Goal: Feedback & Contribution: Leave review/rating

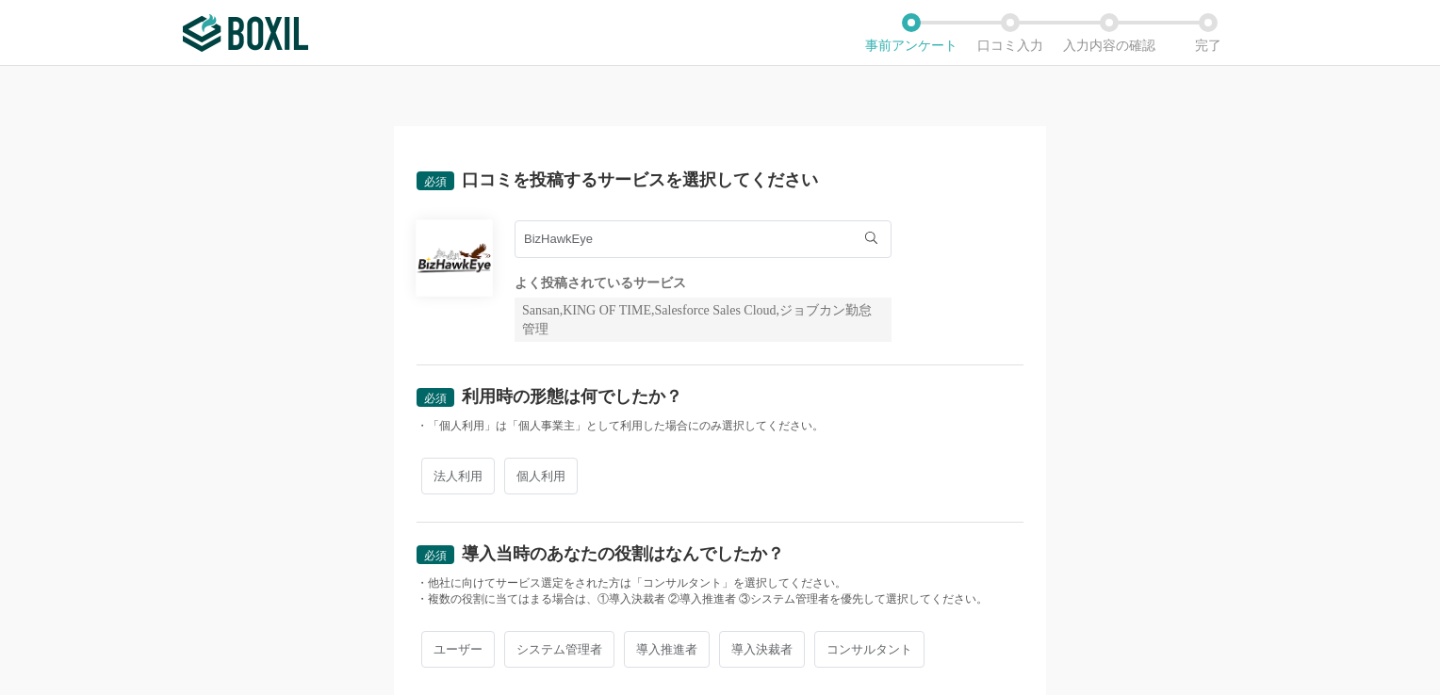
click at [685, 244] on input "BizHawkEye" at bounding box center [702, 239] width 377 height 38
click at [969, 287] on div "BizHawkEye BizHawkEye よく投稿されているサービス Sansan,KING OF TIME,Salesforce Sales Cloud,…" at bounding box center [719, 281] width 607 height 122
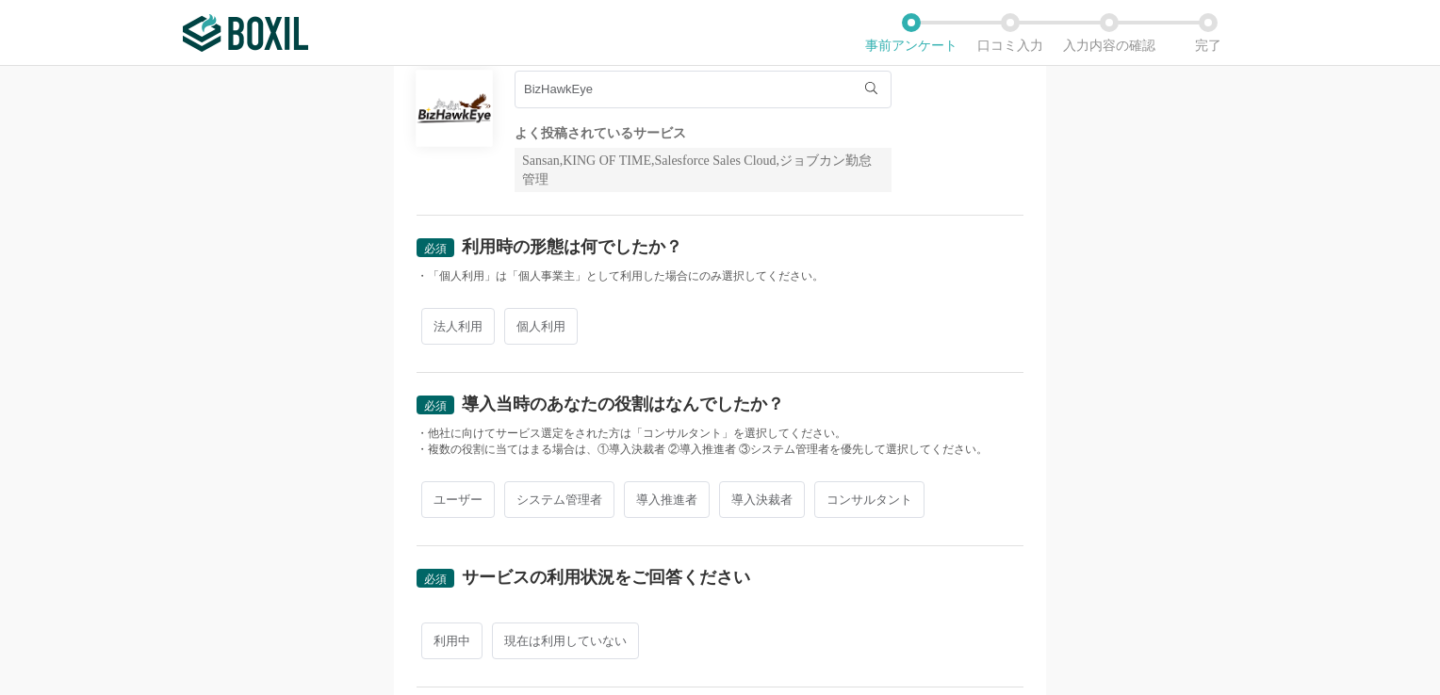
scroll to position [188, 0]
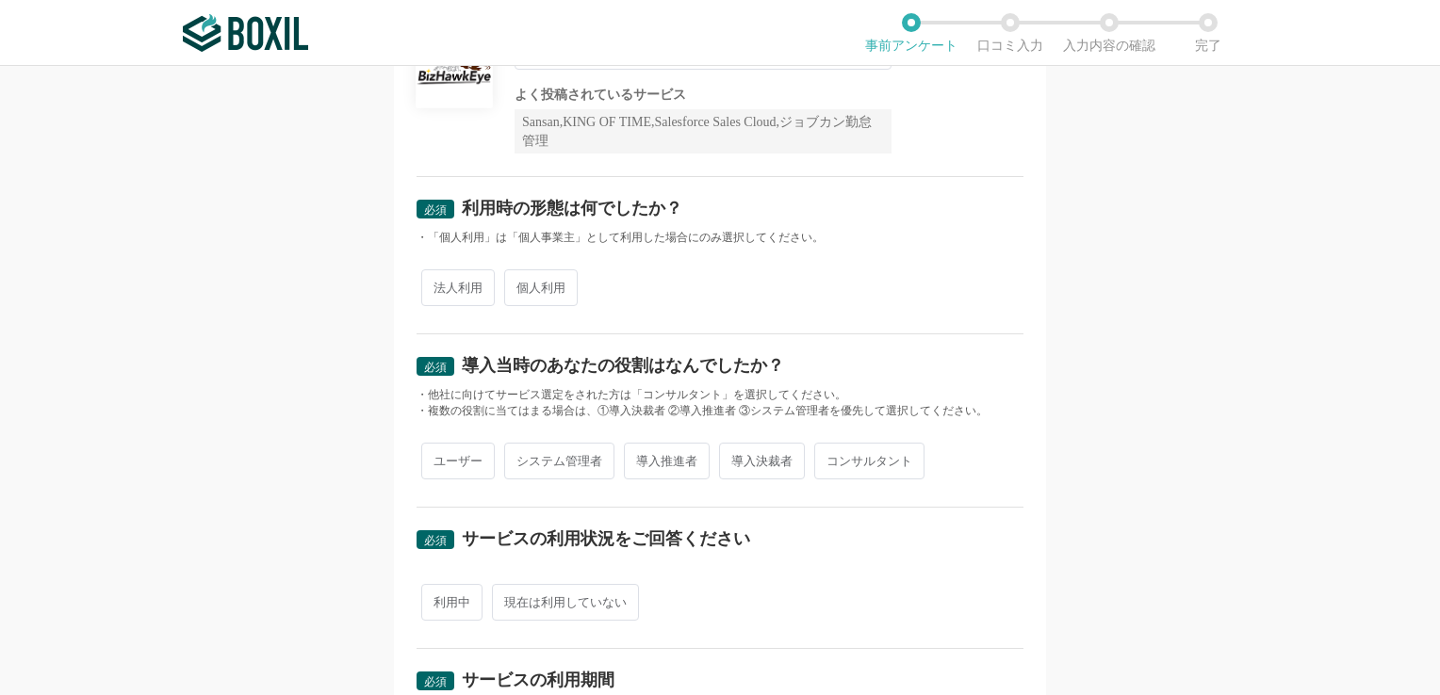
click at [440, 283] on span "法人利用" at bounding box center [457, 287] width 73 height 37
click at [438, 283] on input "法人利用" at bounding box center [432, 278] width 12 height 12
radio input "true"
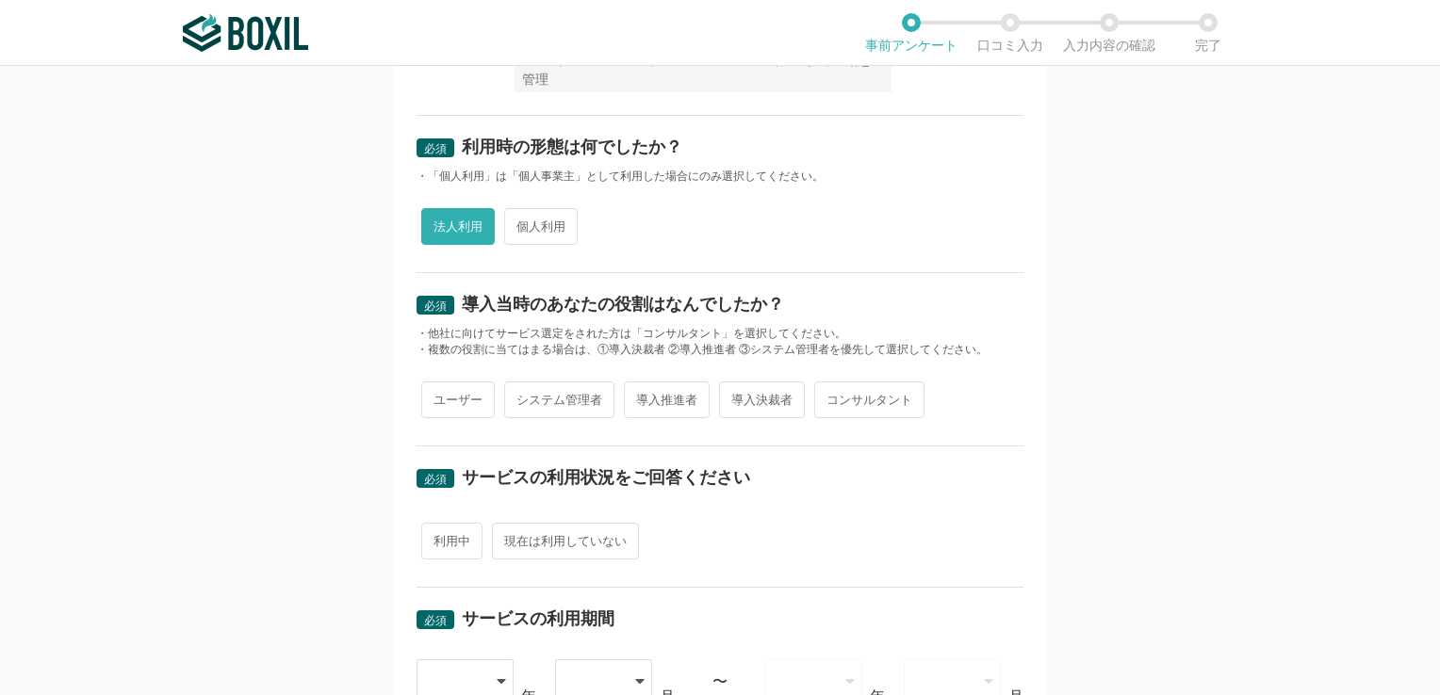
scroll to position [283, 0]
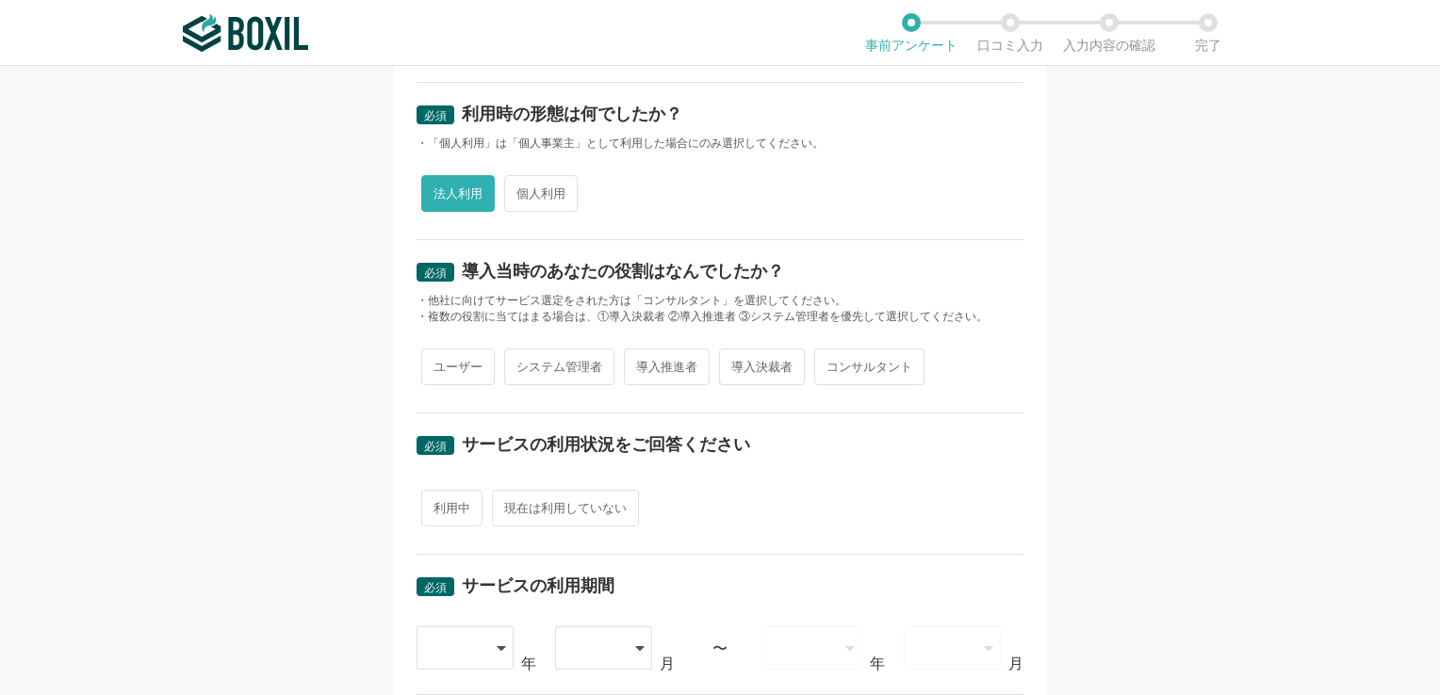
click at [460, 358] on span "ユーザー" at bounding box center [457, 367] width 73 height 37
click at [438, 358] on input "ユーザー" at bounding box center [432, 357] width 12 height 12
radio input "true"
click at [774, 351] on span "導入決裁者" at bounding box center [762, 367] width 86 height 37
click at [736, 351] on input "導入決裁者" at bounding box center [730, 357] width 12 height 12
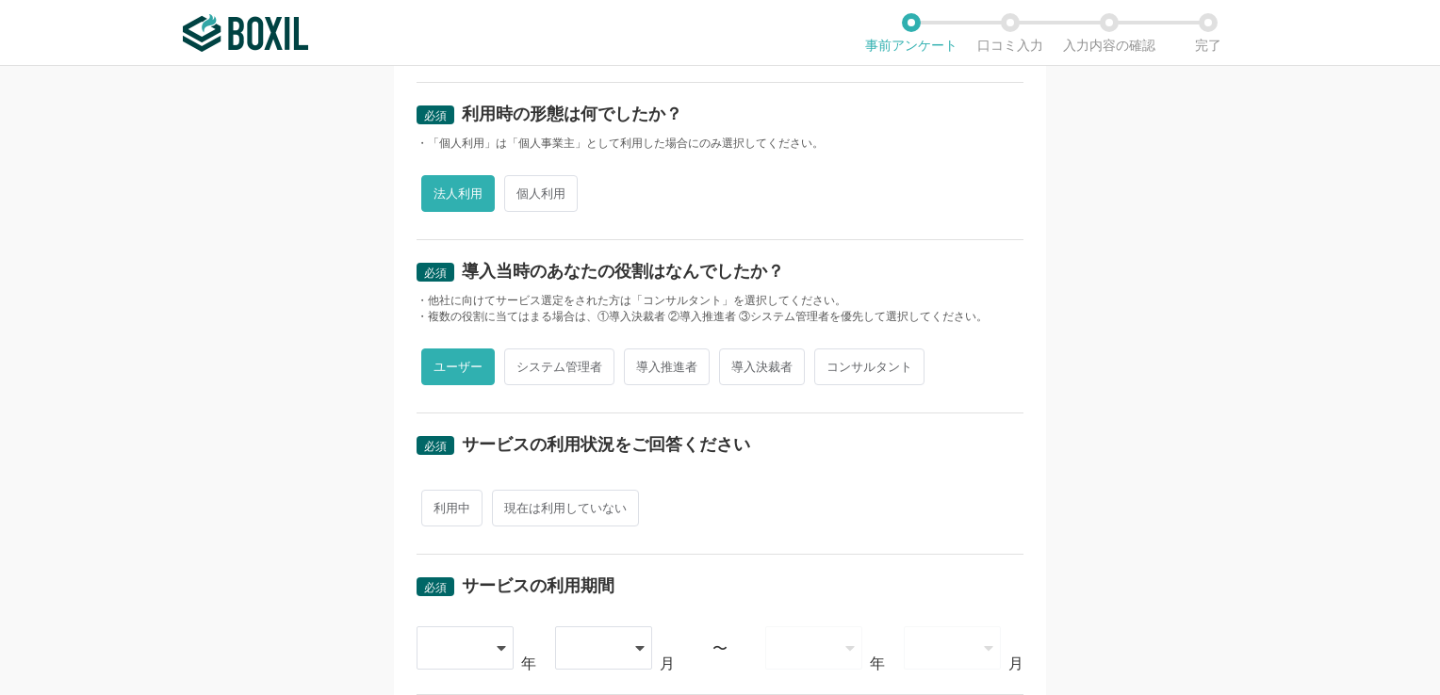
radio input "true"
radio input "false"
click at [670, 369] on span "導入推進者" at bounding box center [667, 367] width 86 height 37
click at [641, 364] on input "導入推進者" at bounding box center [634, 357] width 12 height 12
radio input "true"
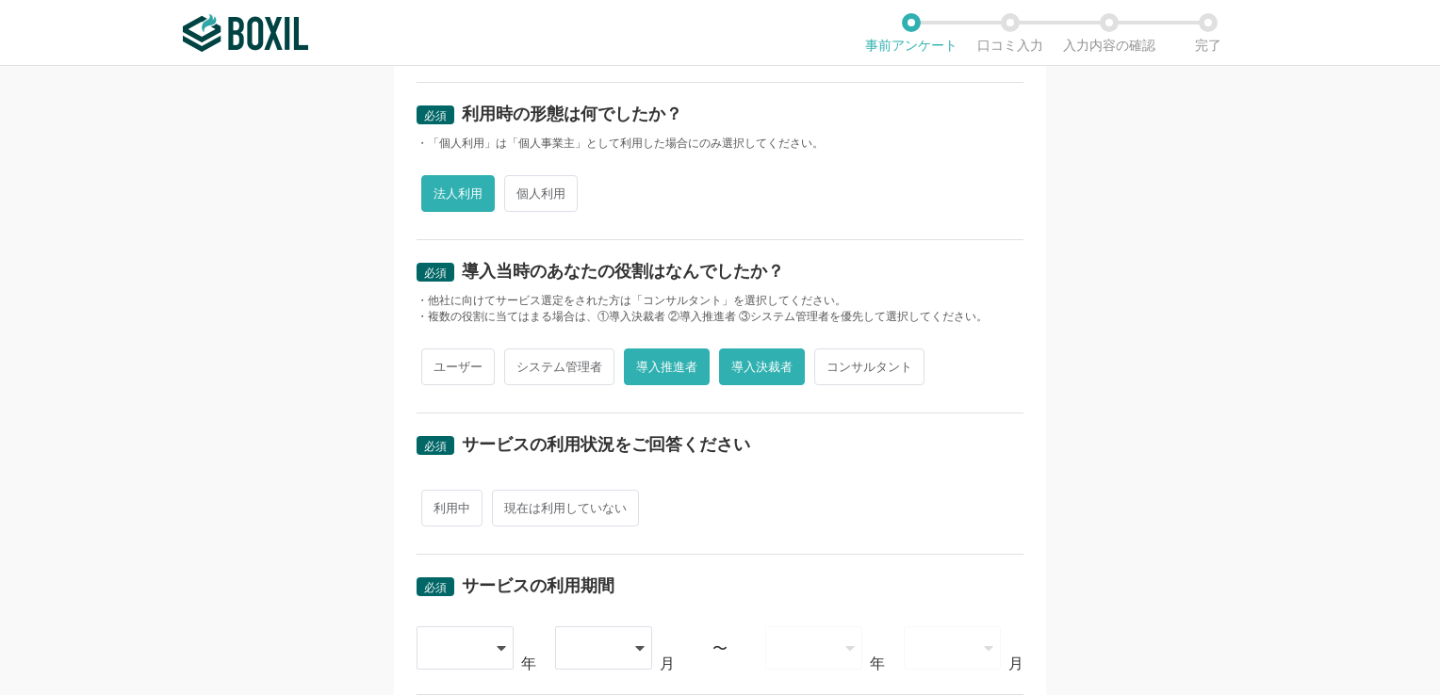
radio input "false"
click at [551, 367] on span "システム管理者" at bounding box center [559, 367] width 110 height 37
click at [521, 364] on input "システム管理者" at bounding box center [515, 357] width 12 height 12
radio input "true"
radio input "false"
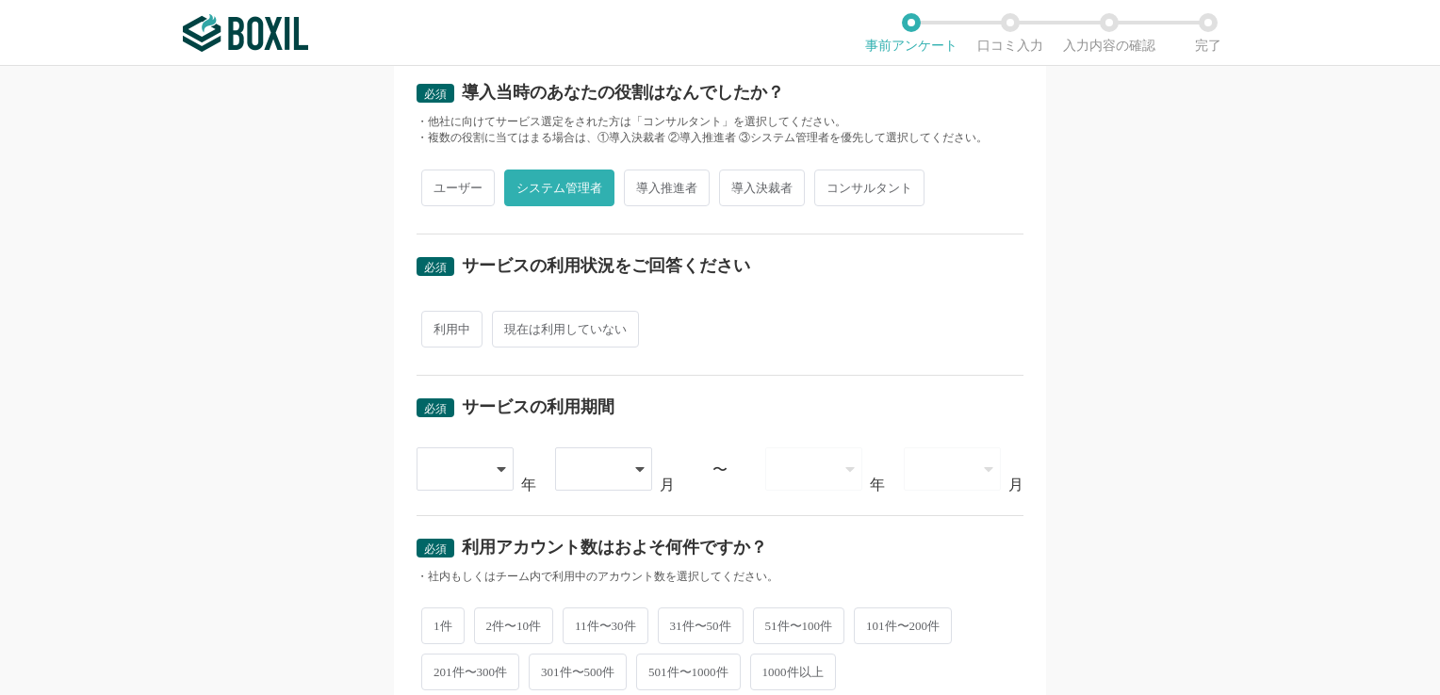
scroll to position [471, 0]
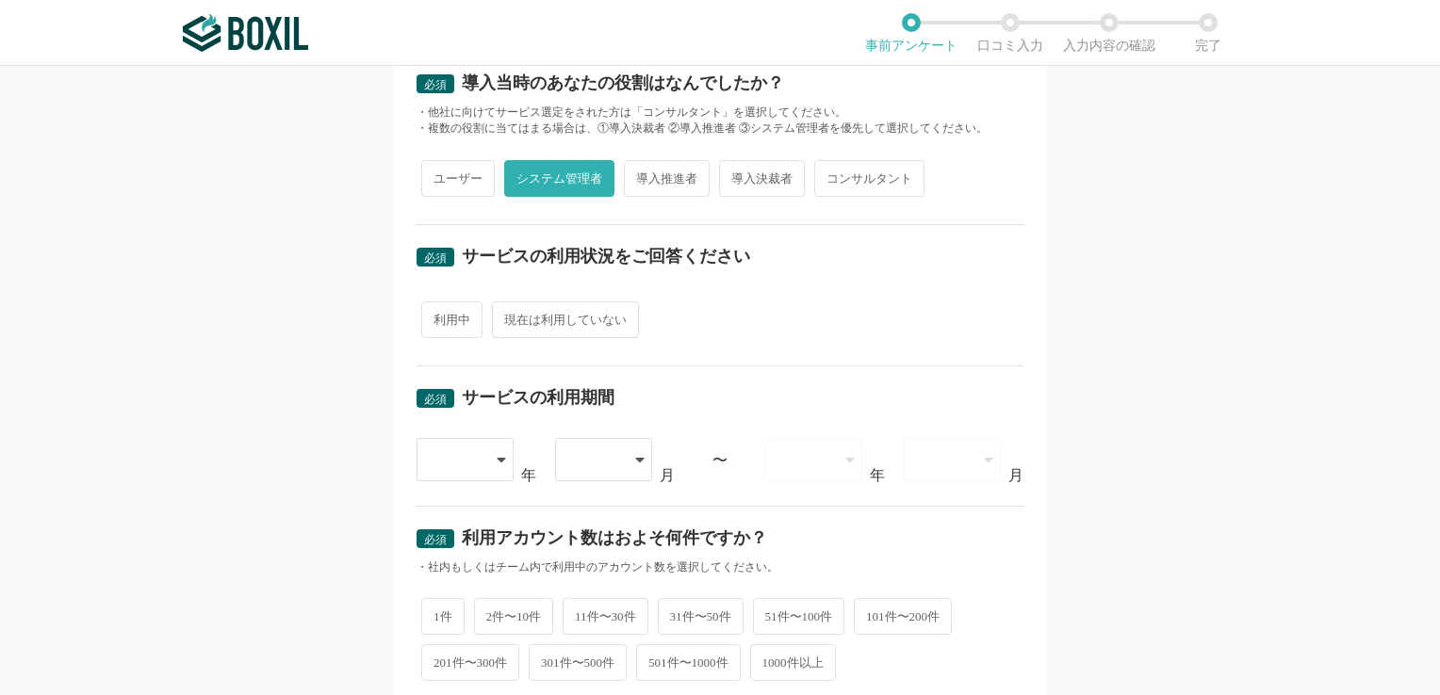
click at [442, 330] on span "利用中" at bounding box center [451, 320] width 61 height 37
click at [438, 317] on input "利用中" at bounding box center [432, 310] width 12 height 12
radio input "true"
click at [473, 462] on div at bounding box center [457, 459] width 56 height 41
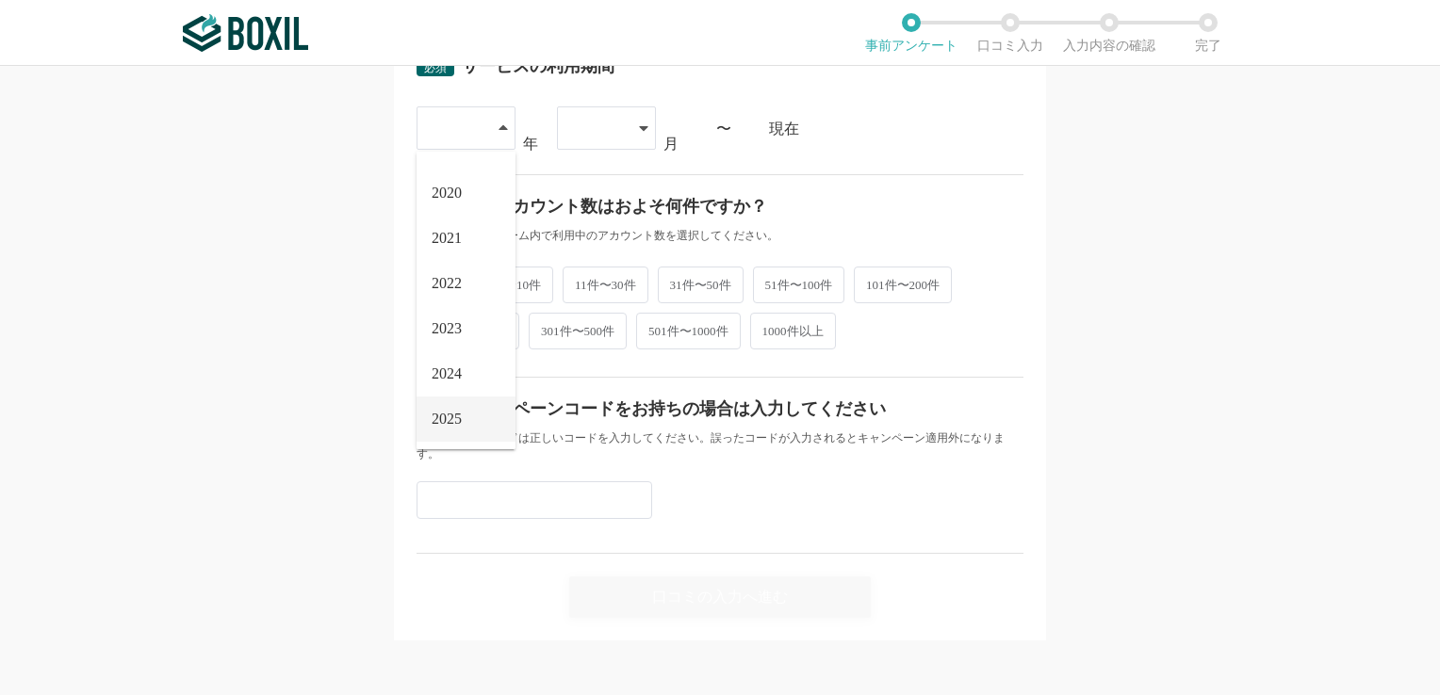
click at [448, 419] on span "2025" at bounding box center [447, 419] width 30 height 15
click at [597, 139] on div at bounding box center [597, 127] width 56 height 41
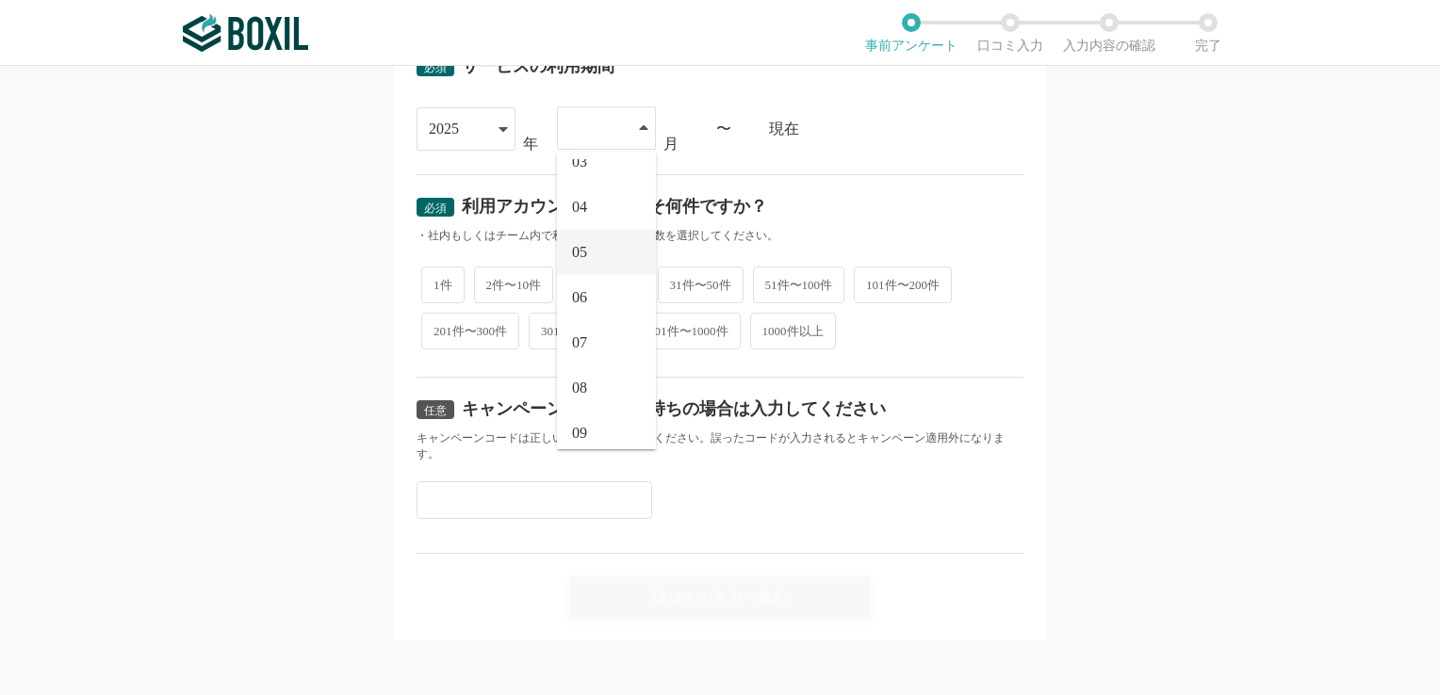
scroll to position [124, 0]
click at [609, 371] on li "08" at bounding box center [606, 373] width 99 height 45
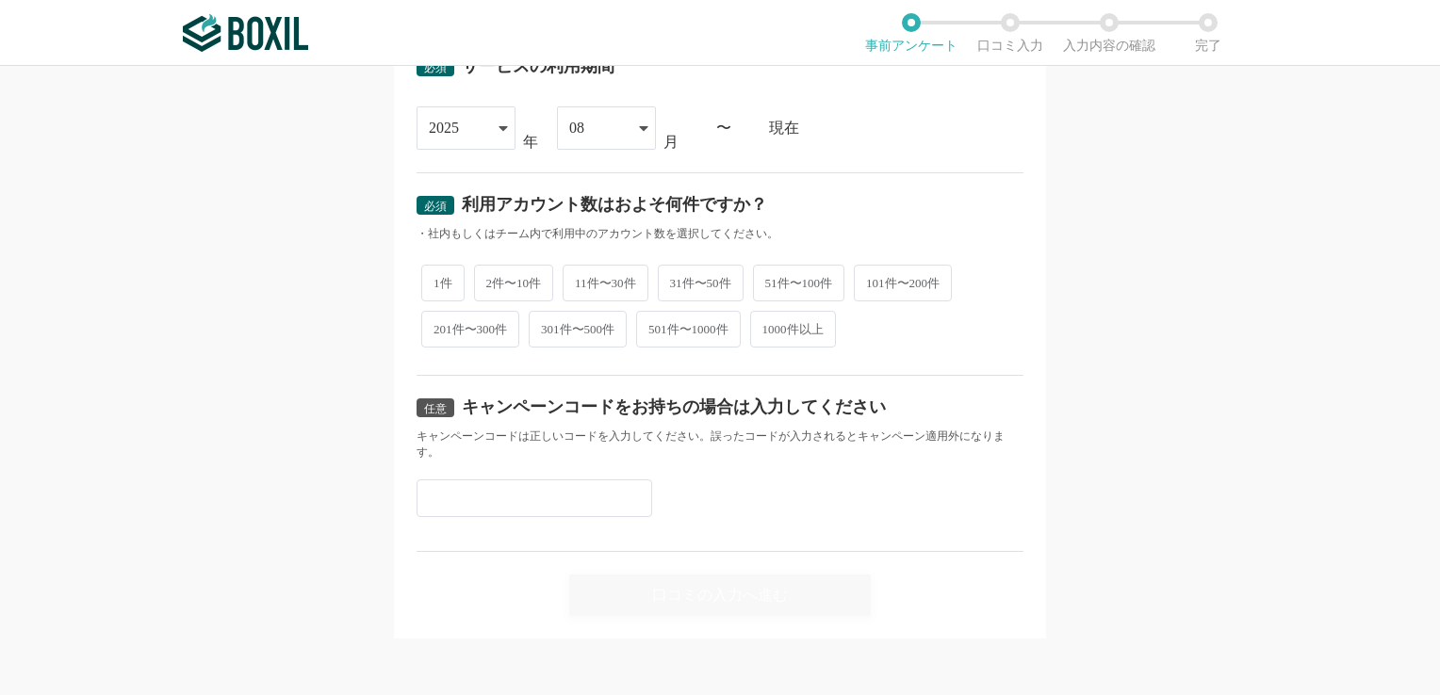
scroll to position [802, 0]
click at [903, 288] on span "101件〜200件" at bounding box center [903, 284] width 98 height 37
click at [871, 281] on input "101件〜200件" at bounding box center [864, 275] width 12 height 12
radio input "true"
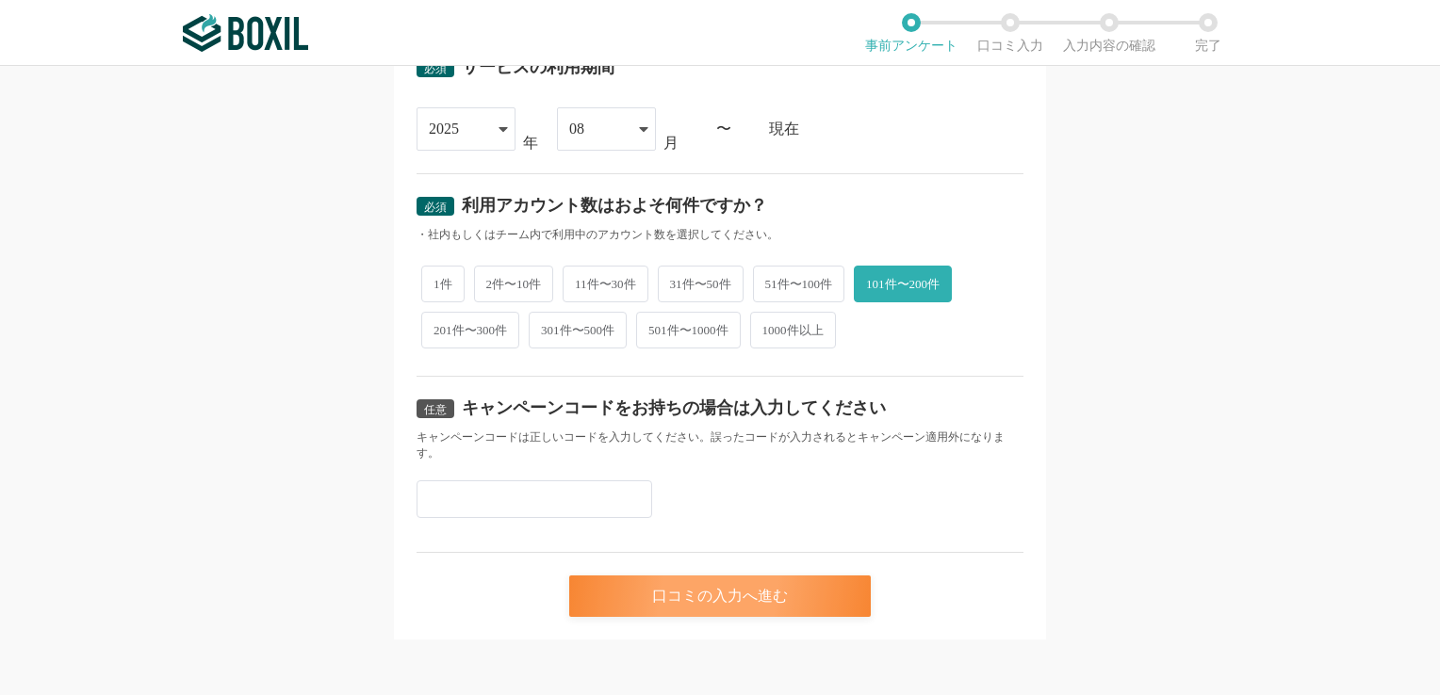
click at [664, 578] on div "口コミの入力へ進む" at bounding box center [720, 596] width 302 height 41
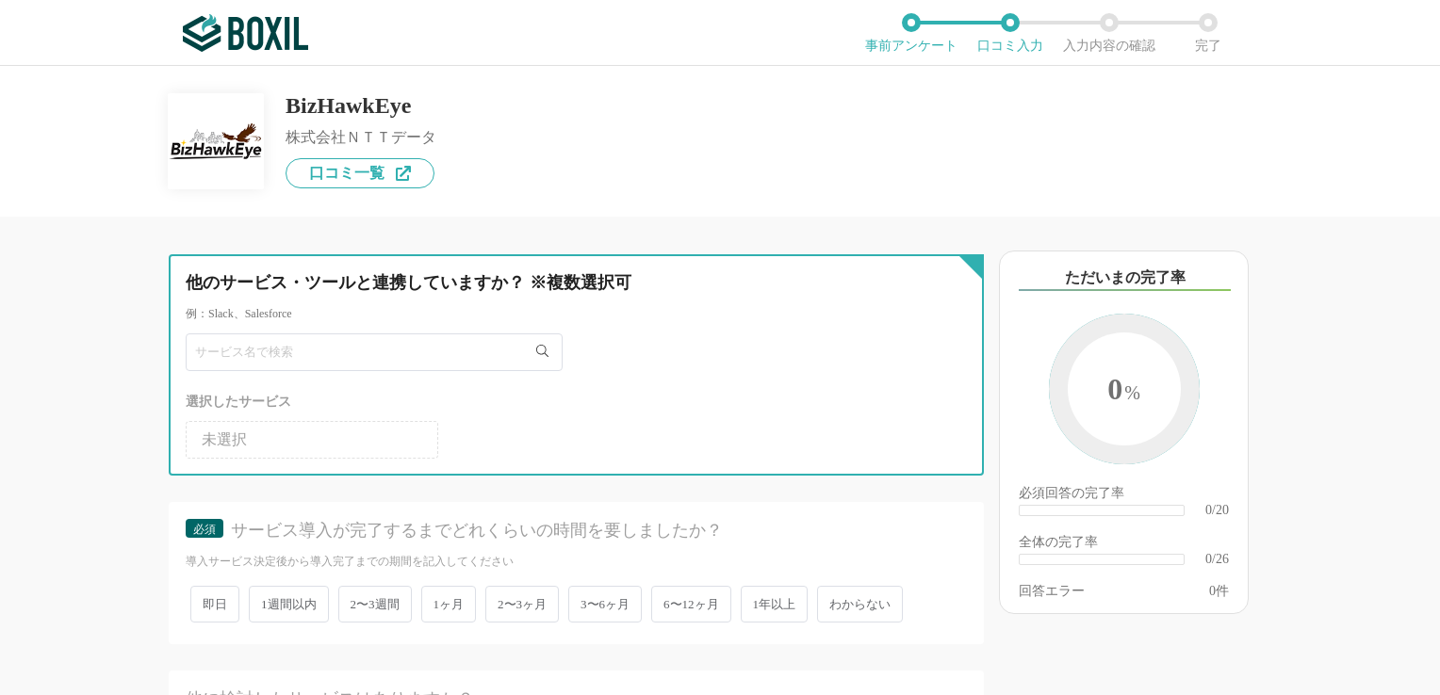
click at [422, 351] on input "text" at bounding box center [374, 353] width 377 height 38
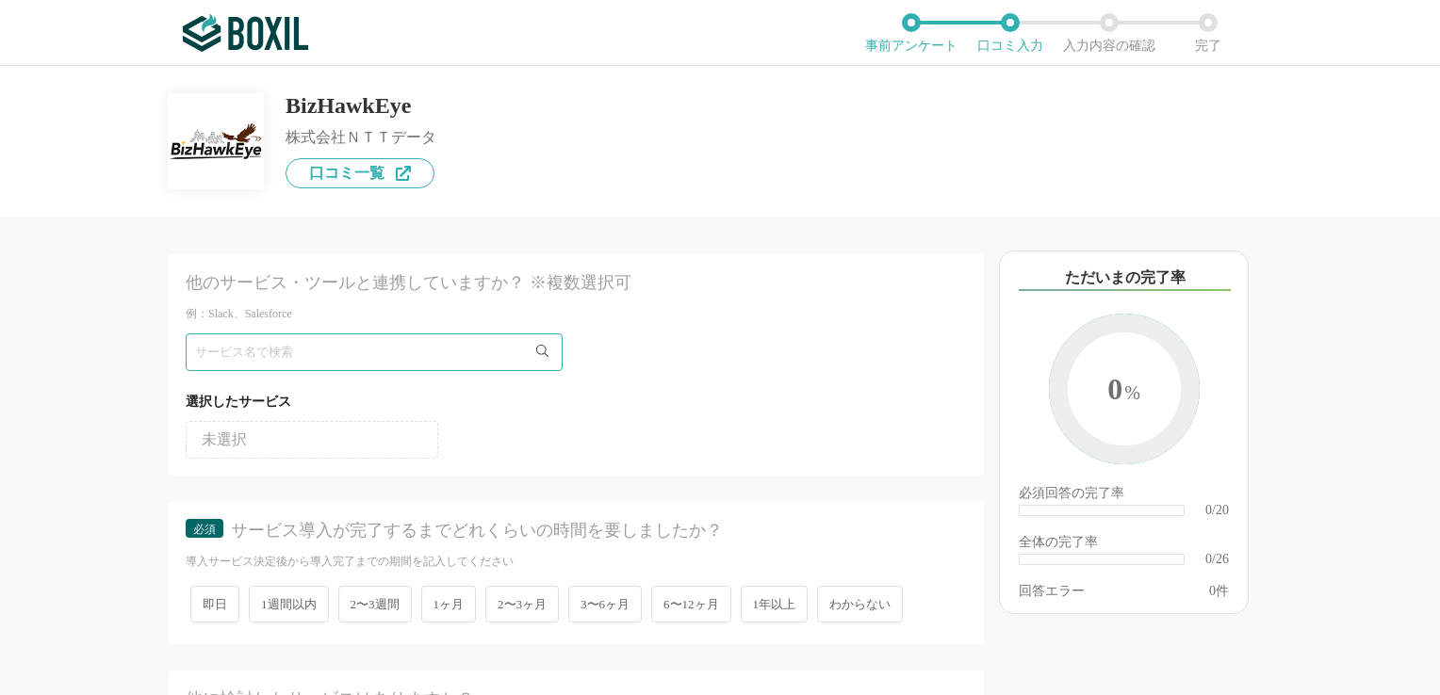
click at [672, 351] on div at bounding box center [576, 353] width 781 height 38
click at [413, 447] on li "未選択" at bounding box center [312, 440] width 253 height 38
click at [366, 447] on li "未選択" at bounding box center [312, 440] width 253 height 38
click at [559, 420] on ul "未選択" at bounding box center [576, 436] width 781 height 45
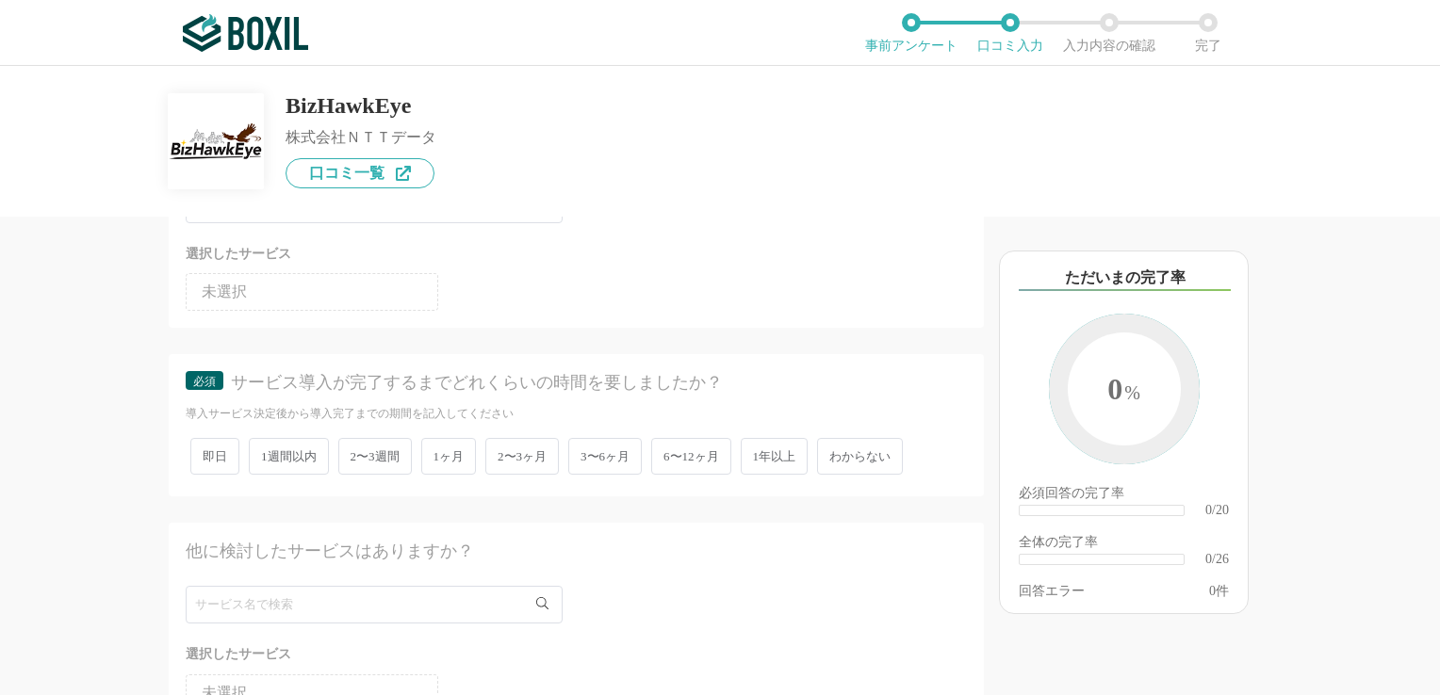
scroll to position [188, 0]
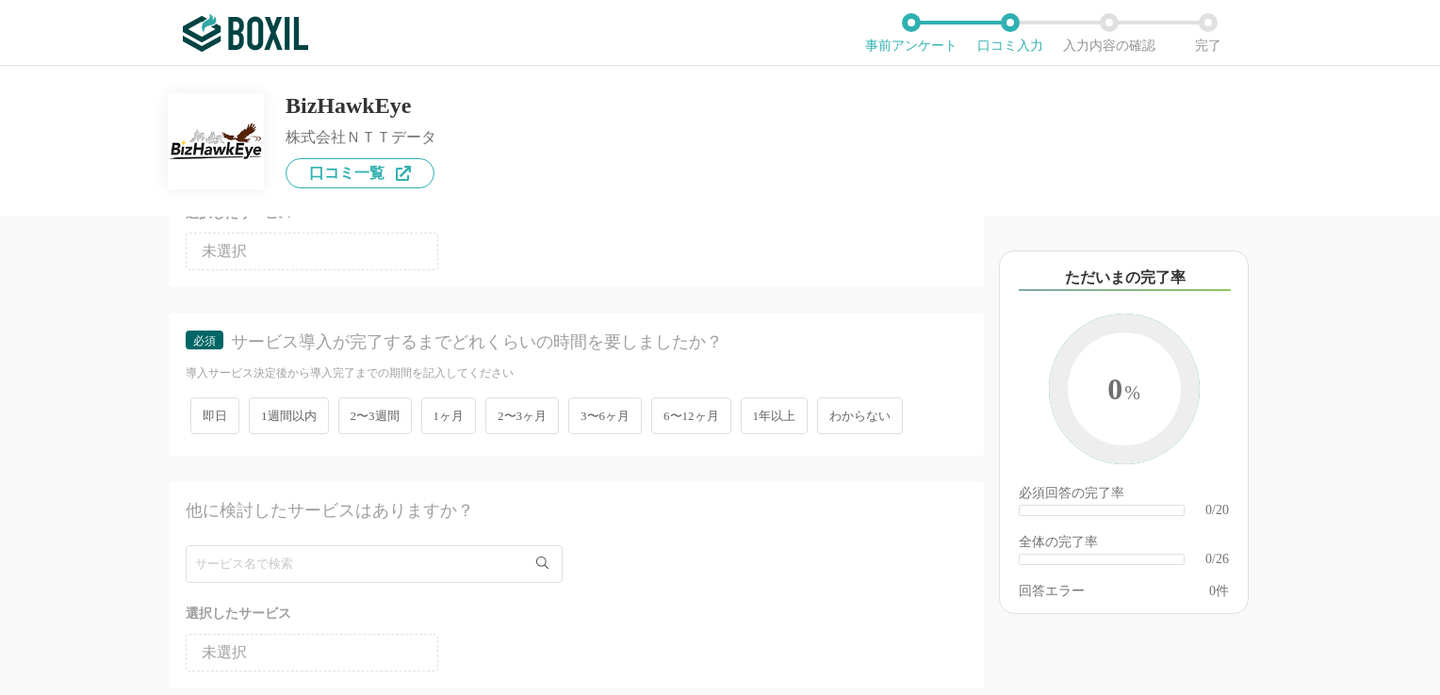
click at [516, 414] on span "2〜3ヶ月" at bounding box center [521, 416] width 73 height 37
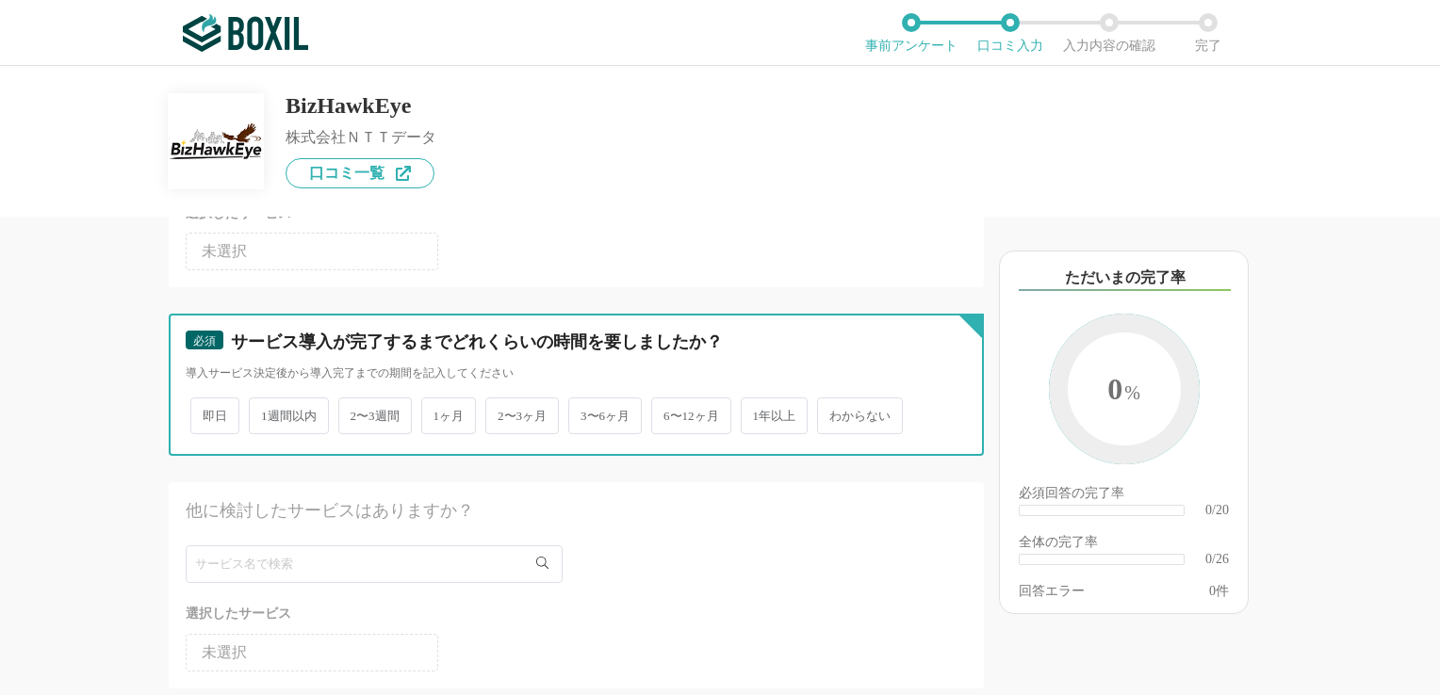
click at [502, 413] on input "2〜3ヶ月" at bounding box center [496, 406] width 12 height 12
radio input "true"
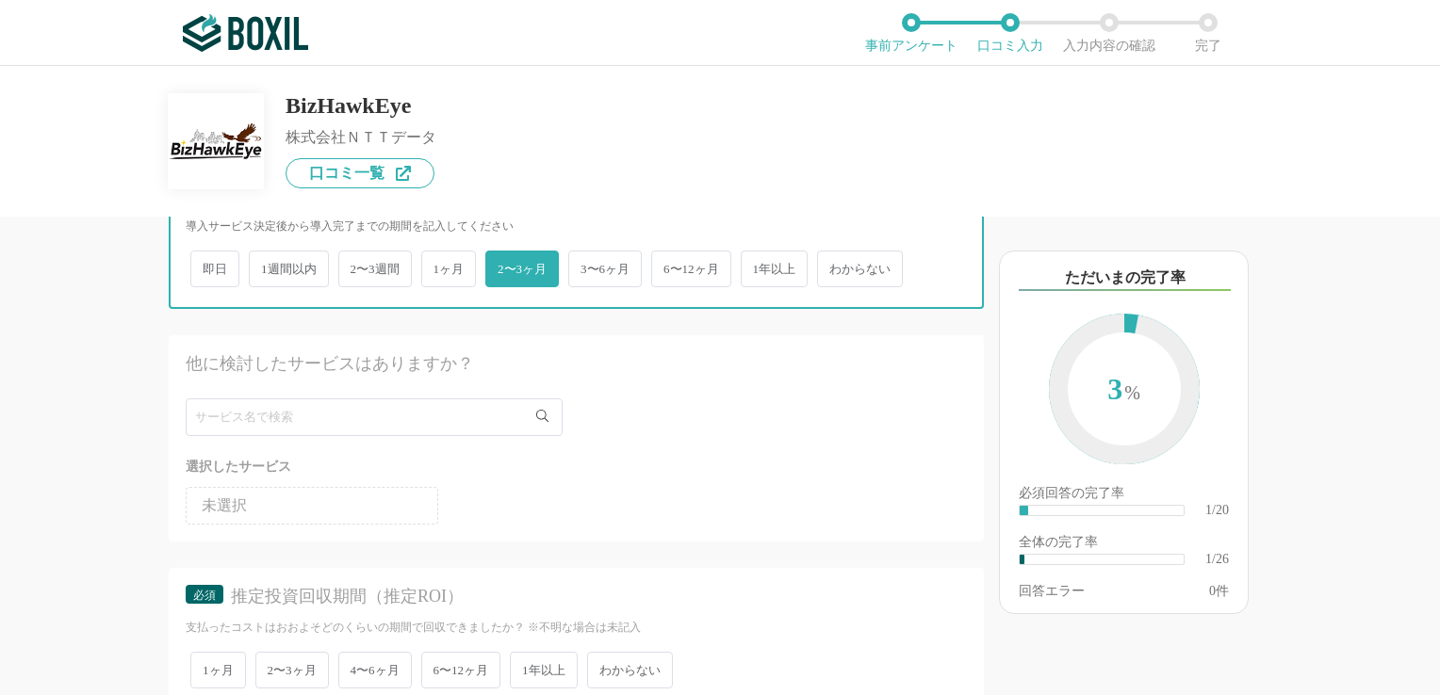
scroll to position [377, 0]
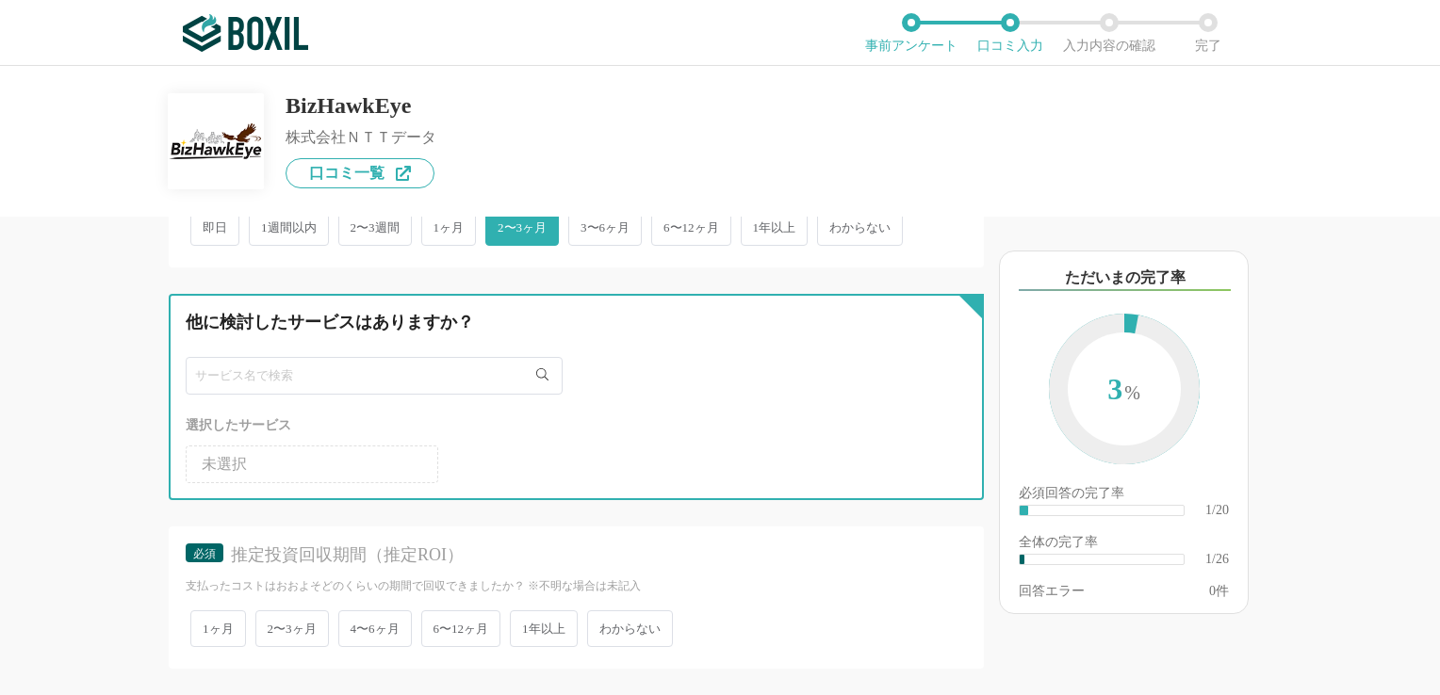
click at [506, 376] on input "text" at bounding box center [374, 376] width 377 height 38
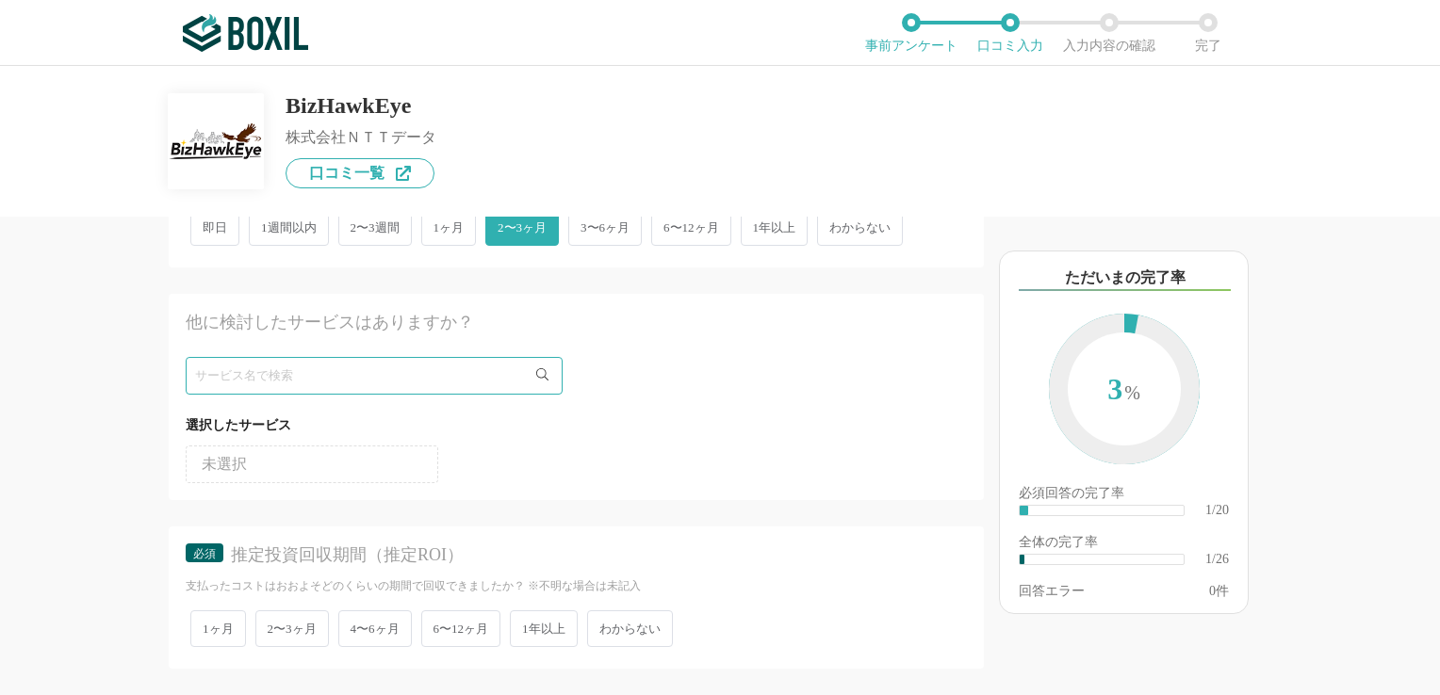
click at [643, 387] on div at bounding box center [576, 376] width 781 height 38
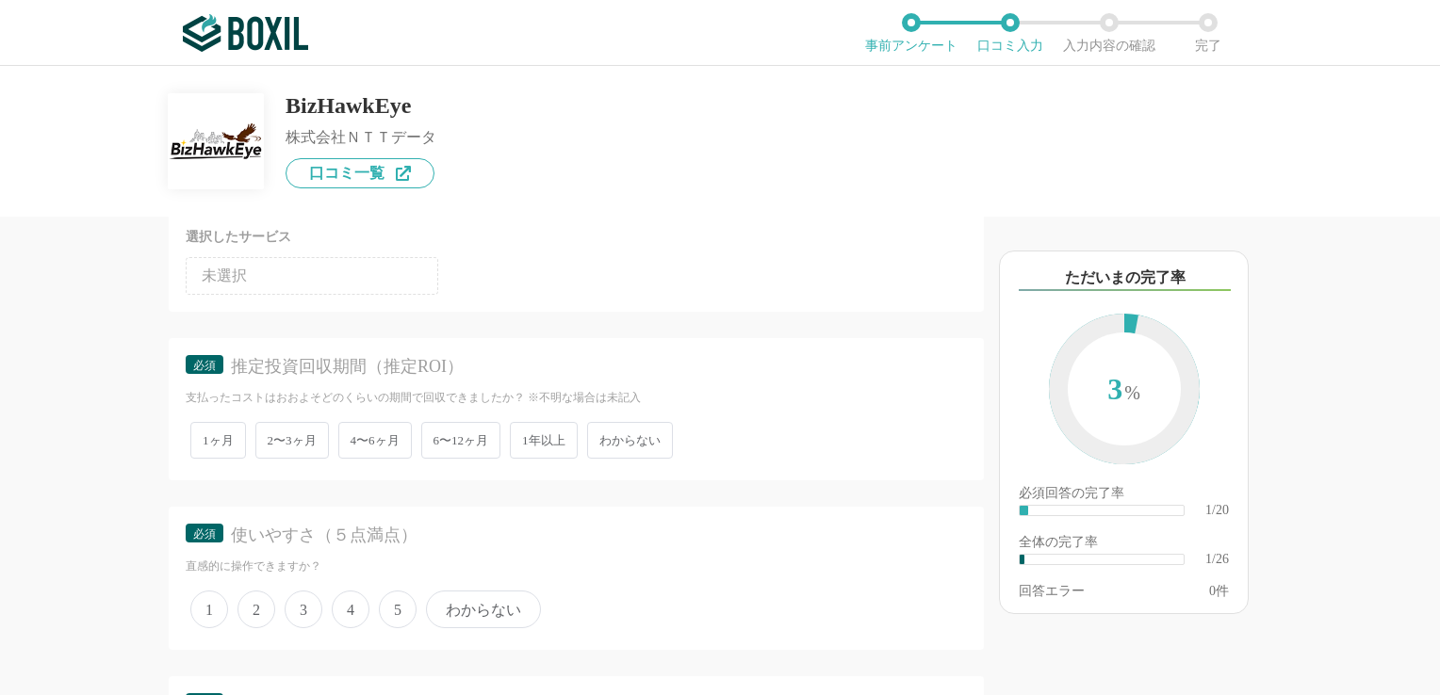
scroll to position [660, 0]
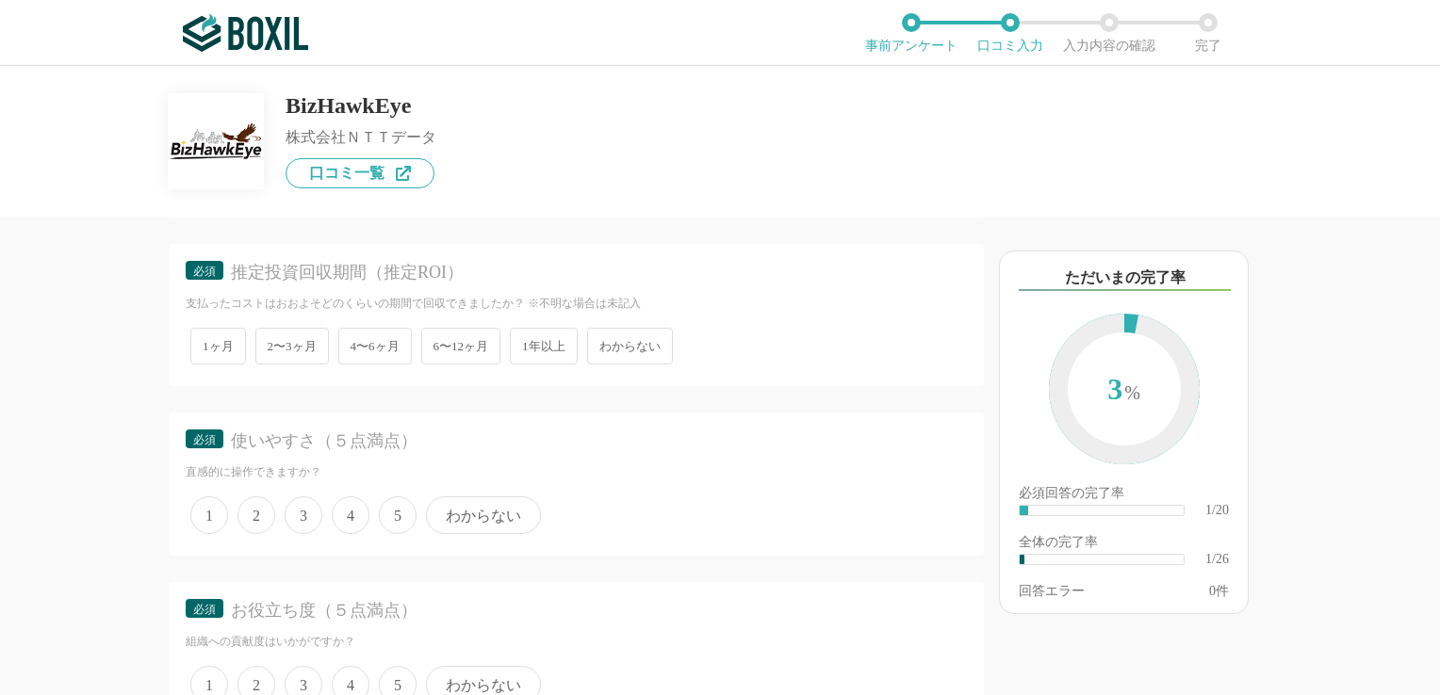
click at [611, 352] on span "わからない" at bounding box center [630, 346] width 86 height 37
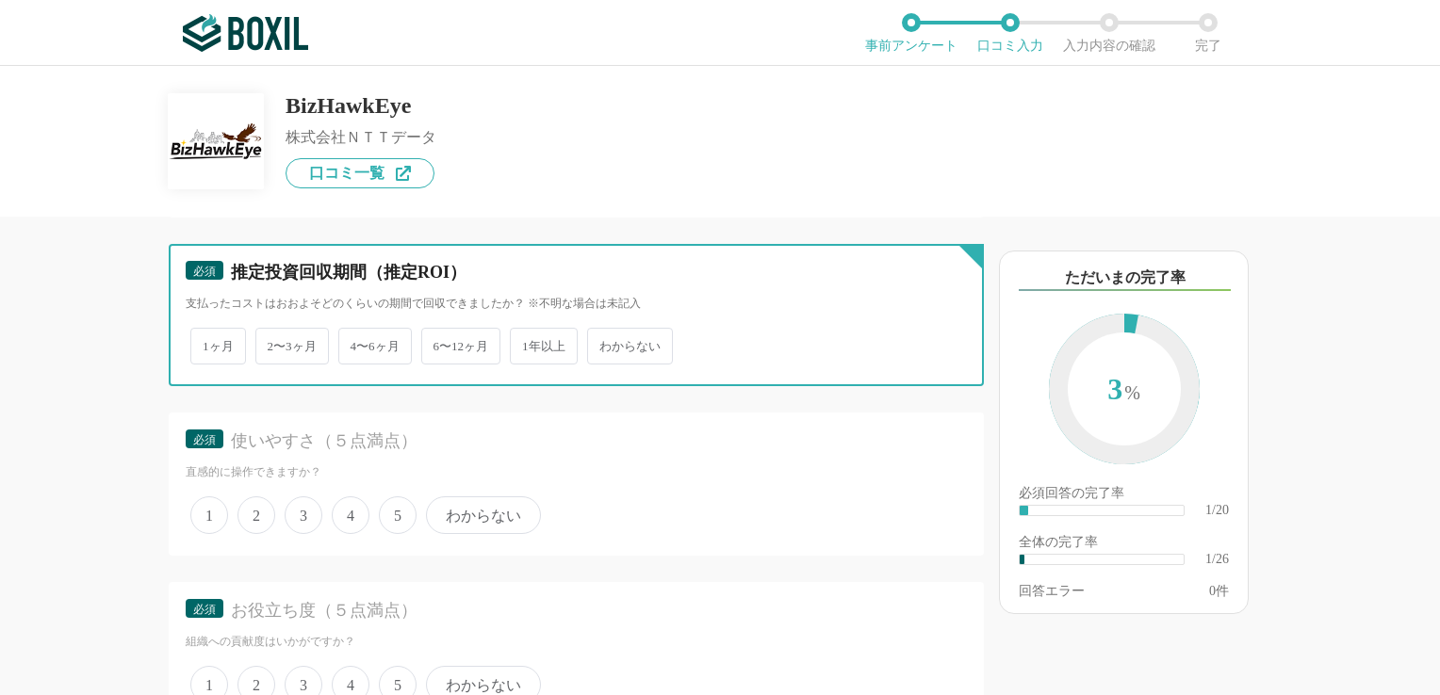
click at [604, 343] on input "わからない" at bounding box center [598, 337] width 12 height 12
radio input "true"
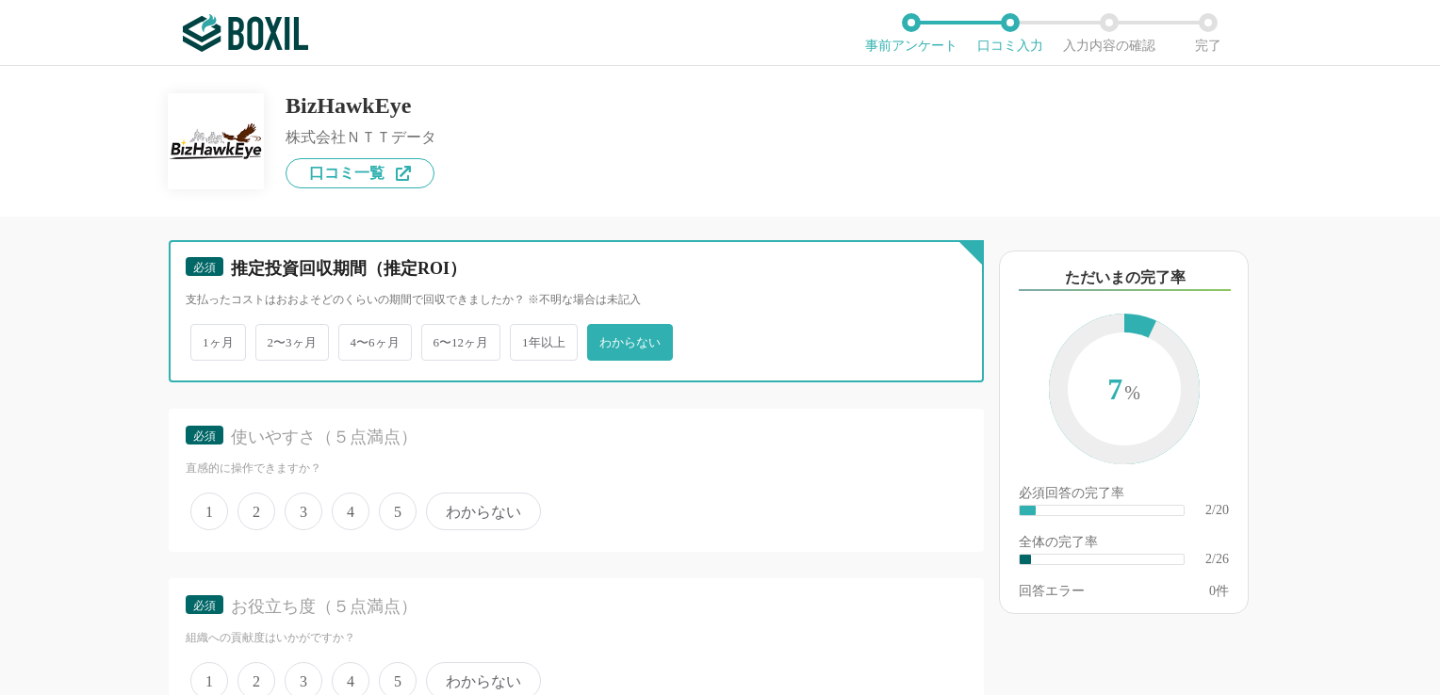
scroll to position [848, 0]
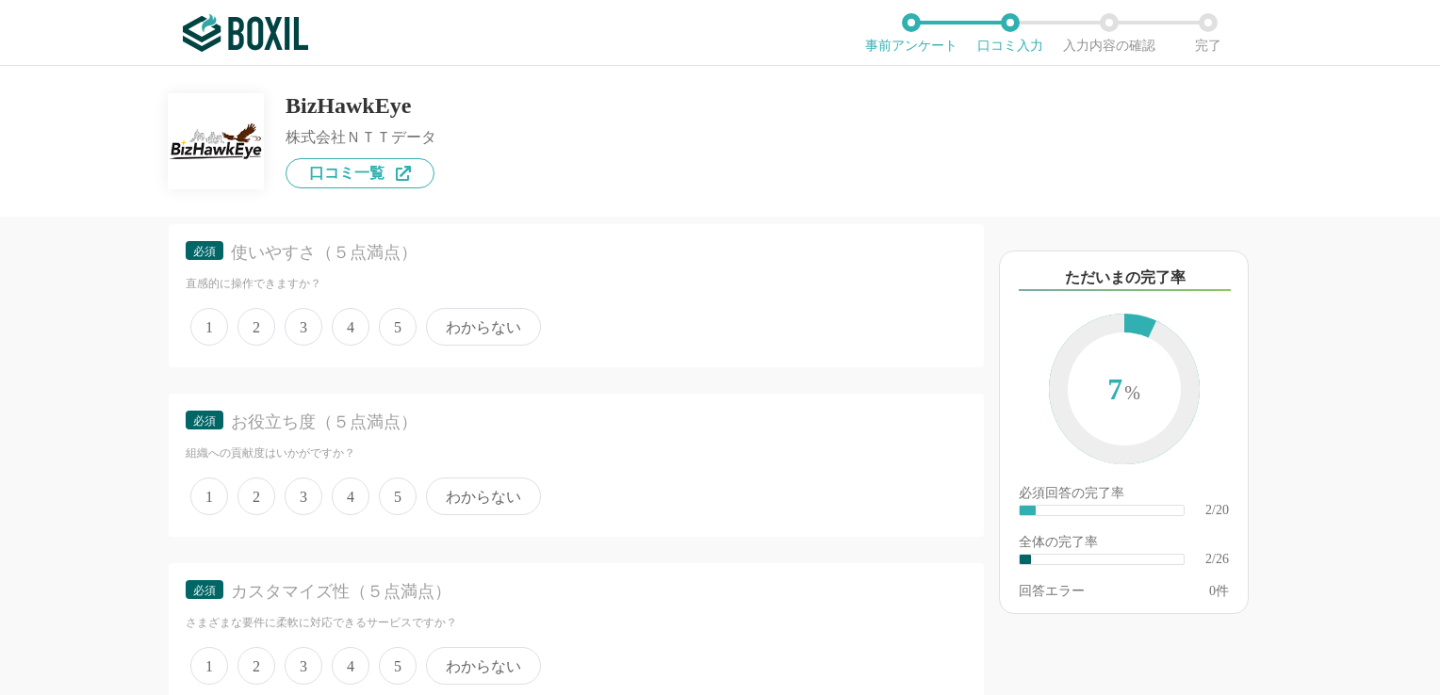
click at [337, 329] on span "4" at bounding box center [351, 327] width 38 height 38
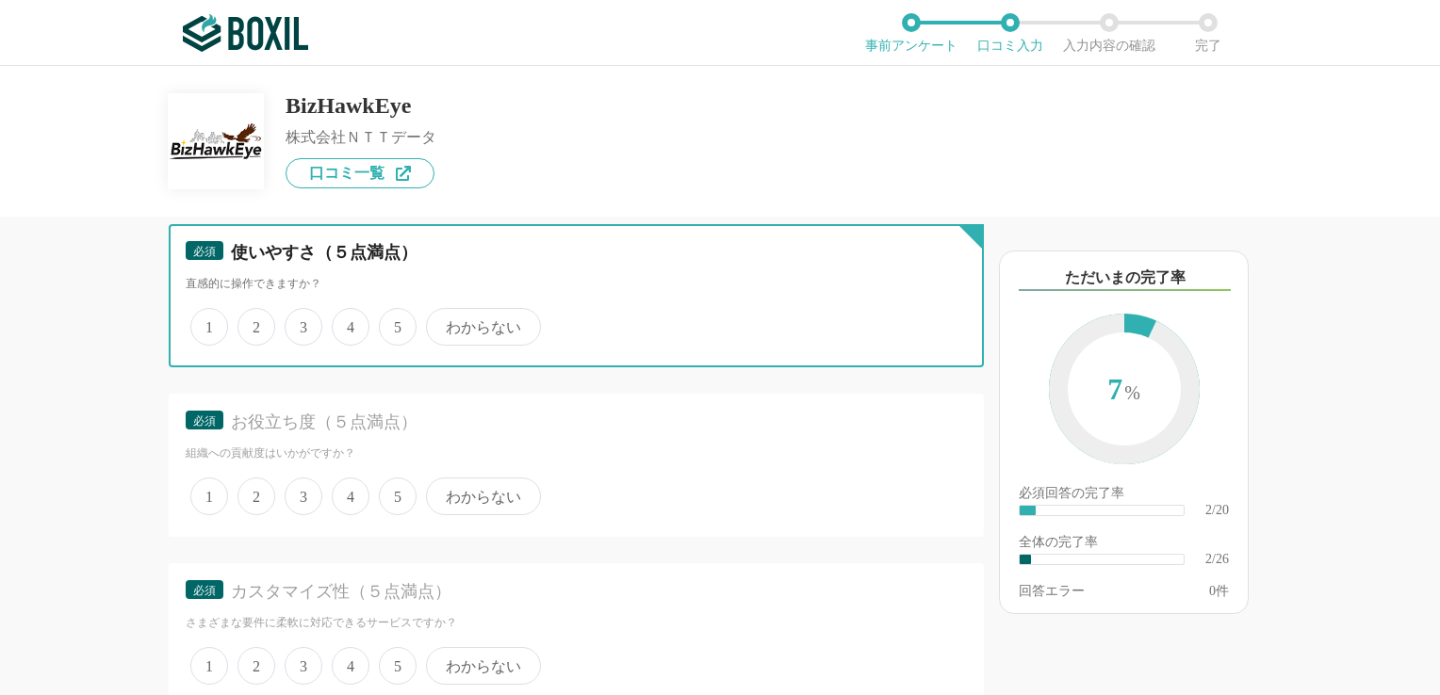
click at [337, 323] on input "4" at bounding box center [342, 317] width 12 height 12
radio input "true"
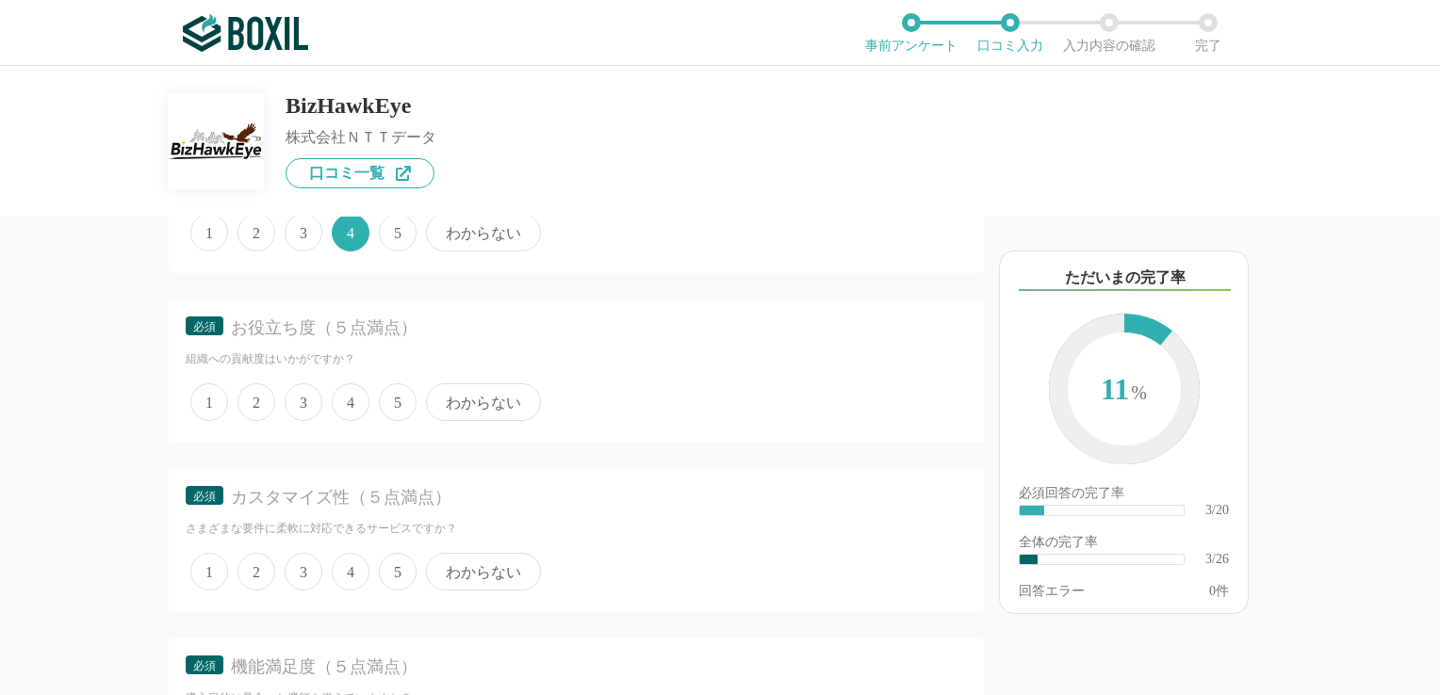
click at [309, 557] on span "3" at bounding box center [304, 572] width 38 height 38
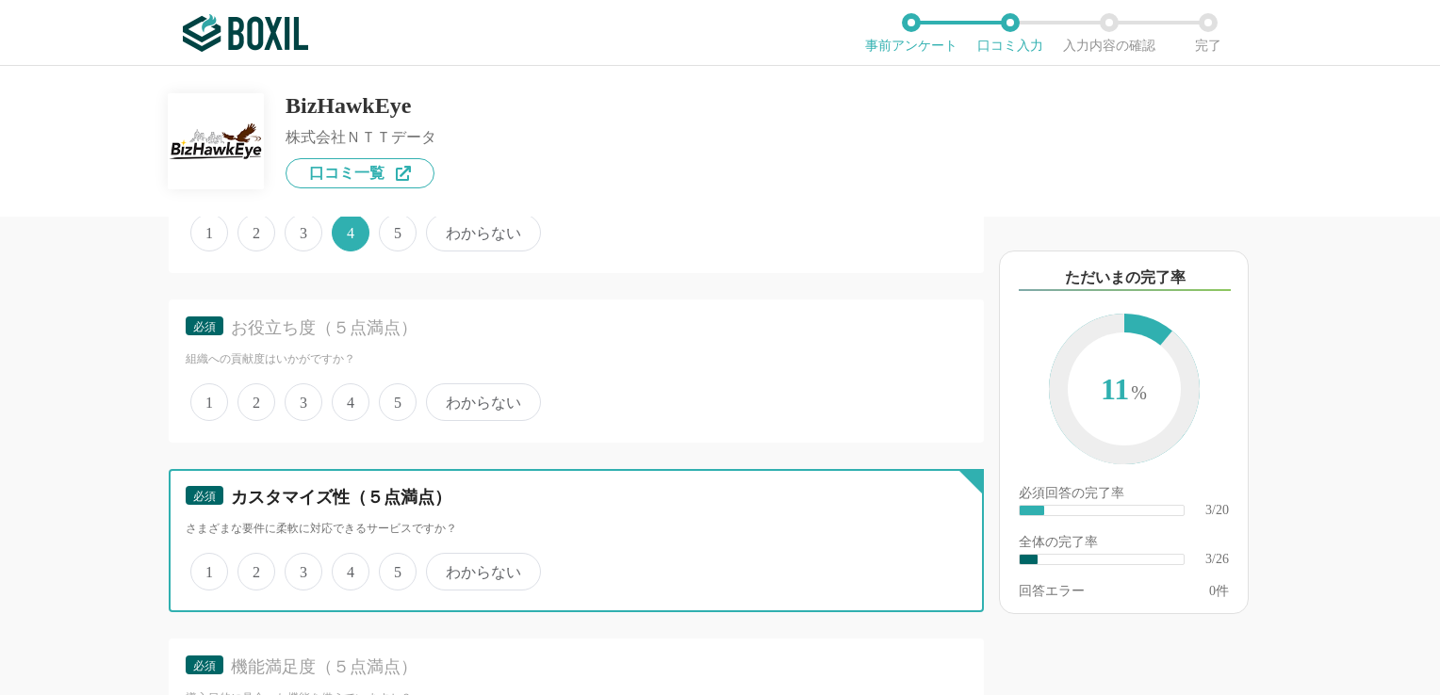
click at [302, 557] on input "3" at bounding box center [295, 562] width 12 height 12
radio input "true"
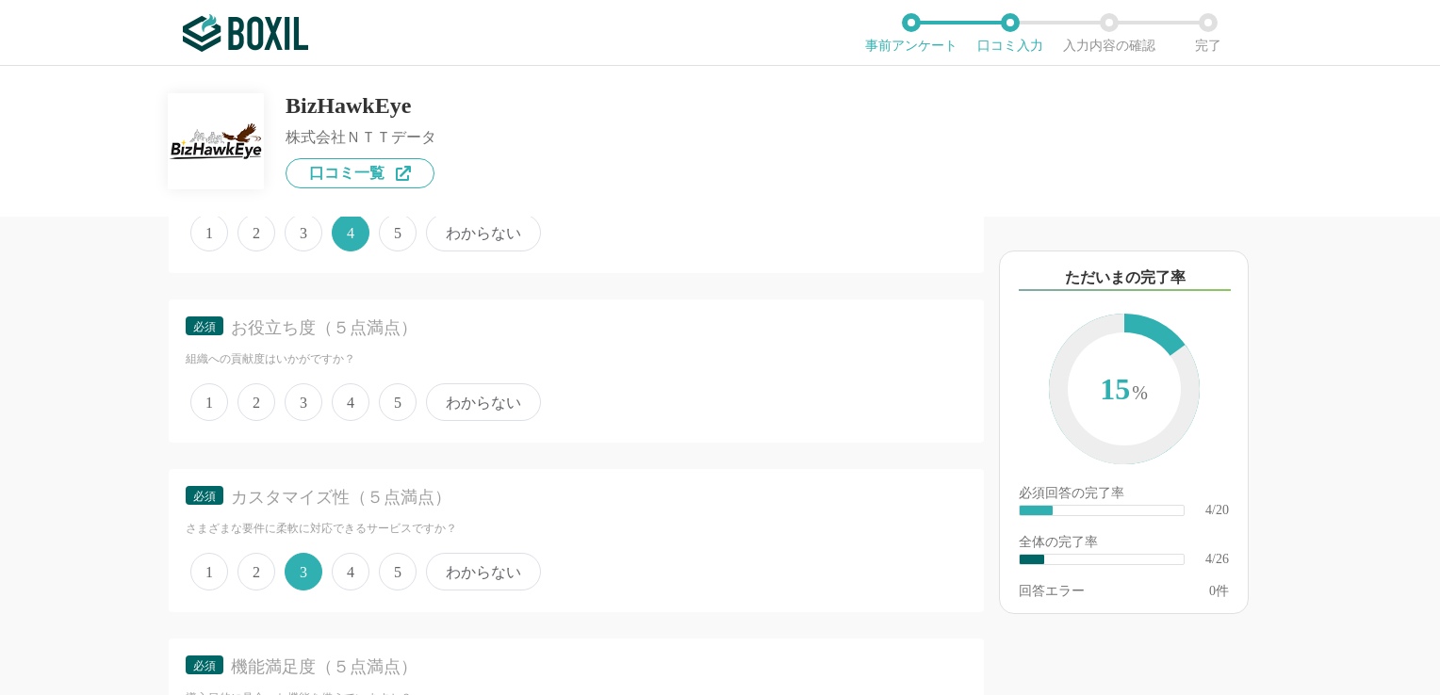
click at [298, 399] on span "3" at bounding box center [304, 402] width 38 height 38
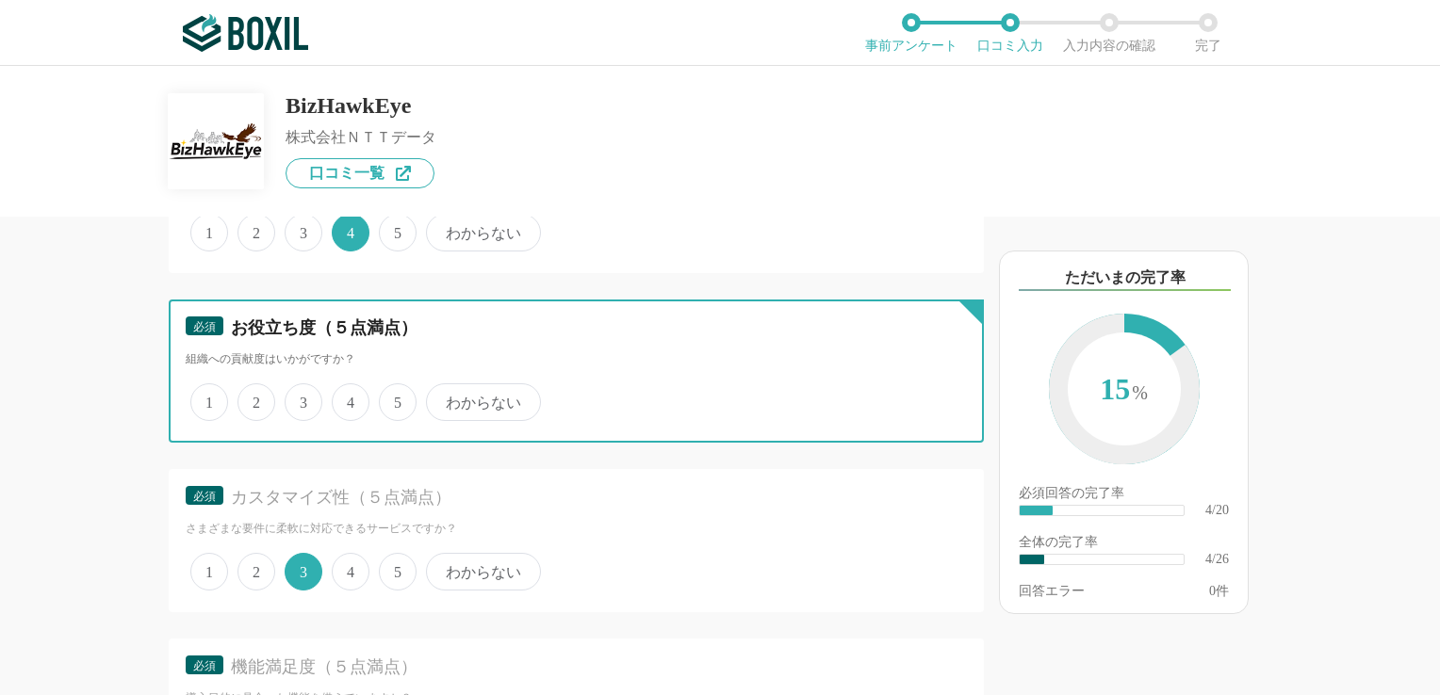
click at [298, 399] on input "3" at bounding box center [295, 392] width 12 height 12
radio input "true"
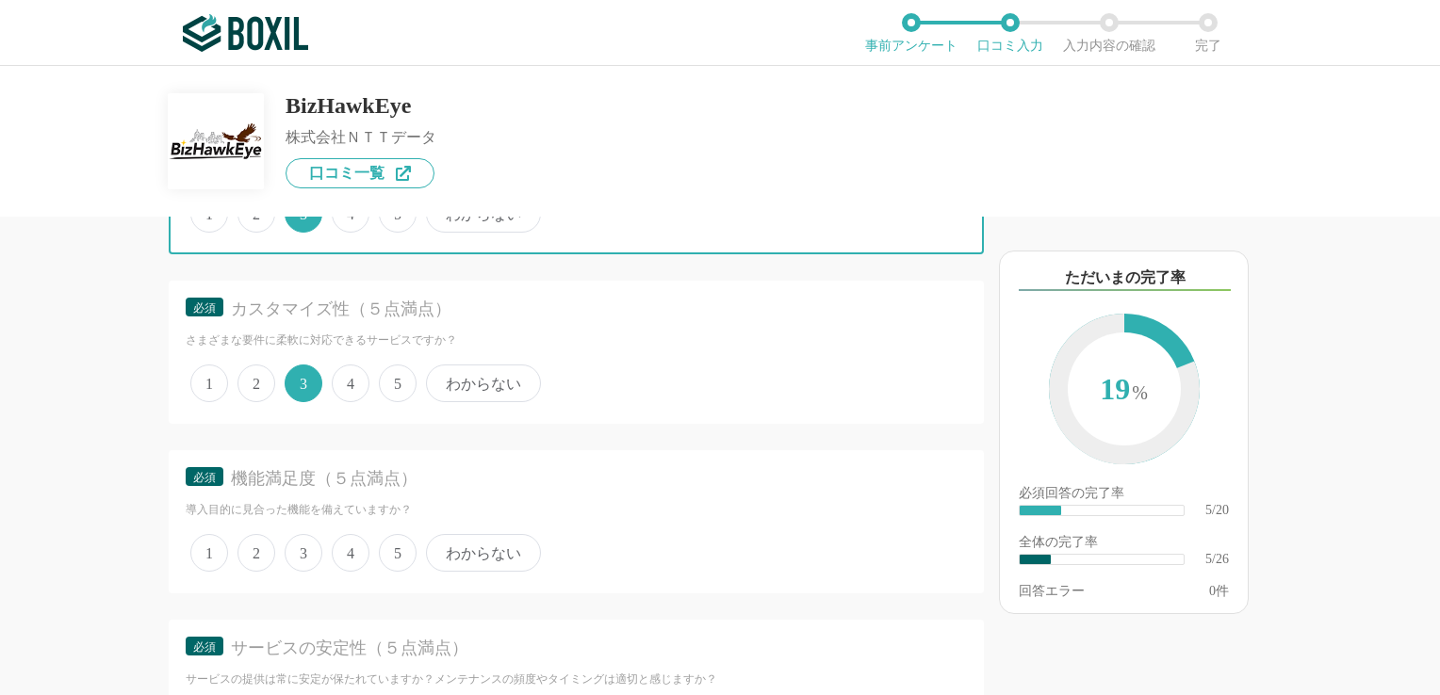
scroll to position [1319, 0]
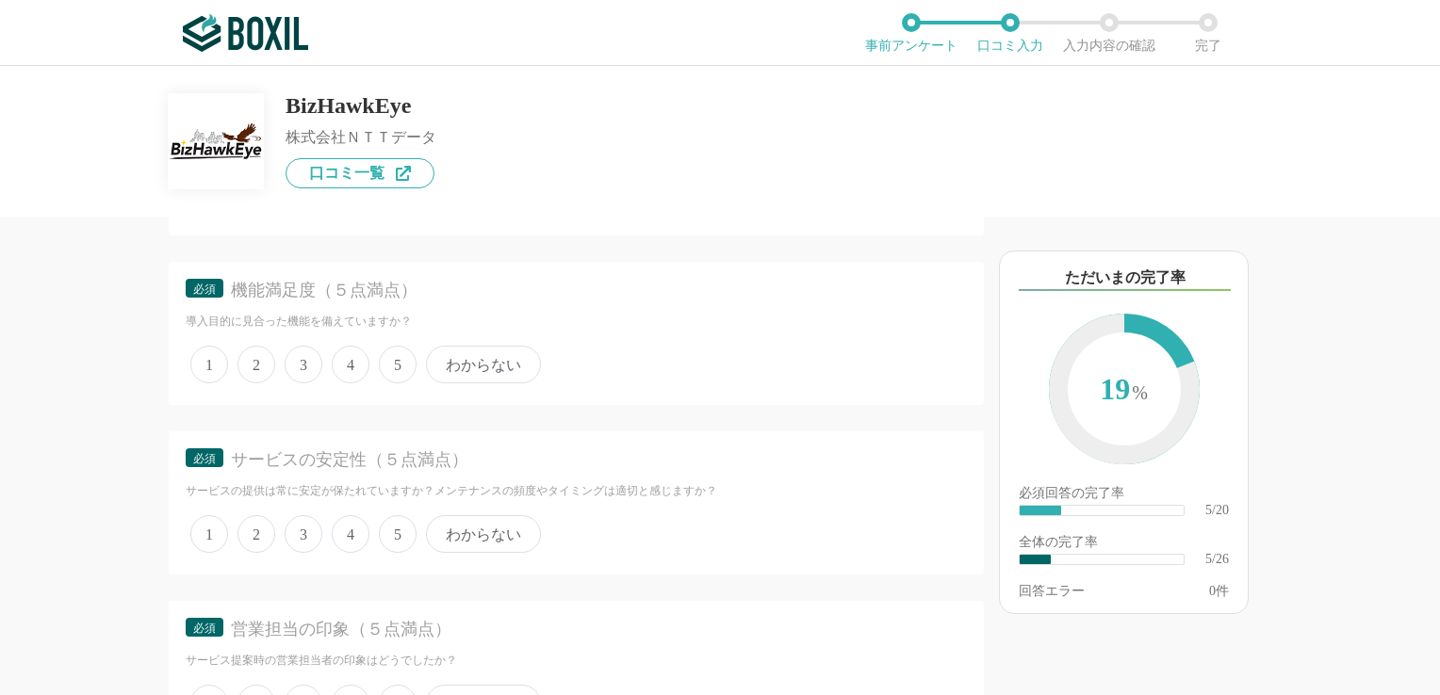
click at [302, 364] on span "3" at bounding box center [304, 365] width 38 height 38
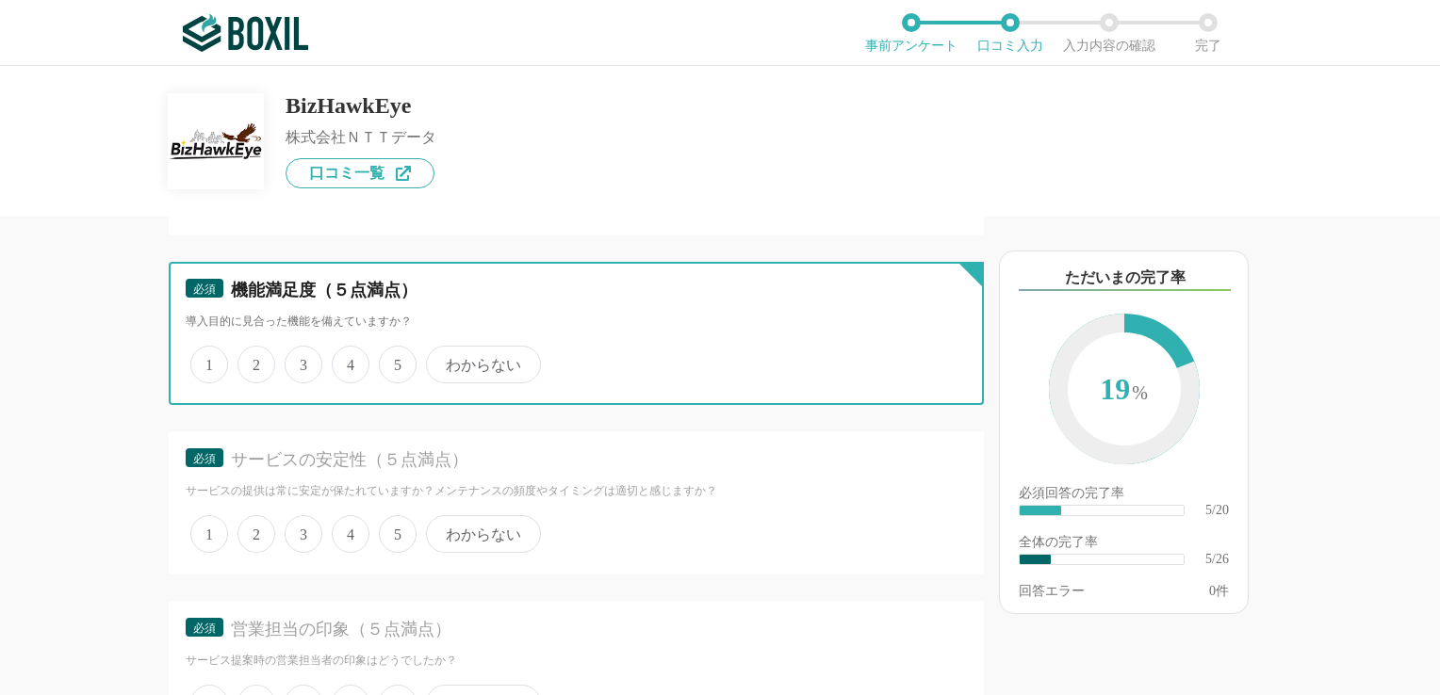
click at [302, 361] on input "3" at bounding box center [295, 355] width 12 height 12
radio input "true"
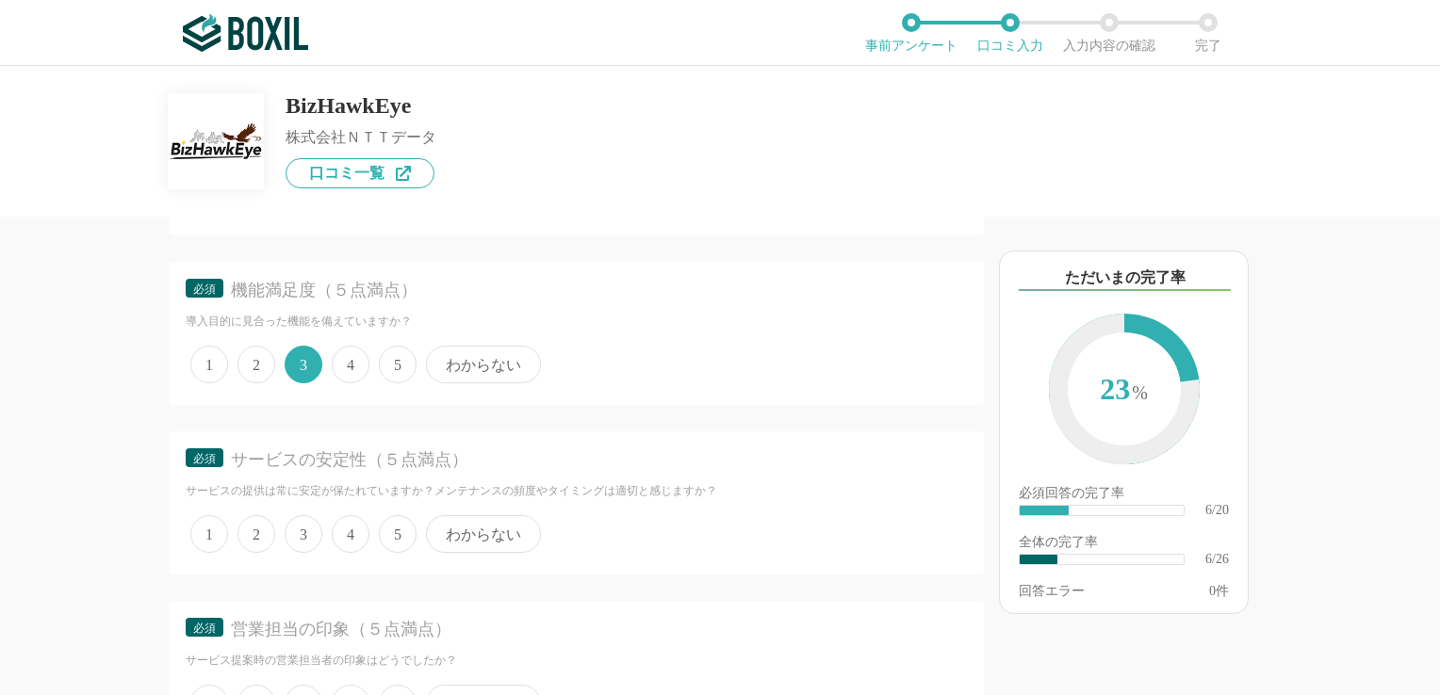
click at [321, 520] on div "1 2 3 4 5 わからない" at bounding box center [576, 534] width 781 height 47
click at [308, 520] on span "3" at bounding box center [304, 534] width 38 height 38
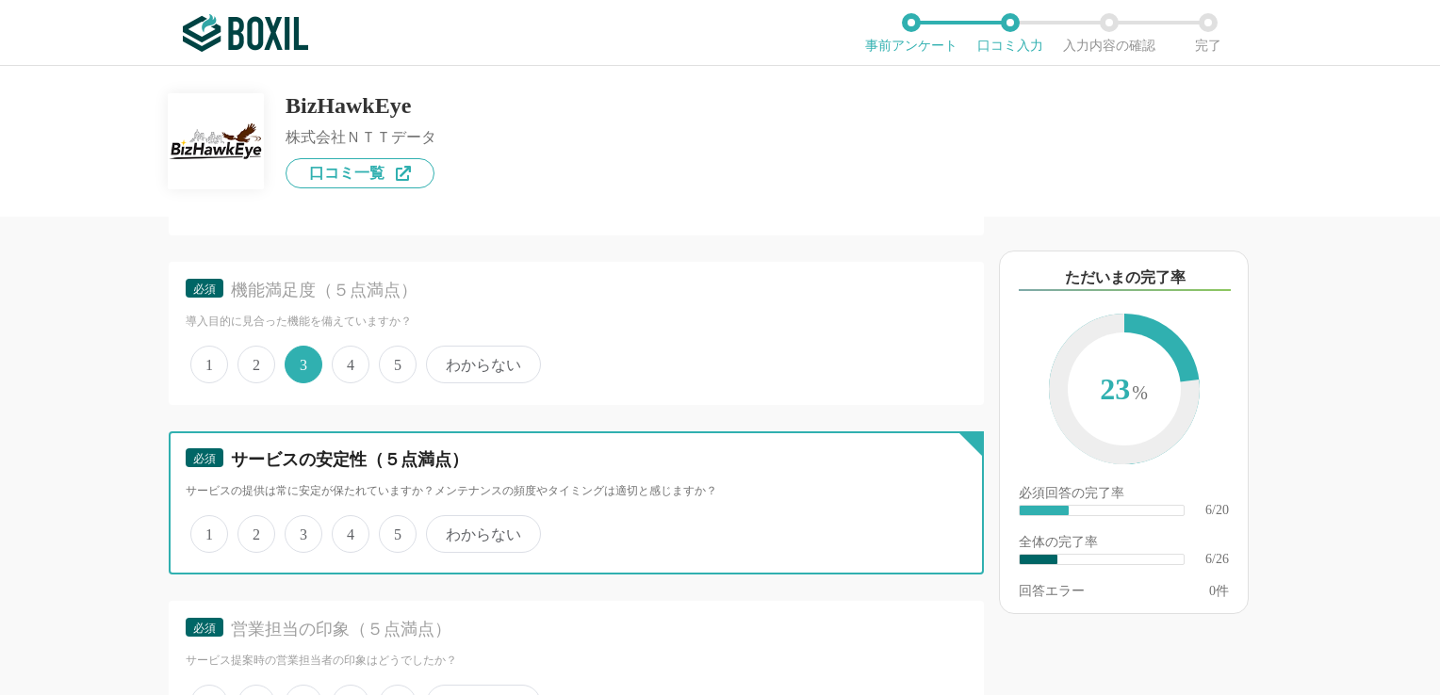
click at [302, 520] on input "3" at bounding box center [295, 524] width 12 height 12
radio input "true"
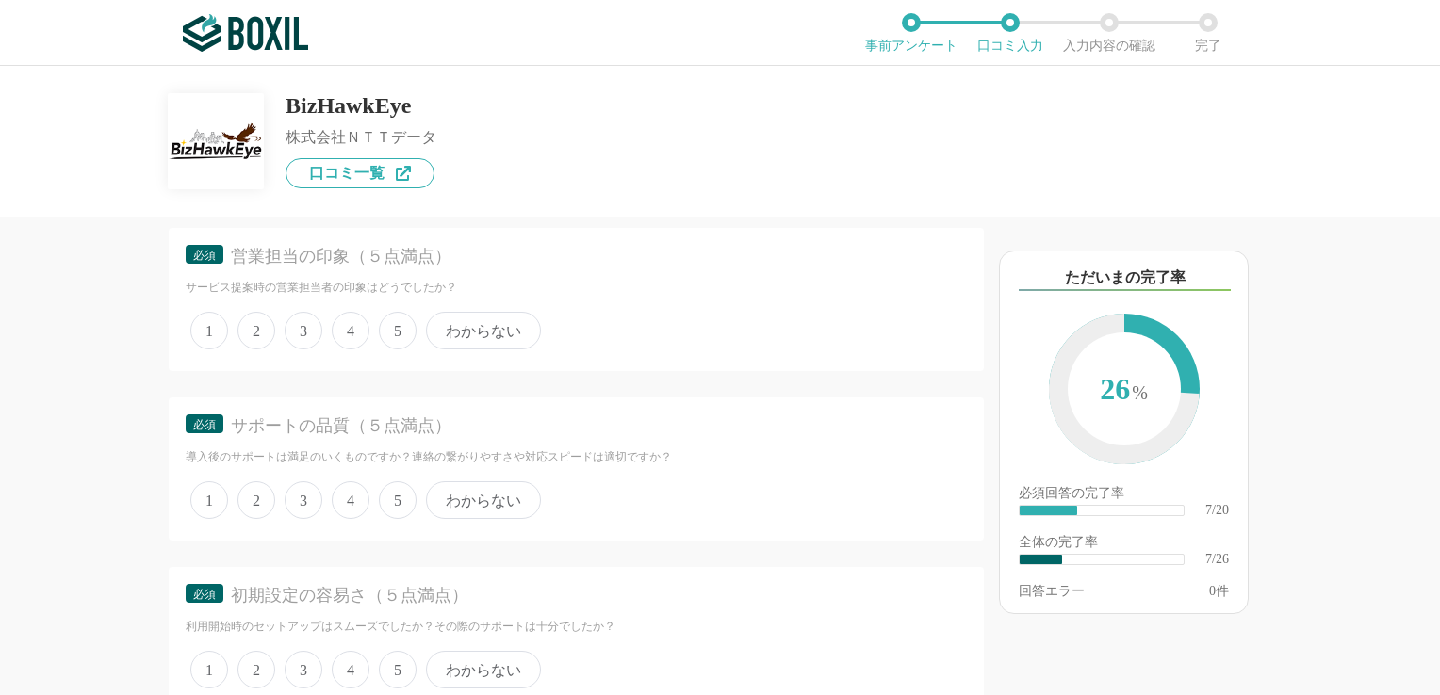
scroll to position [1696, 0]
click at [394, 318] on span "5" at bounding box center [398, 327] width 38 height 38
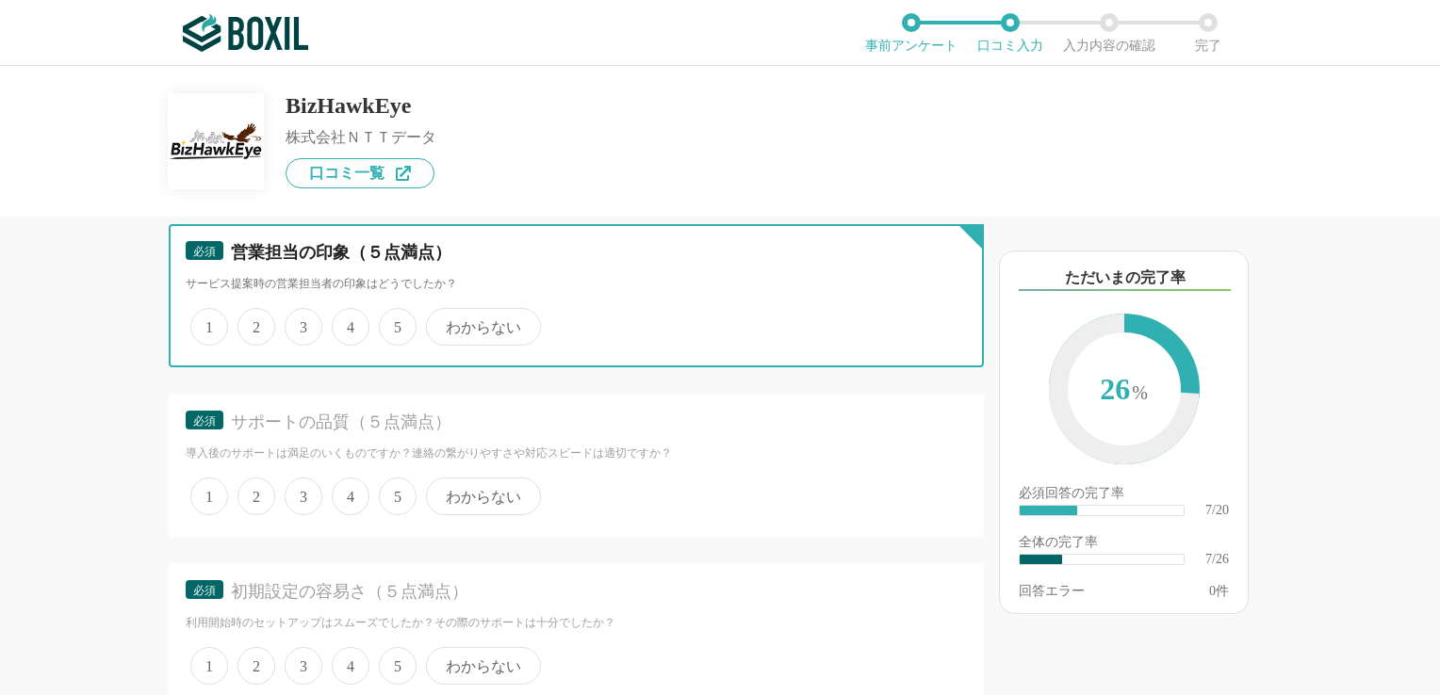
click at [394, 318] on input "5" at bounding box center [389, 317] width 12 height 12
radio input "true"
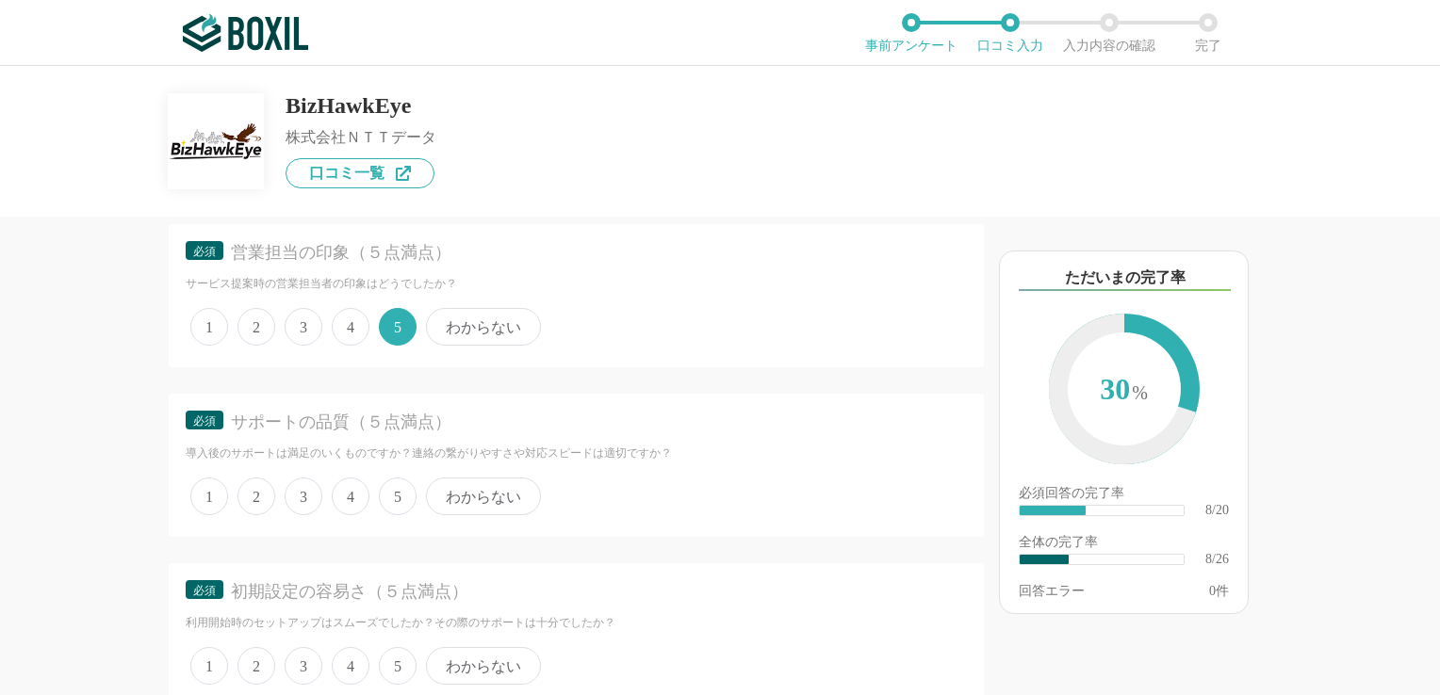
click at [399, 487] on span "5" at bounding box center [398, 497] width 38 height 38
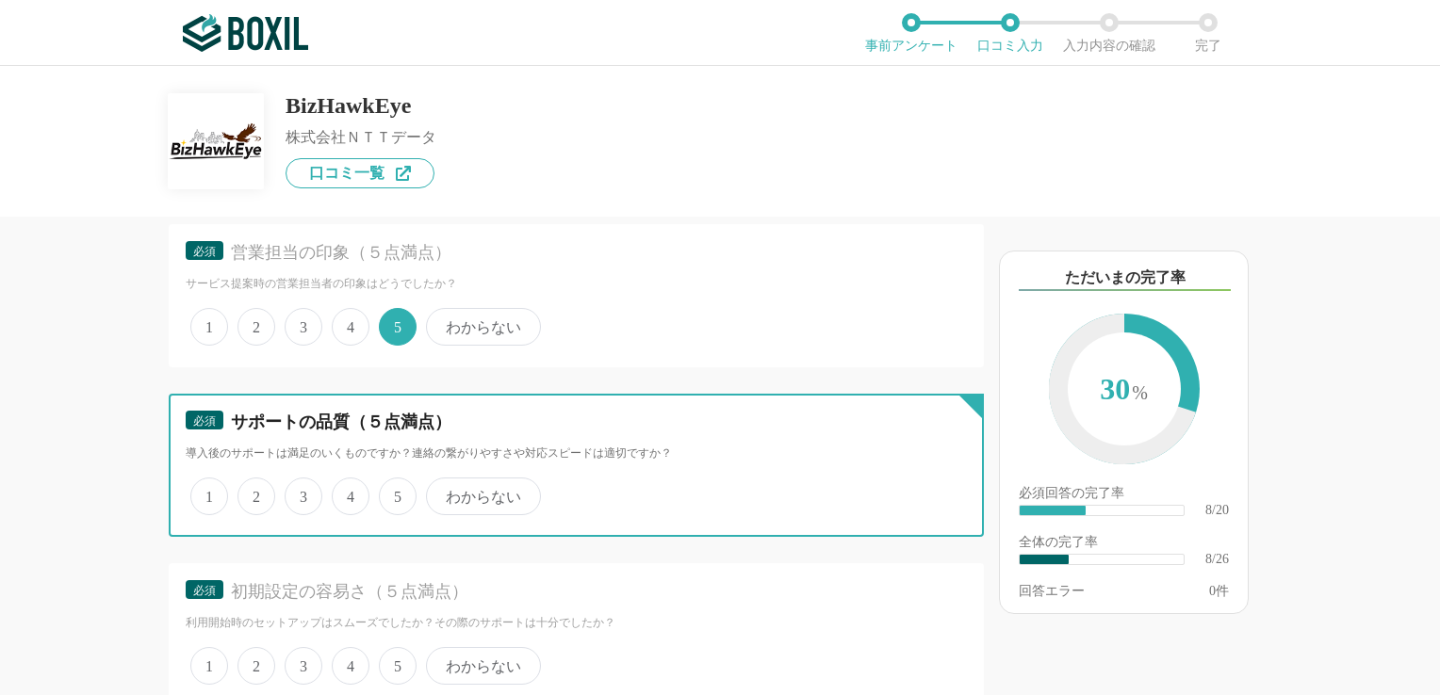
click at [396, 487] on input "5" at bounding box center [389, 487] width 12 height 12
radio input "true"
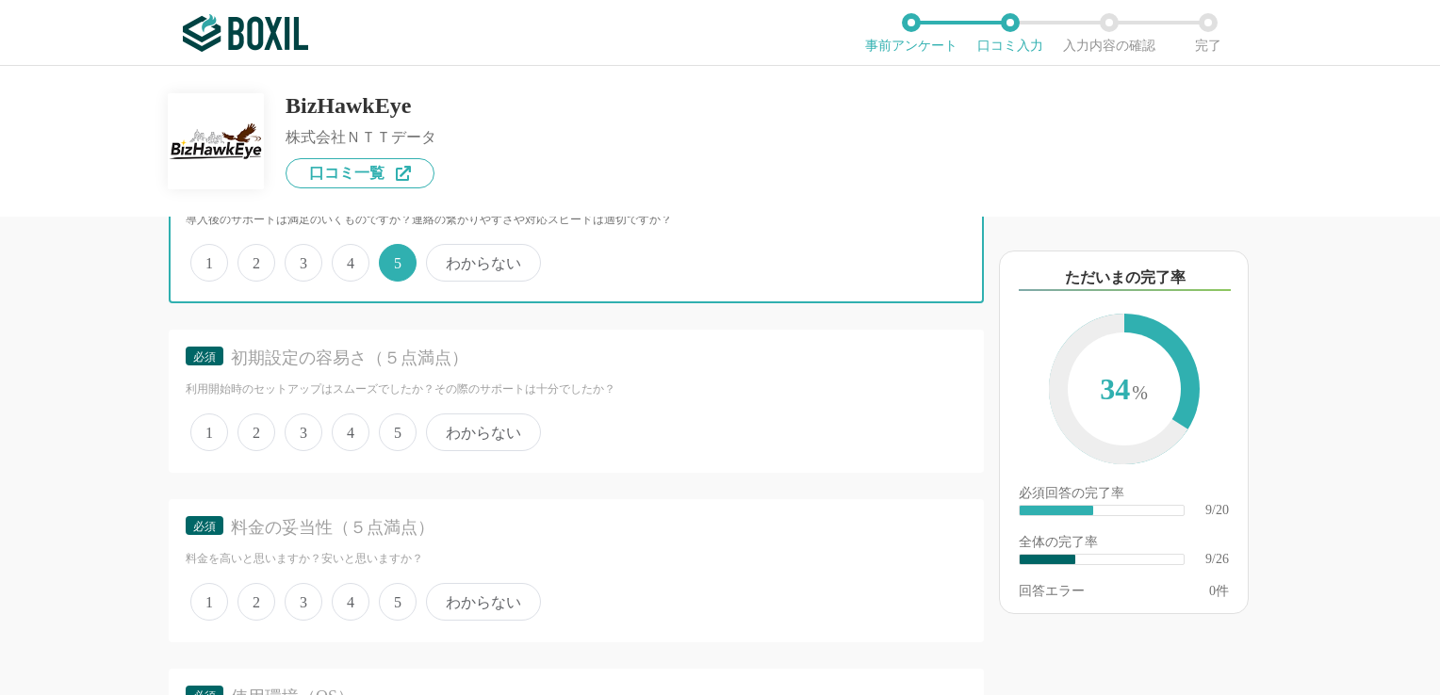
scroll to position [1979, 0]
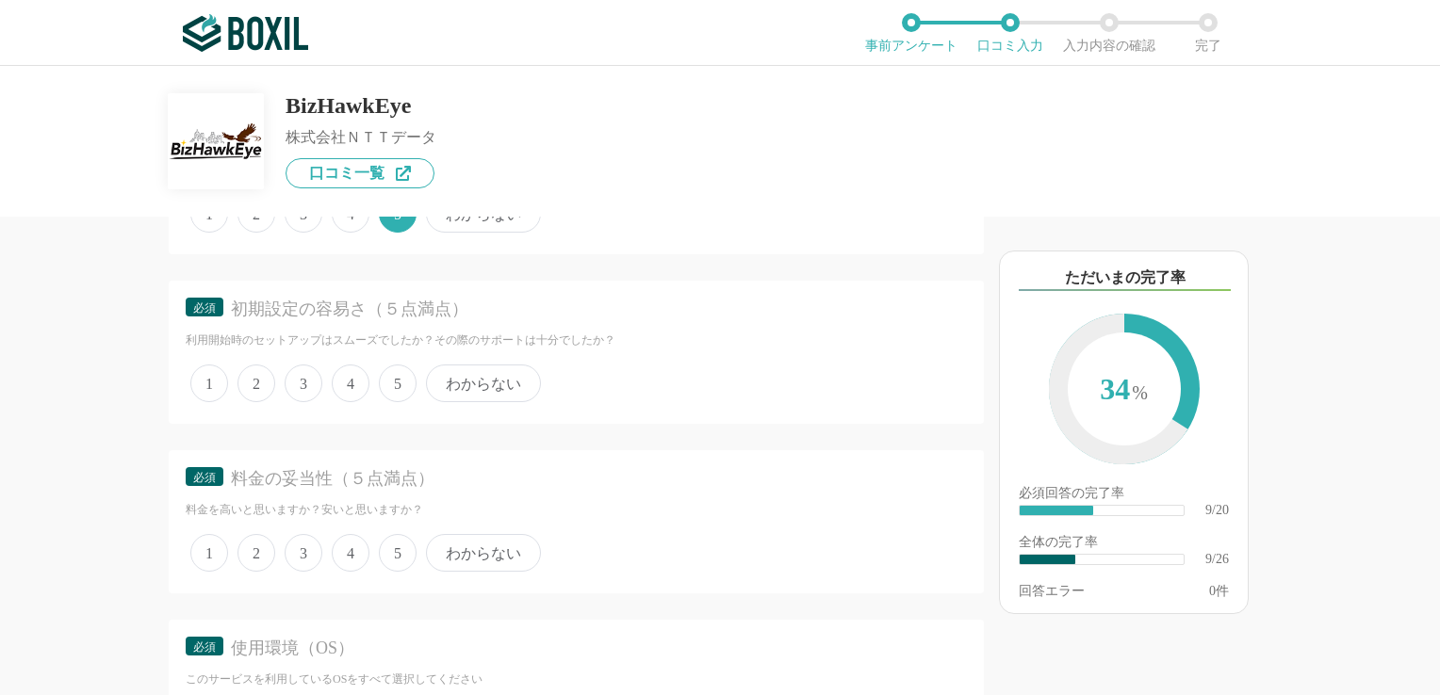
click at [354, 381] on span "4" at bounding box center [351, 384] width 38 height 38
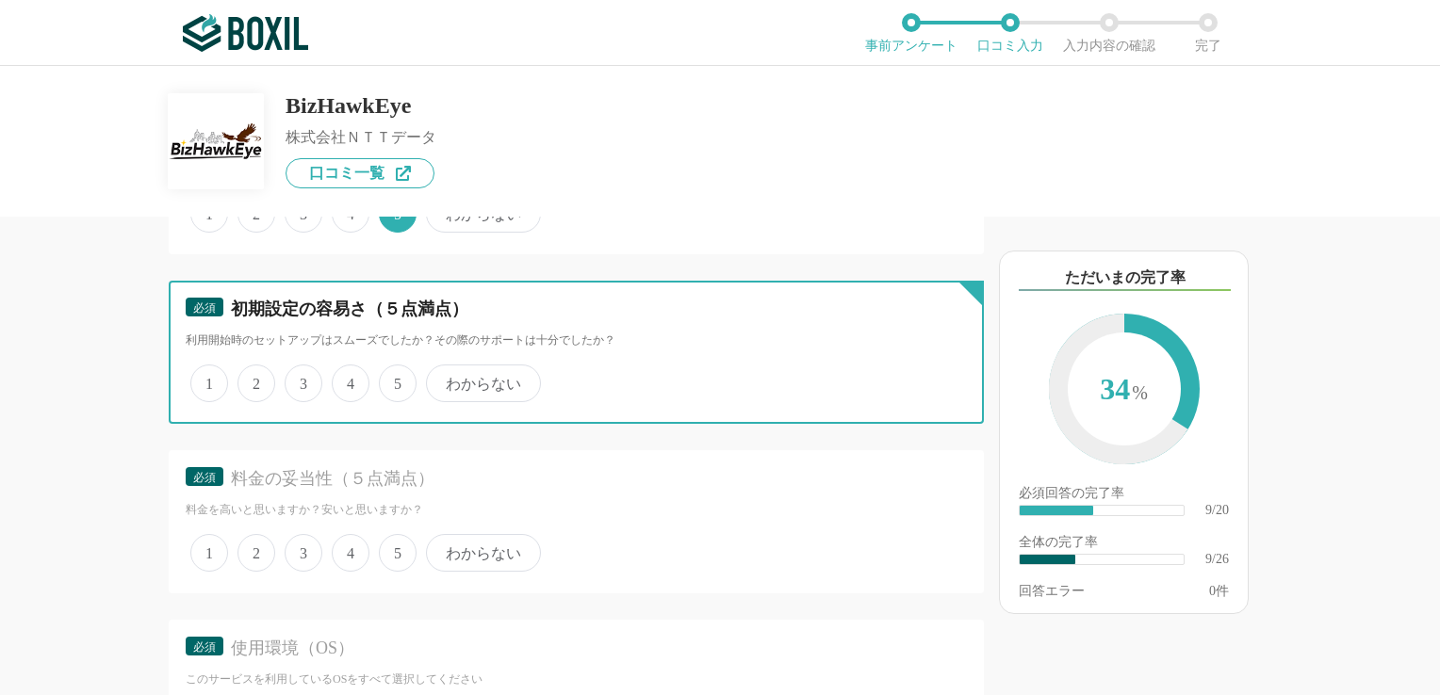
click at [349, 380] on input "4" at bounding box center [342, 373] width 12 height 12
radio input "true"
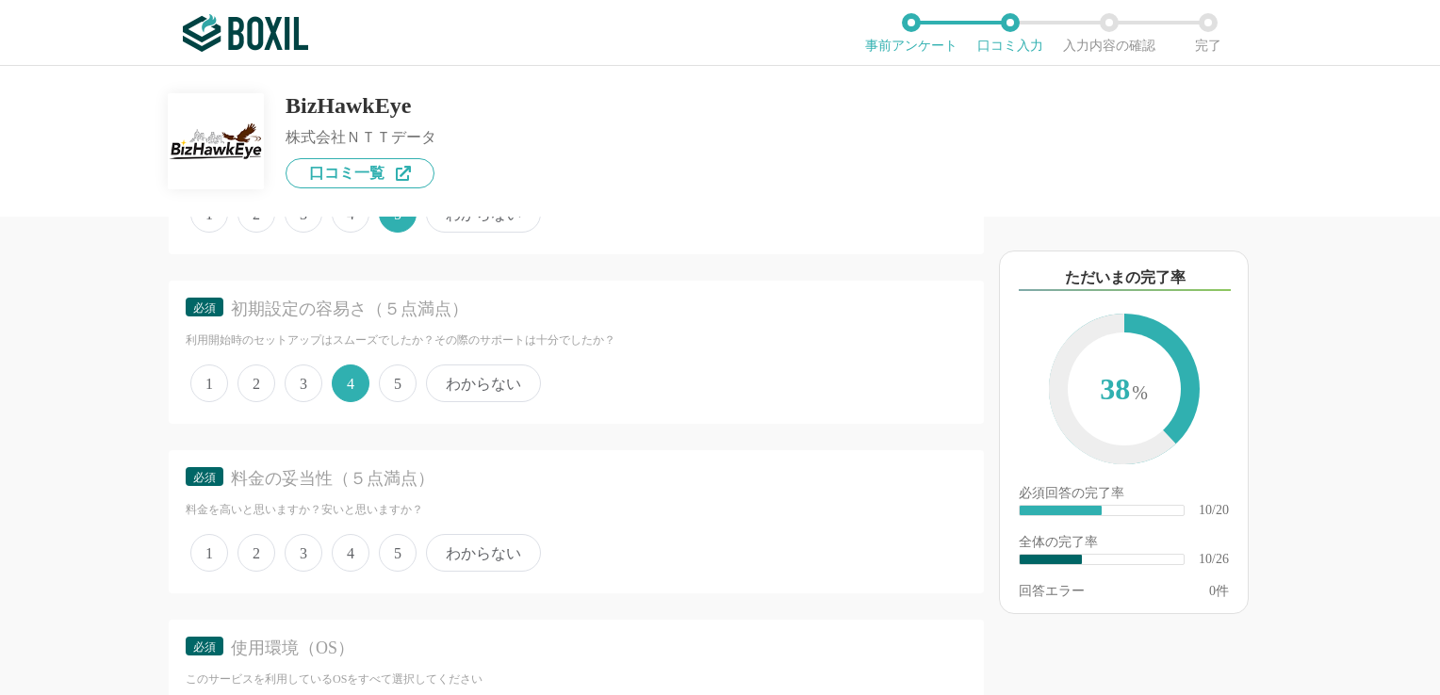
drag, startPoint x: 294, startPoint y: 533, endPoint x: 321, endPoint y: 535, distance: 27.4
click at [297, 534] on span "3" at bounding box center [304, 553] width 38 height 38
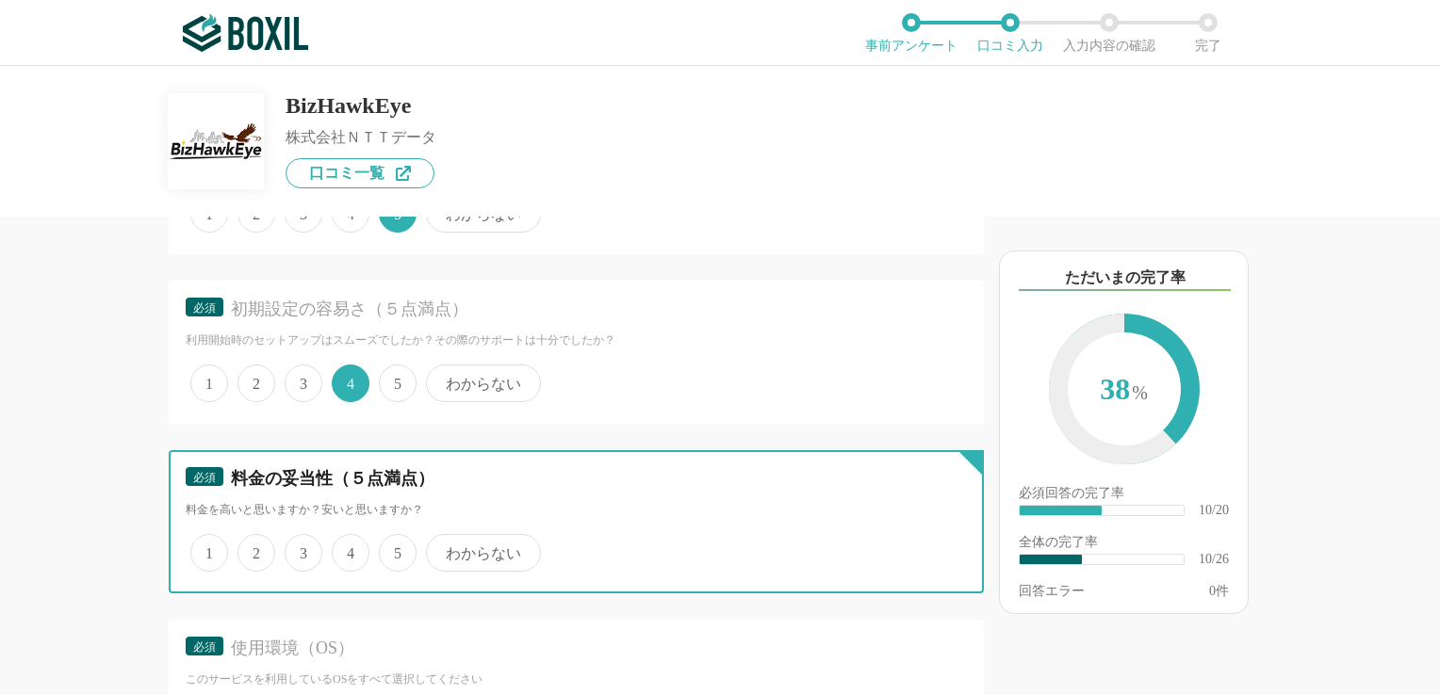
click at [297, 537] on input "3" at bounding box center [295, 543] width 12 height 12
radio input "true"
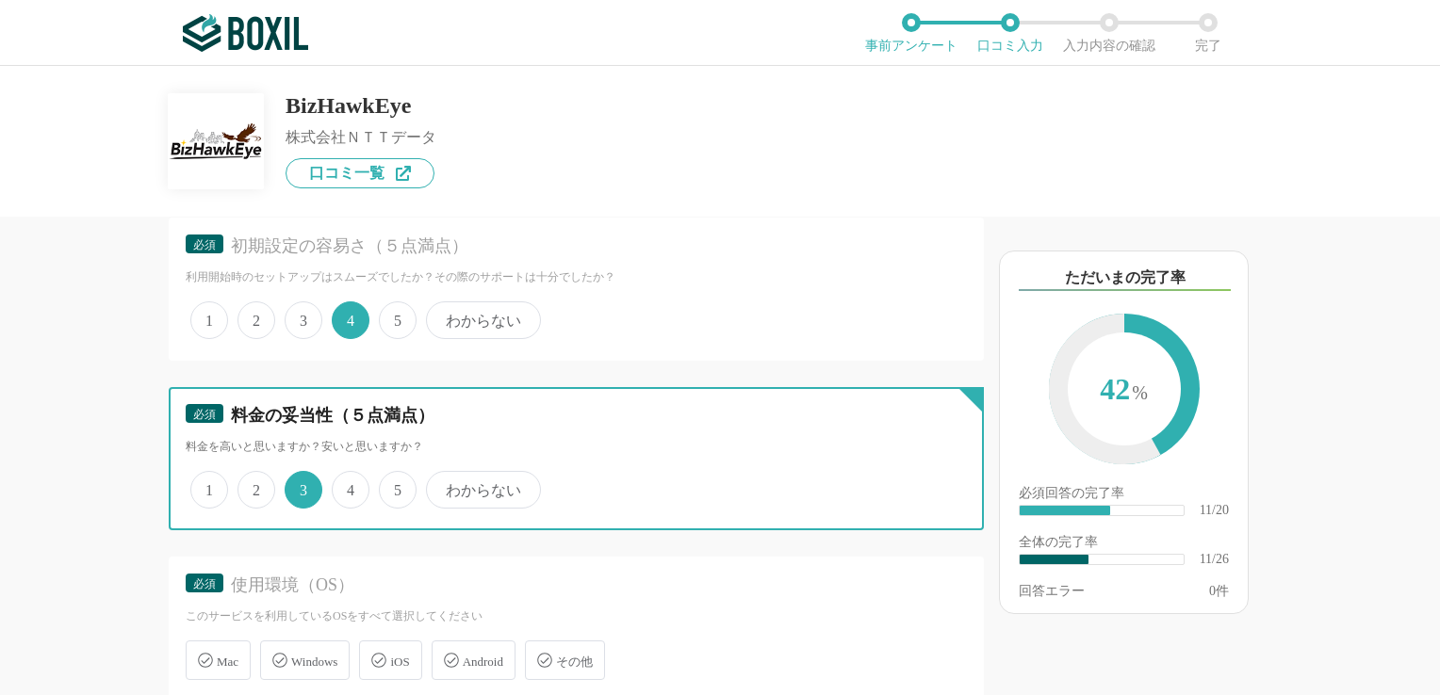
scroll to position [2167, 0]
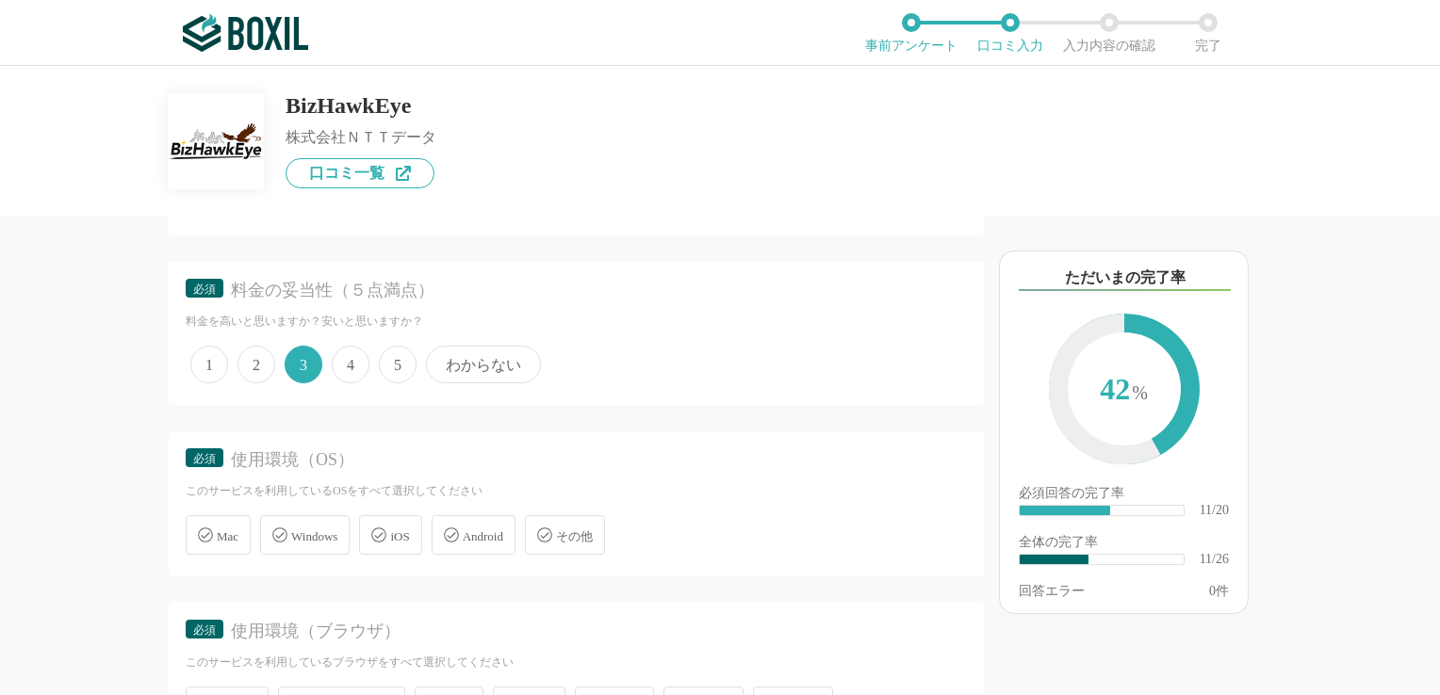
click at [305, 533] on div "Windows" at bounding box center [305, 535] width 90 height 40
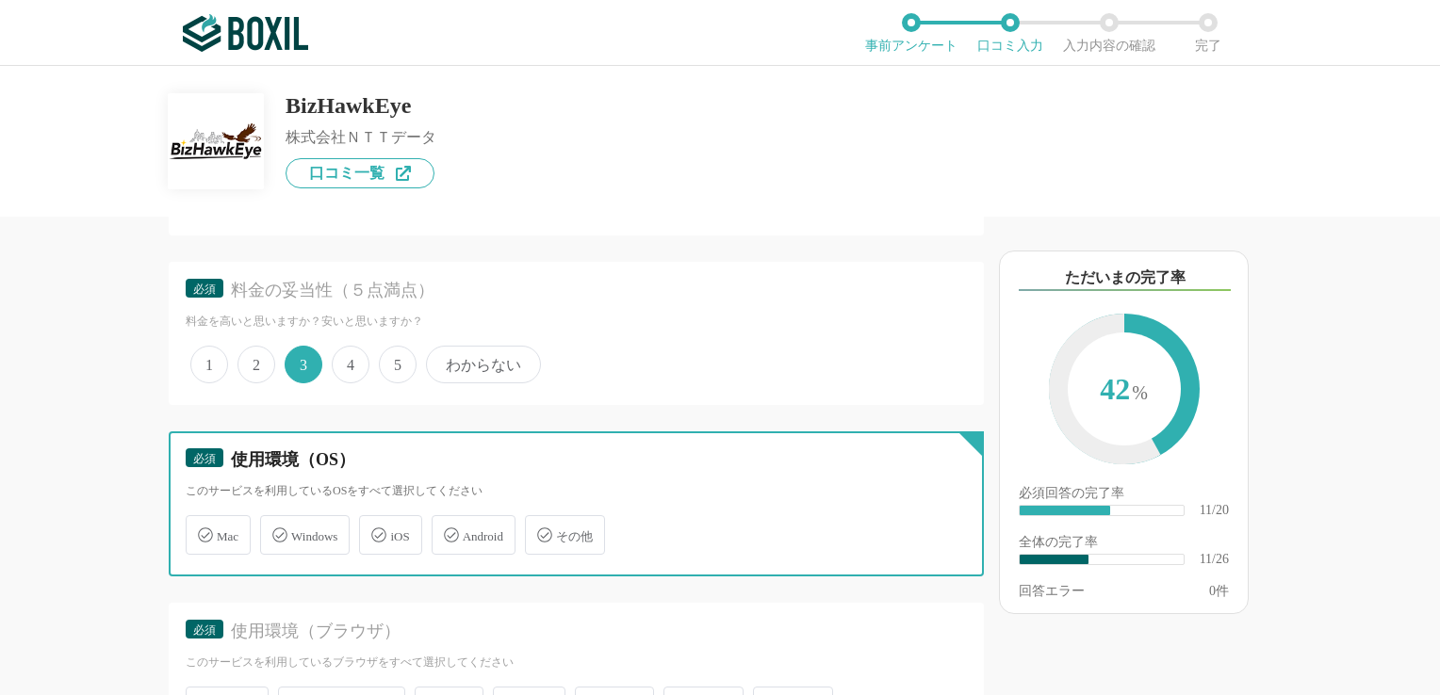
click at [276, 530] on input "Windows" at bounding box center [270, 524] width 12 height 12
checkbox input "true"
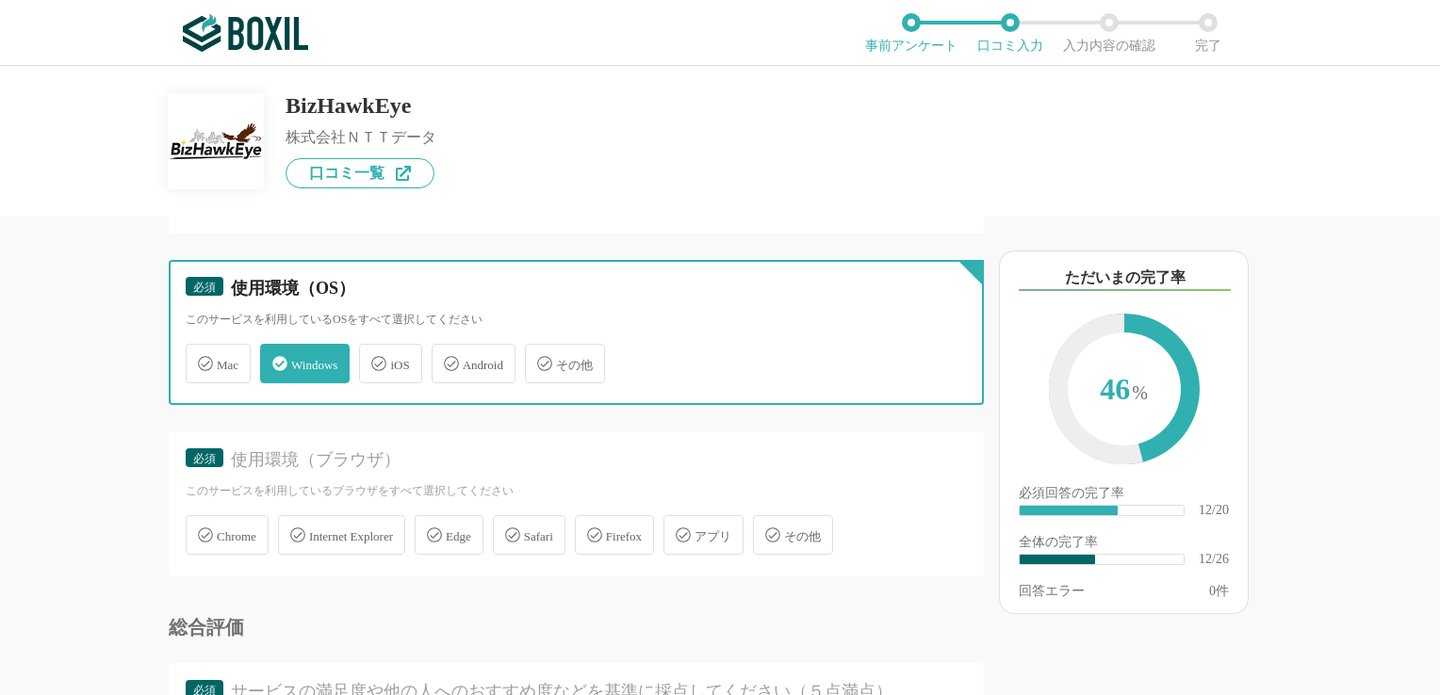
scroll to position [2356, 0]
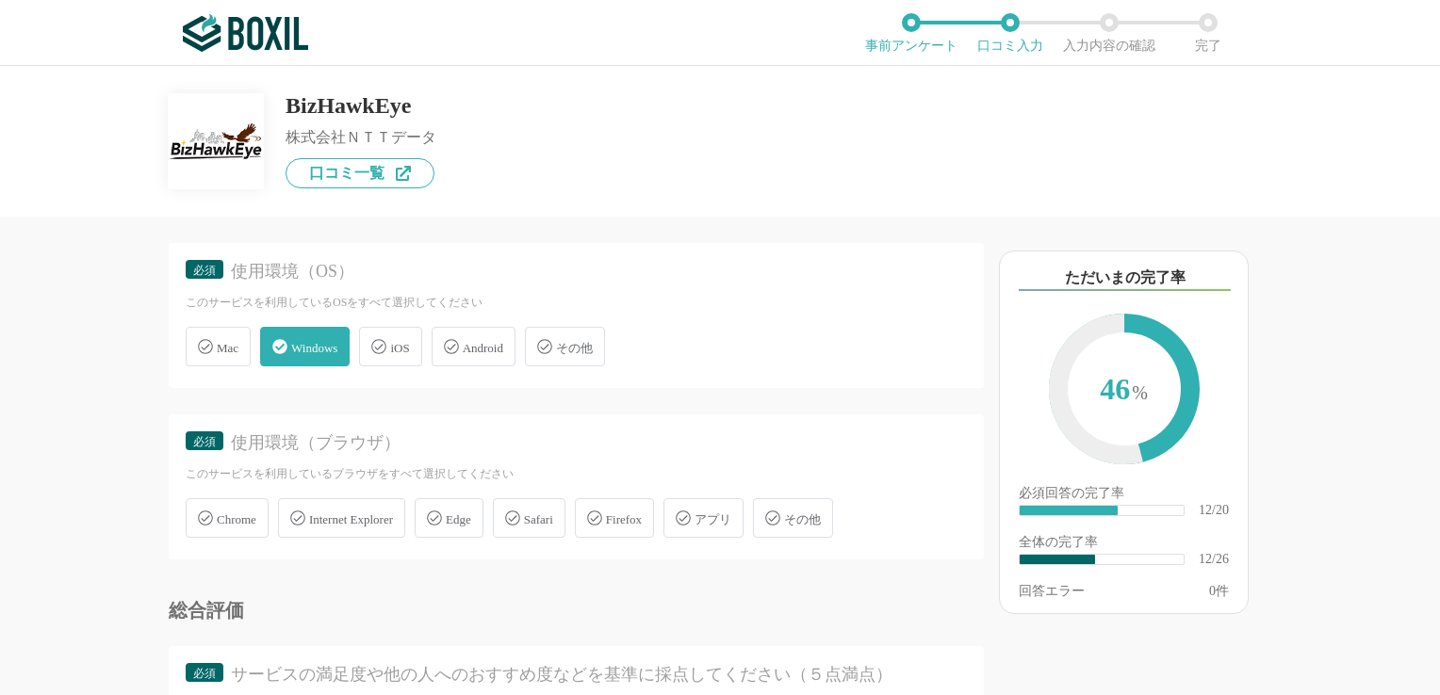
click at [471, 513] on span "Edge" at bounding box center [458, 520] width 25 height 14
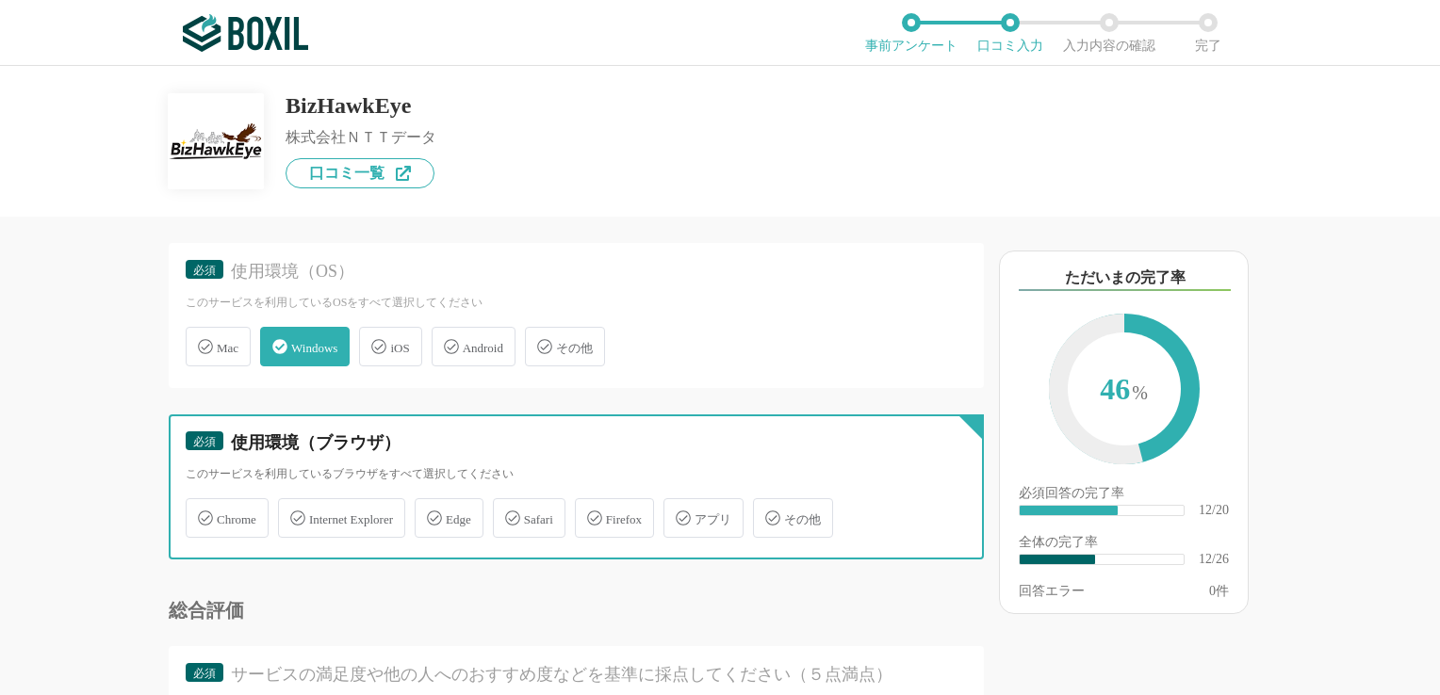
click at [431, 508] on input "Edge" at bounding box center [424, 507] width 12 height 12
checkbox input "true"
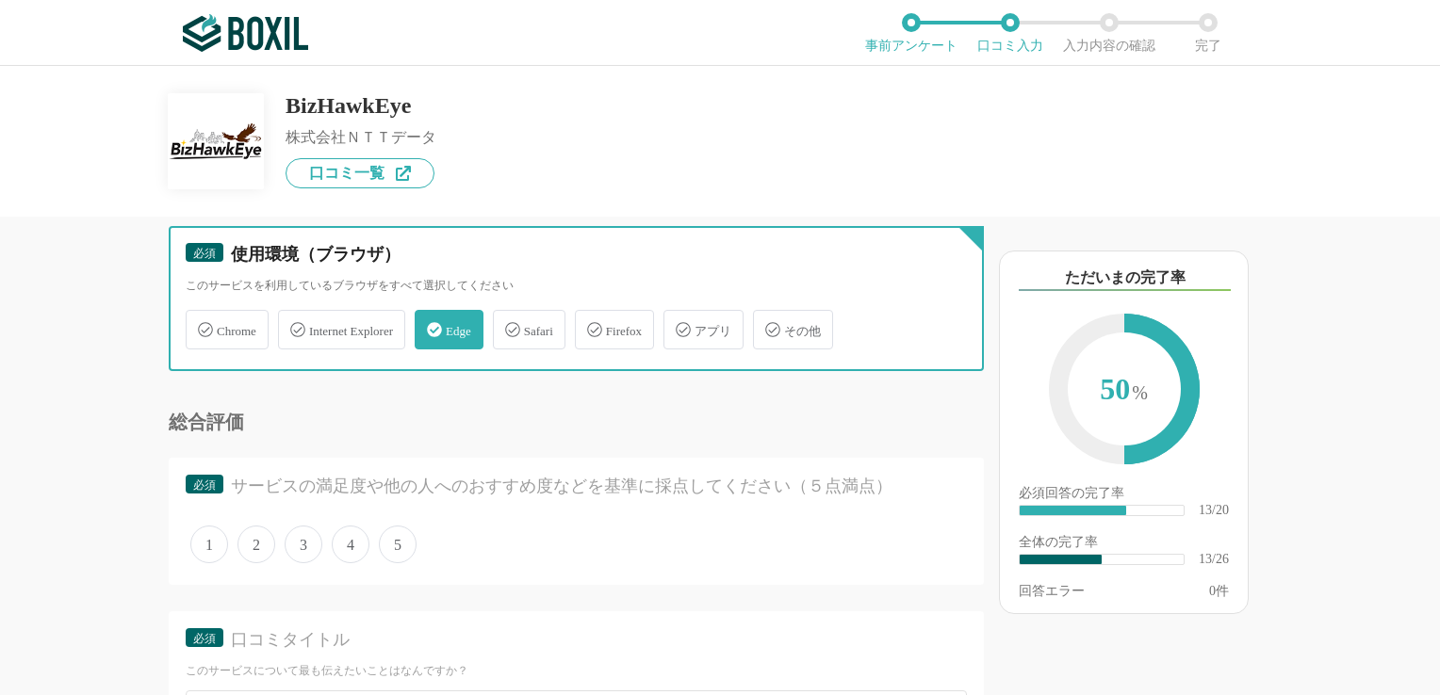
scroll to position [2638, 0]
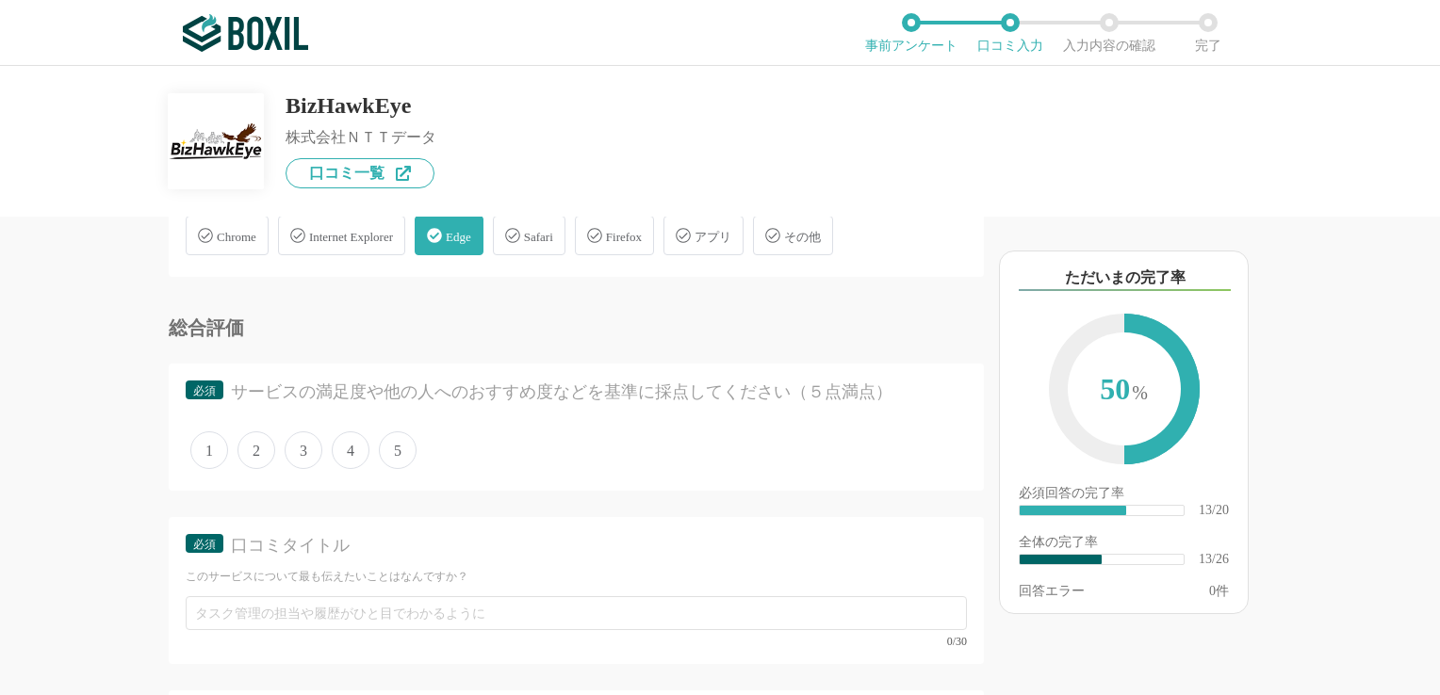
click at [292, 436] on span "3" at bounding box center [304, 451] width 38 height 38
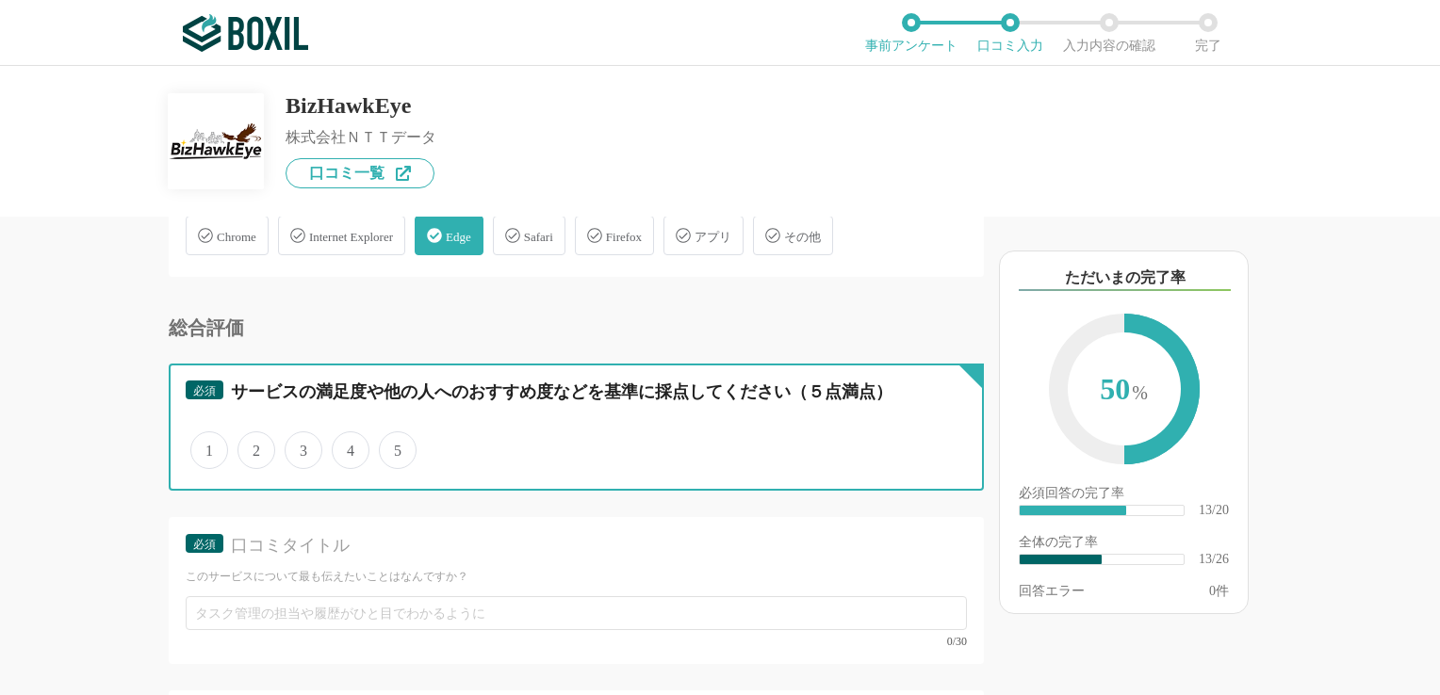
click at [292, 436] on input "3" at bounding box center [295, 440] width 12 height 12
radio input "true"
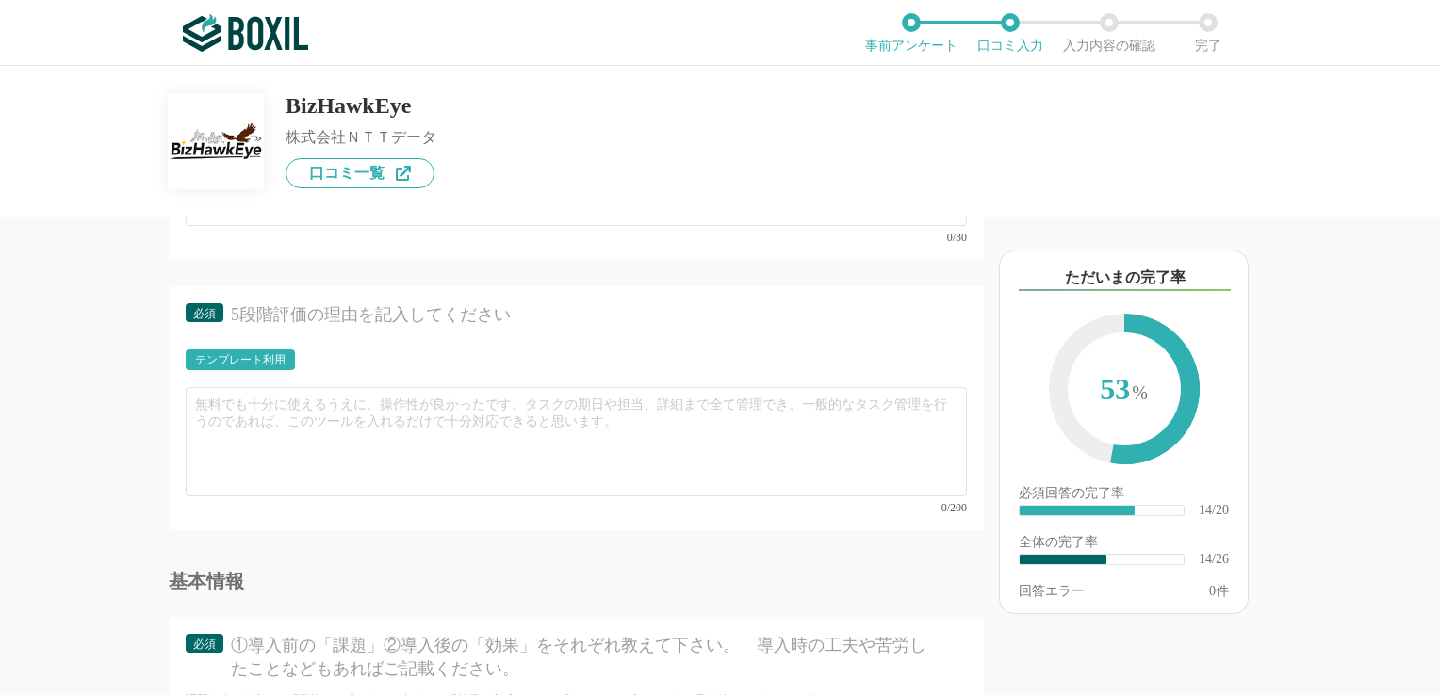
scroll to position [3015, 0]
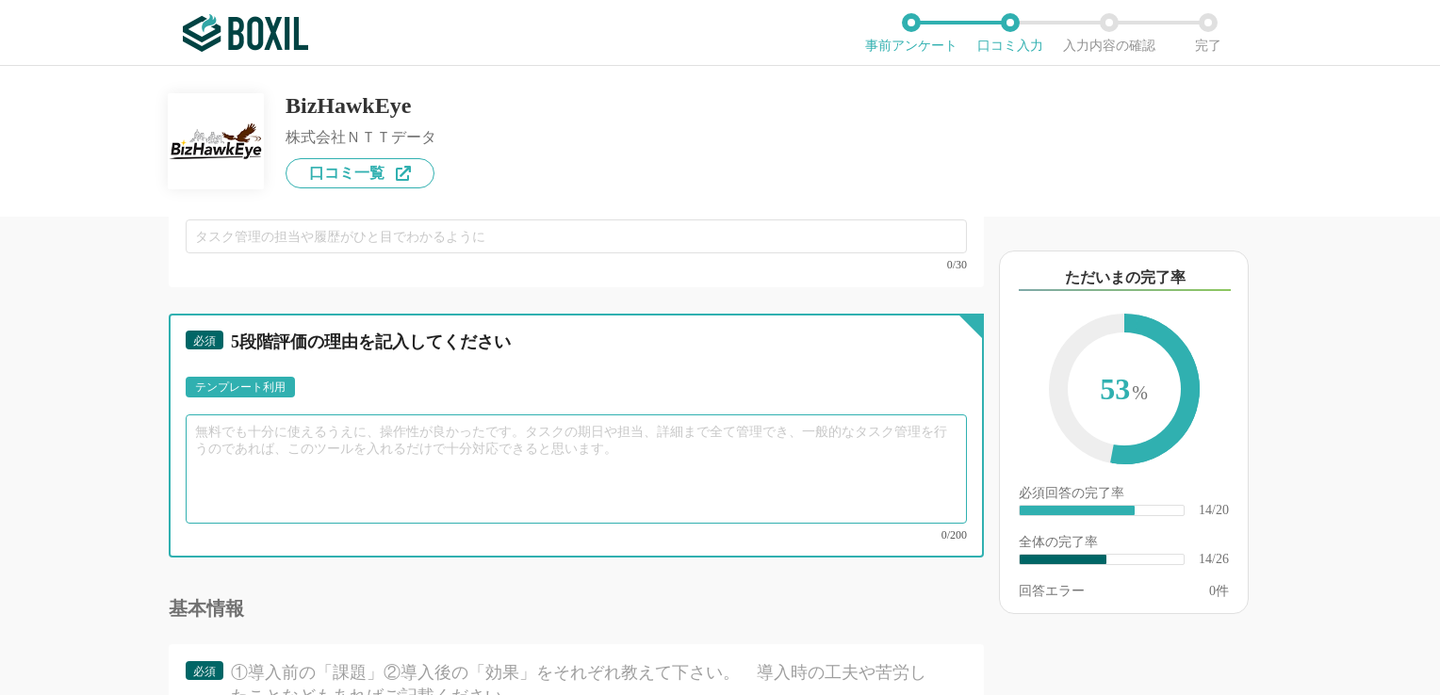
click at [413, 431] on textarea at bounding box center [576, 469] width 781 height 109
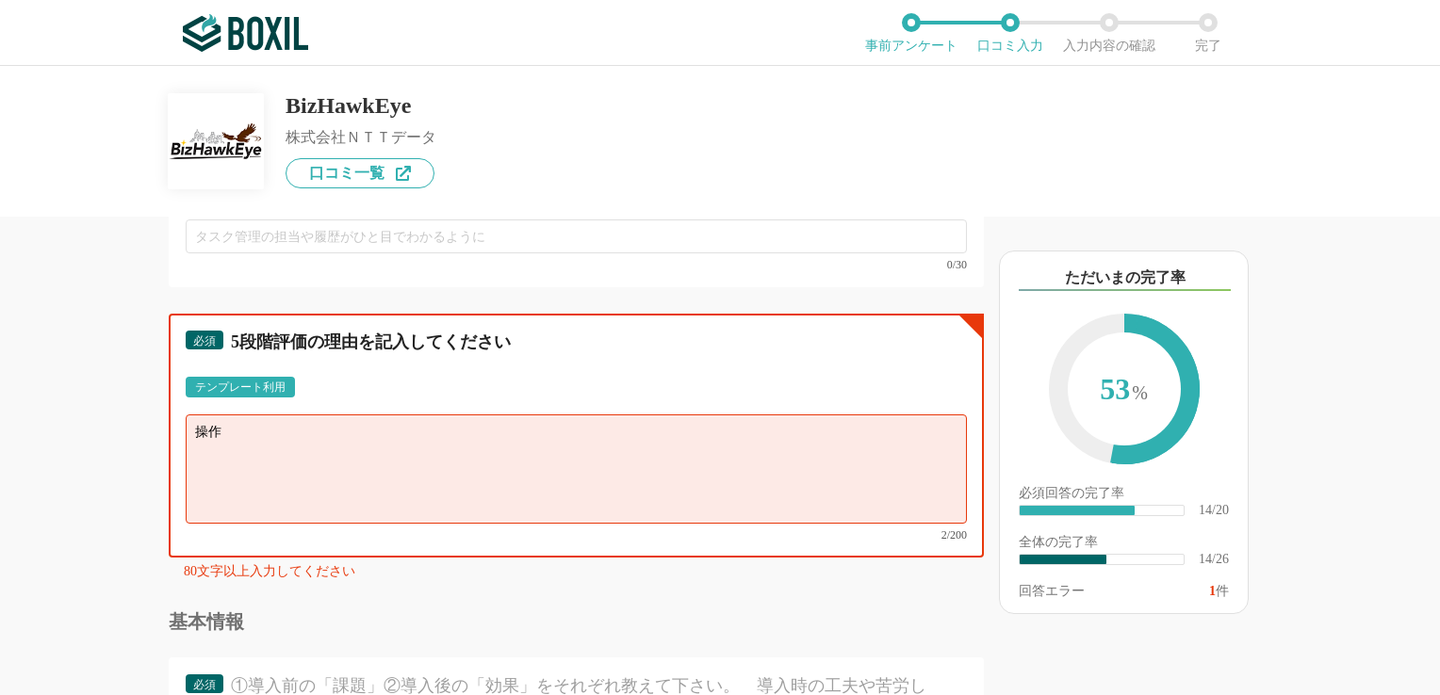
type textarea "[PERSON_NAME]"
click at [253, 382] on div "テンプレート利用" at bounding box center [240, 387] width 90 height 11
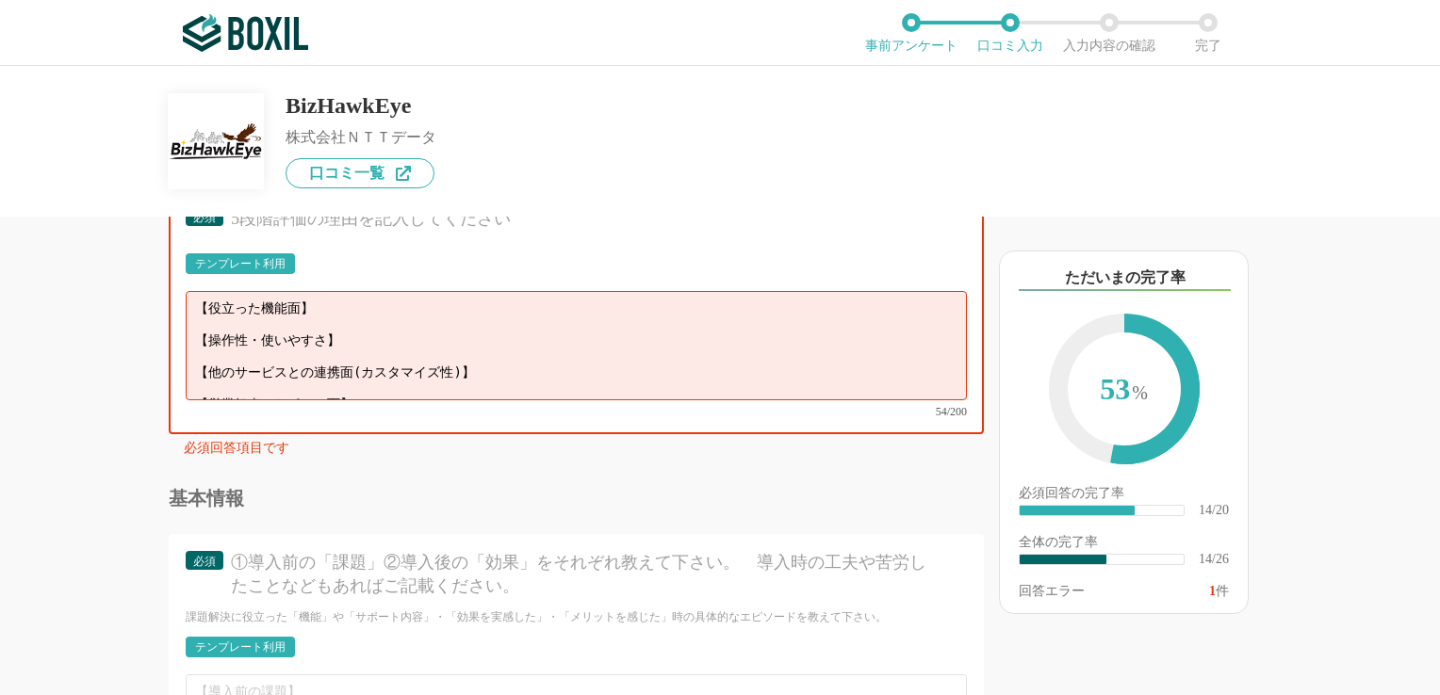
scroll to position [3109, 0]
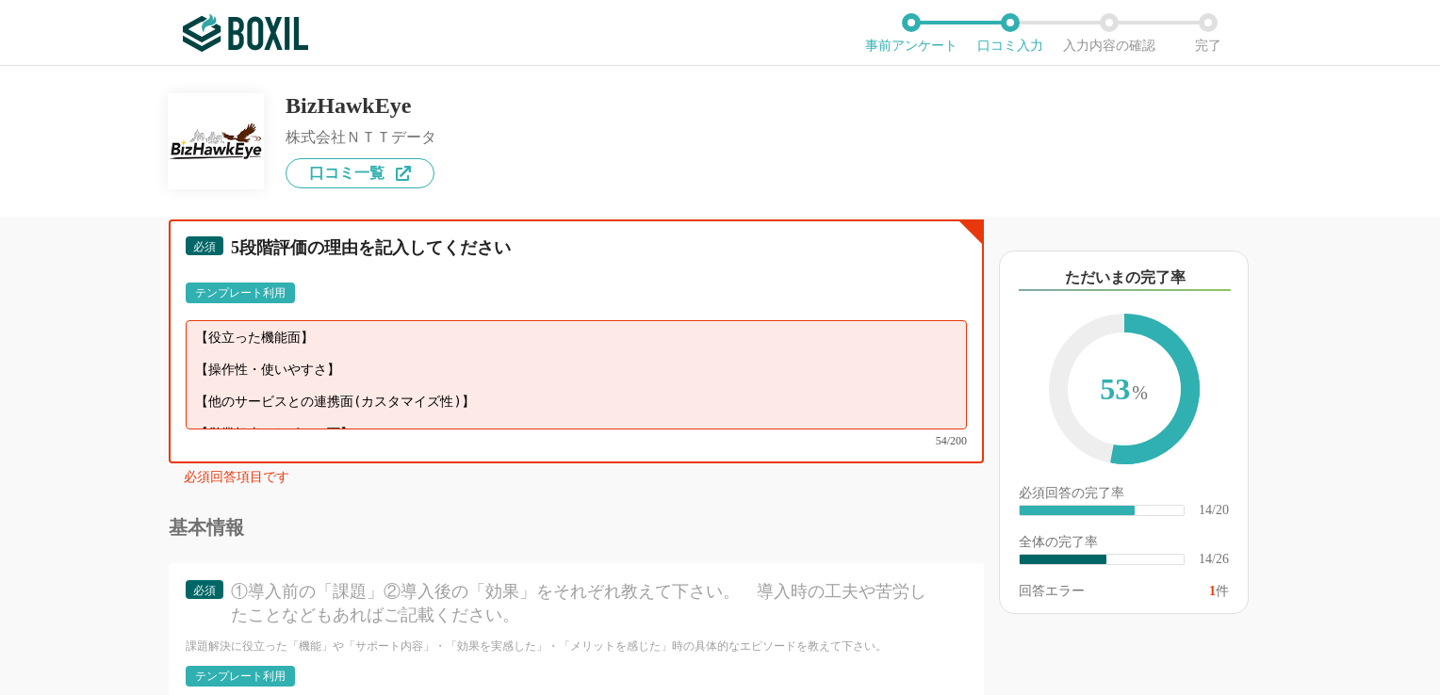
click at [323, 325] on textarea "【役立った機能面】 【操作性・使いやすさ】 【他のサービスとの連携面(カスタマイズ性)】 【営業担当やサポート面】" at bounding box center [576, 374] width 781 height 109
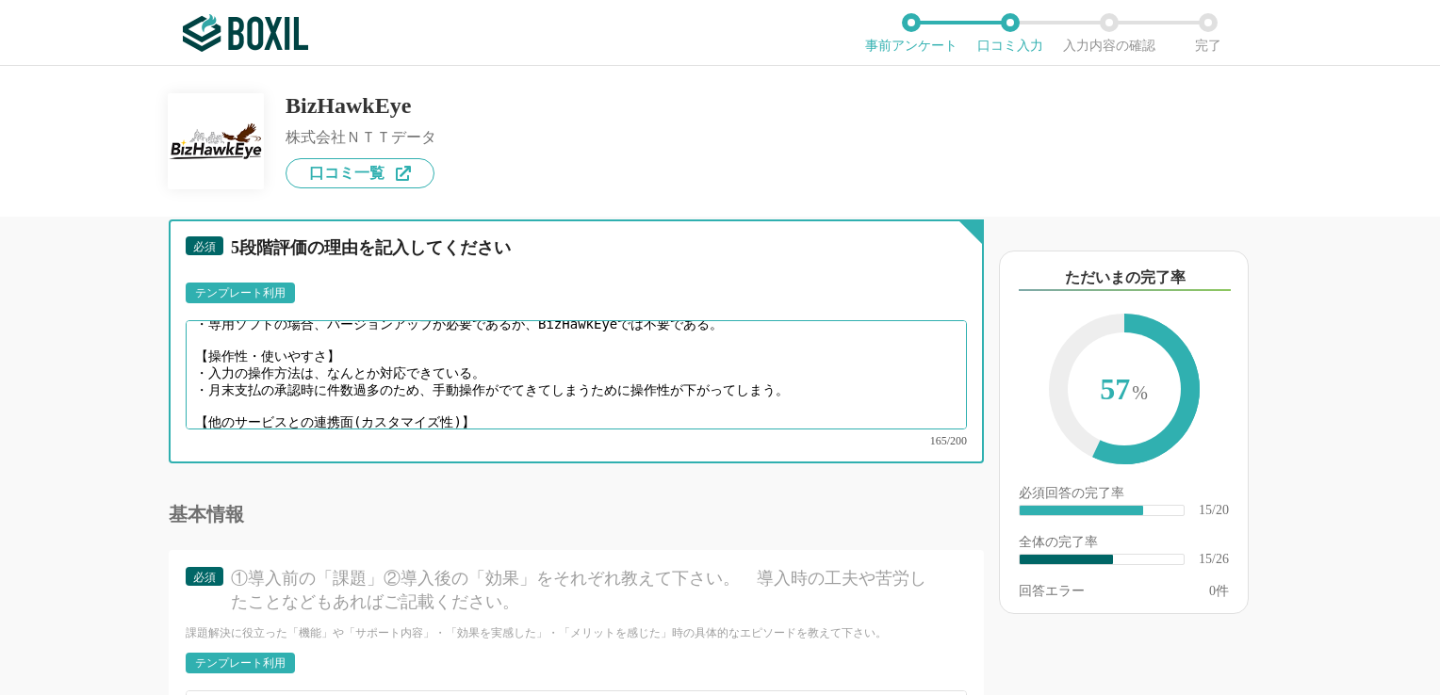
scroll to position [43, 0]
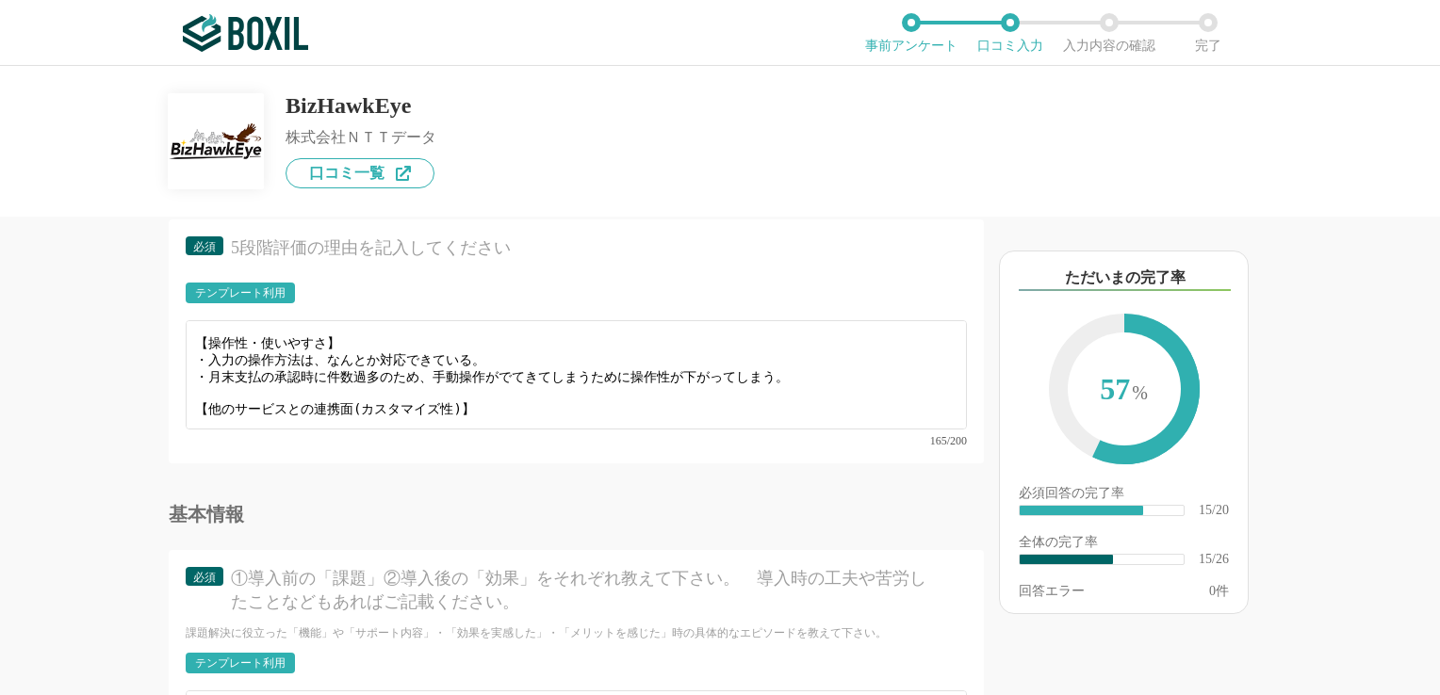
click at [183, 367] on div "必須 5段階評価の理由を記入してください テンプレート利用 ፠テンプレート文言が変更されてない箇所がある、または使用できないテキスト（記号）が含まれています。…" at bounding box center [576, 342] width 815 height 244
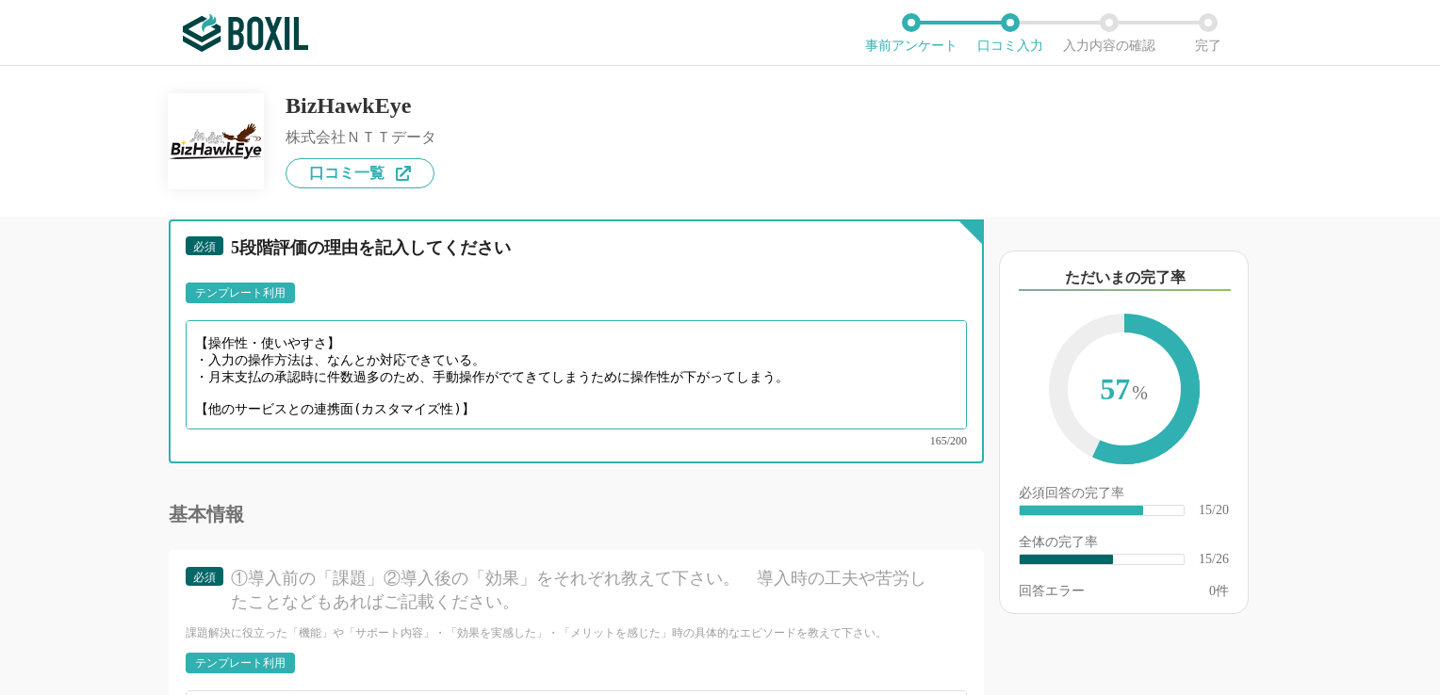
drag, startPoint x: 191, startPoint y: 367, endPoint x: 558, endPoint y: 371, distance: 366.5
click at [558, 371] on textarea "【役立った機能面】 ・専用ソフトの場合、バージョンアップが必要であるが、BizHawkEyeでは不要である。 【操作性・使いやすさ】 ・入力の操作方法は、なん…" at bounding box center [576, 374] width 781 height 109
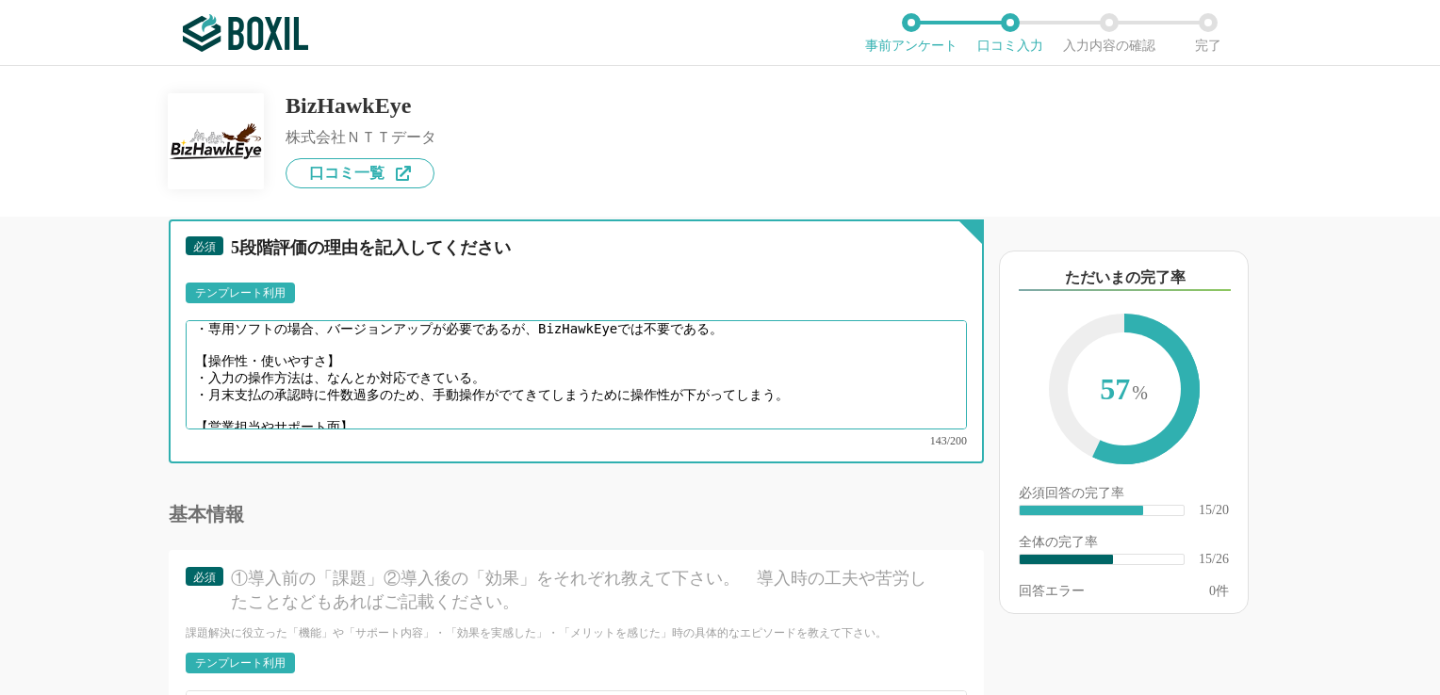
scroll to position [38, 0]
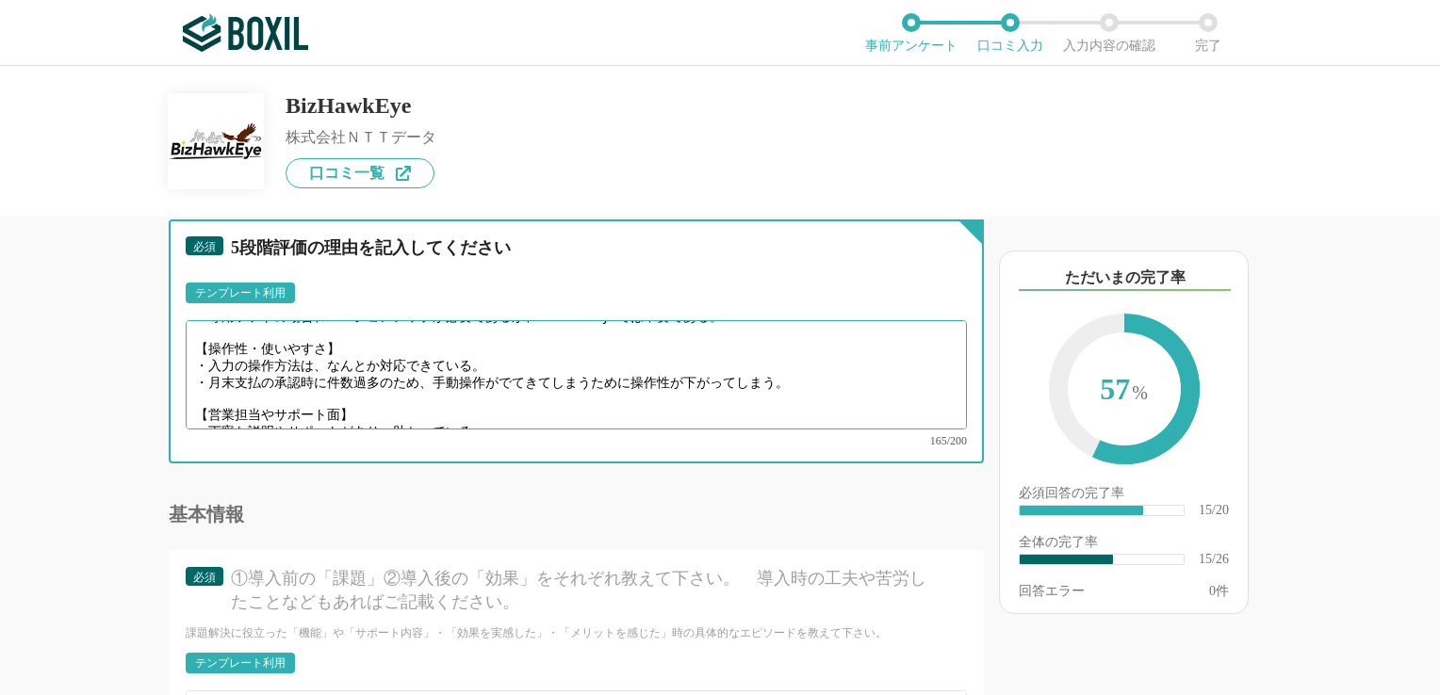
click at [206, 385] on textarea "【役立った機能面】 ・専用ソフトの場合、バージョンアップが必要であるが、BizHawkEyeでは不要である。 【操作性・使いやすさ】 ・入力の操作方法は、なん…" at bounding box center [576, 374] width 781 height 109
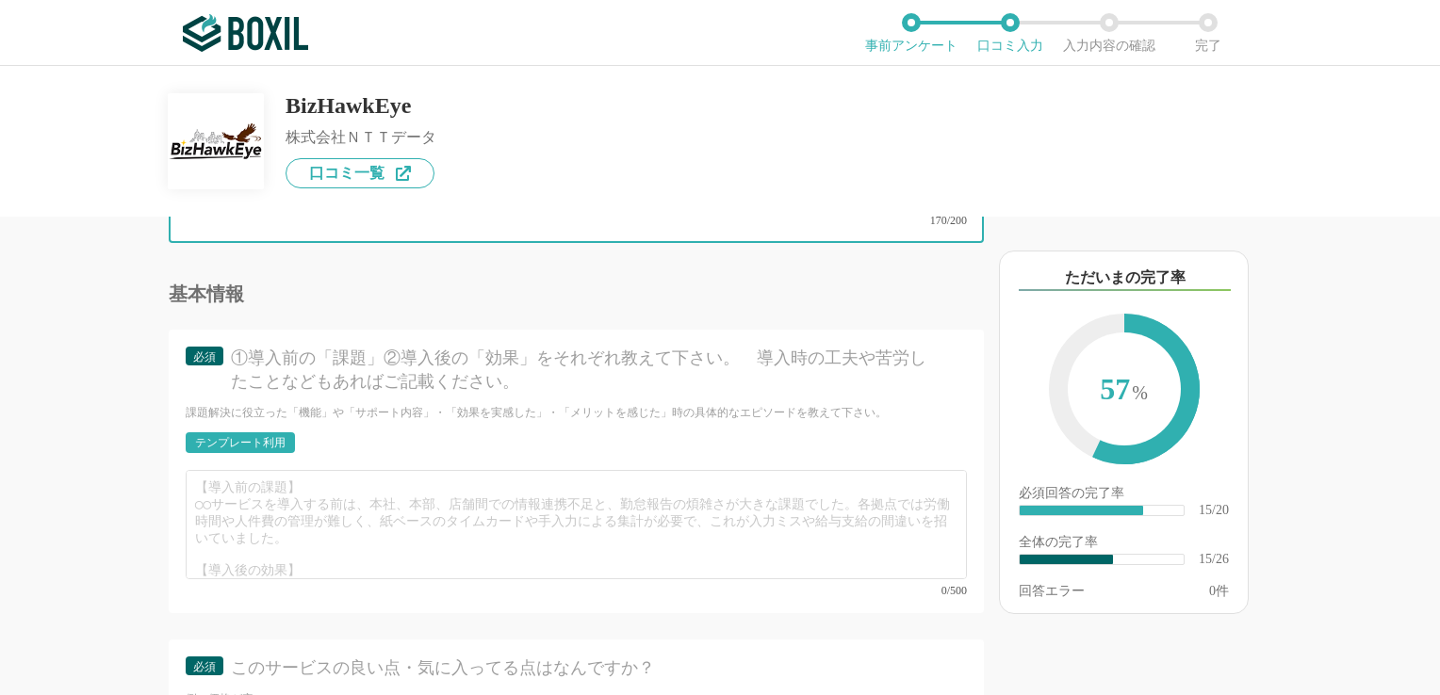
scroll to position [3298, 0]
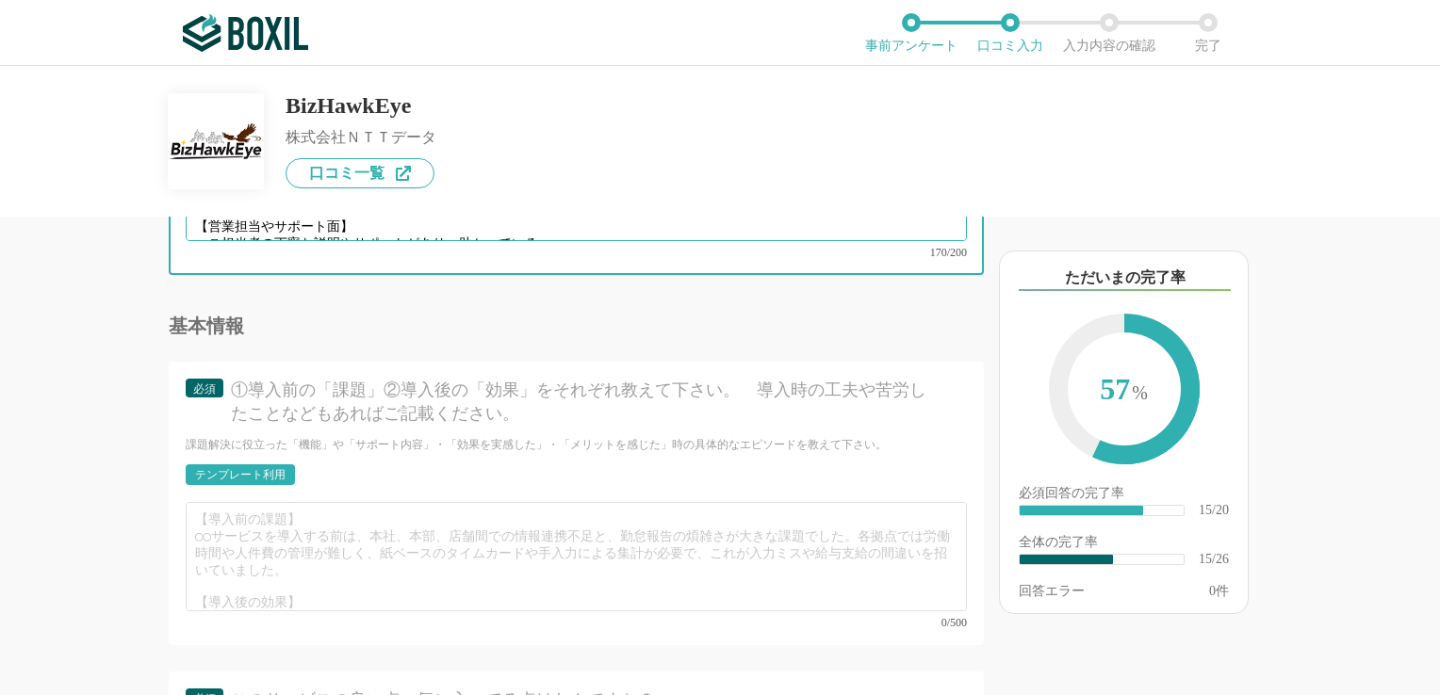
type textarea "【役立った機能面】 ・専用ソフトの場合、バージョンアップが必要であるが、BizHawkEyeでは不要である。 【操作性・使いやすさ】 ・入力の操作方法は、なん…"
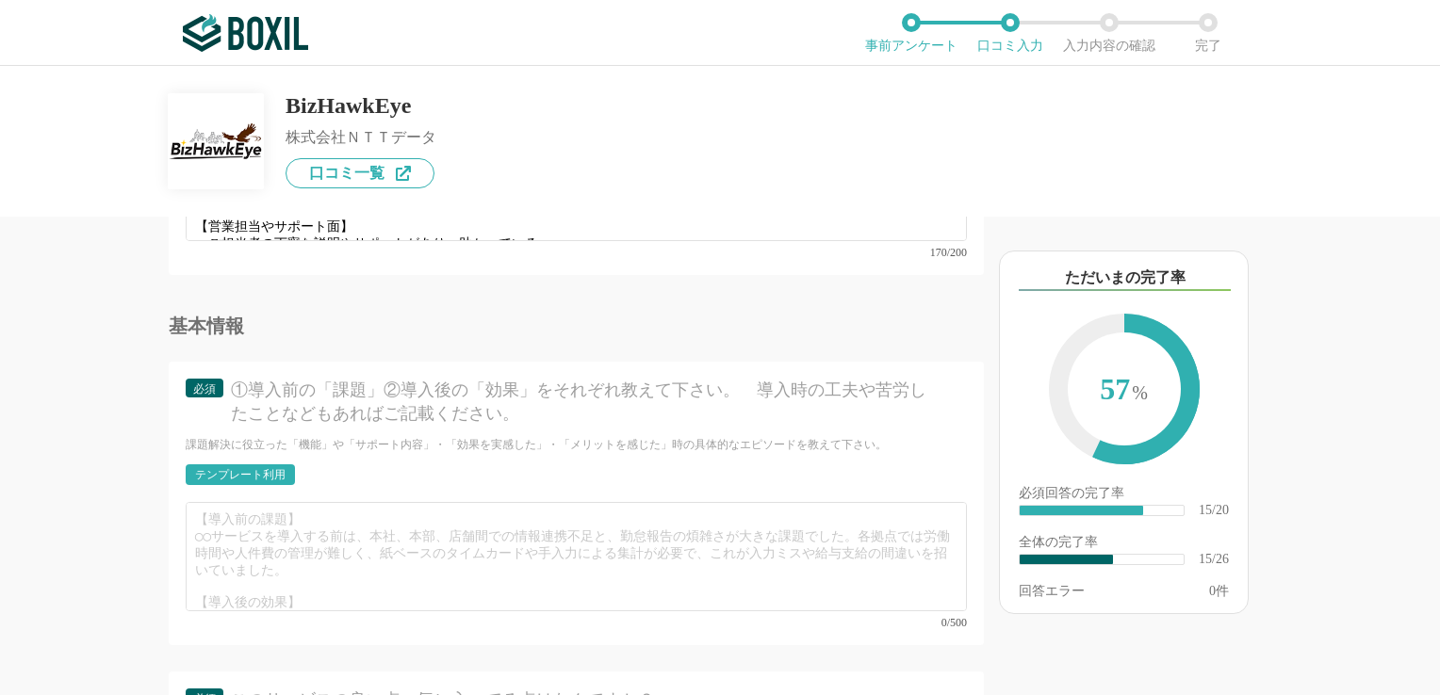
click at [257, 469] on div "テンプレート利用" at bounding box center [240, 474] width 90 height 11
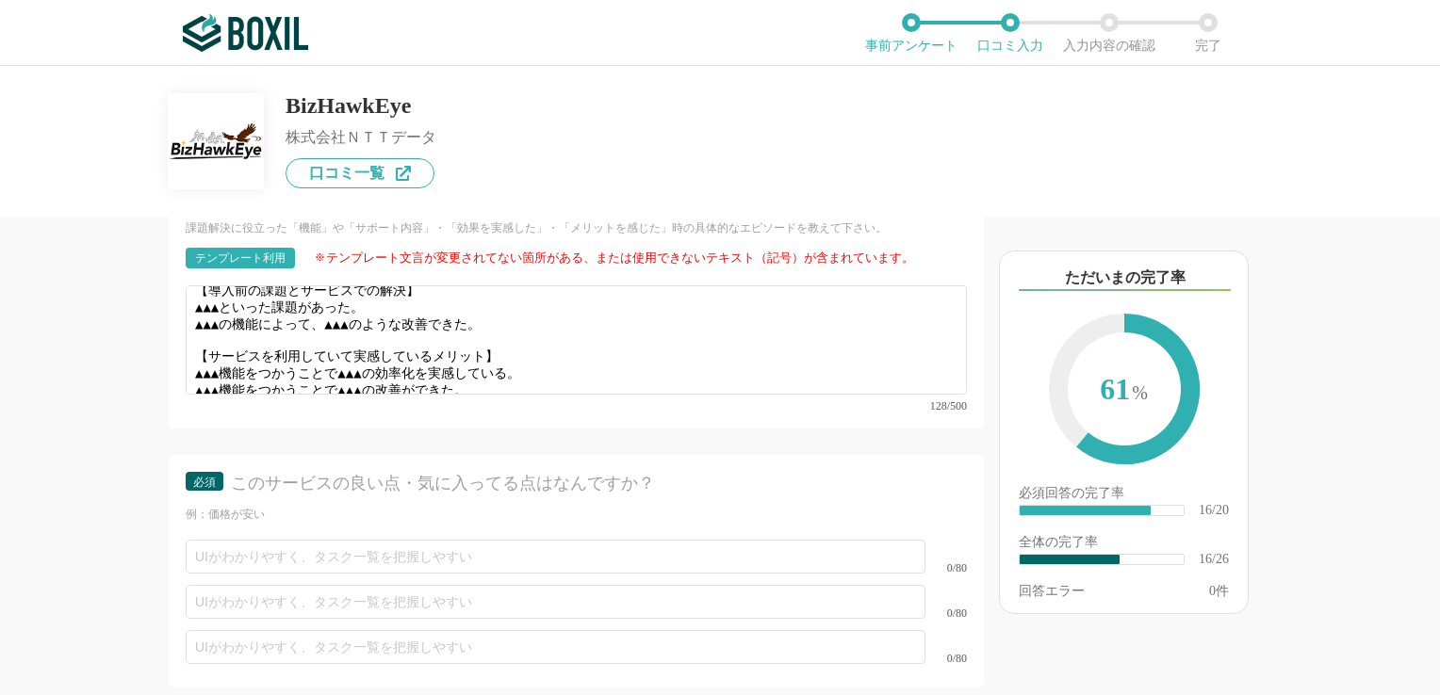
scroll to position [3486, 0]
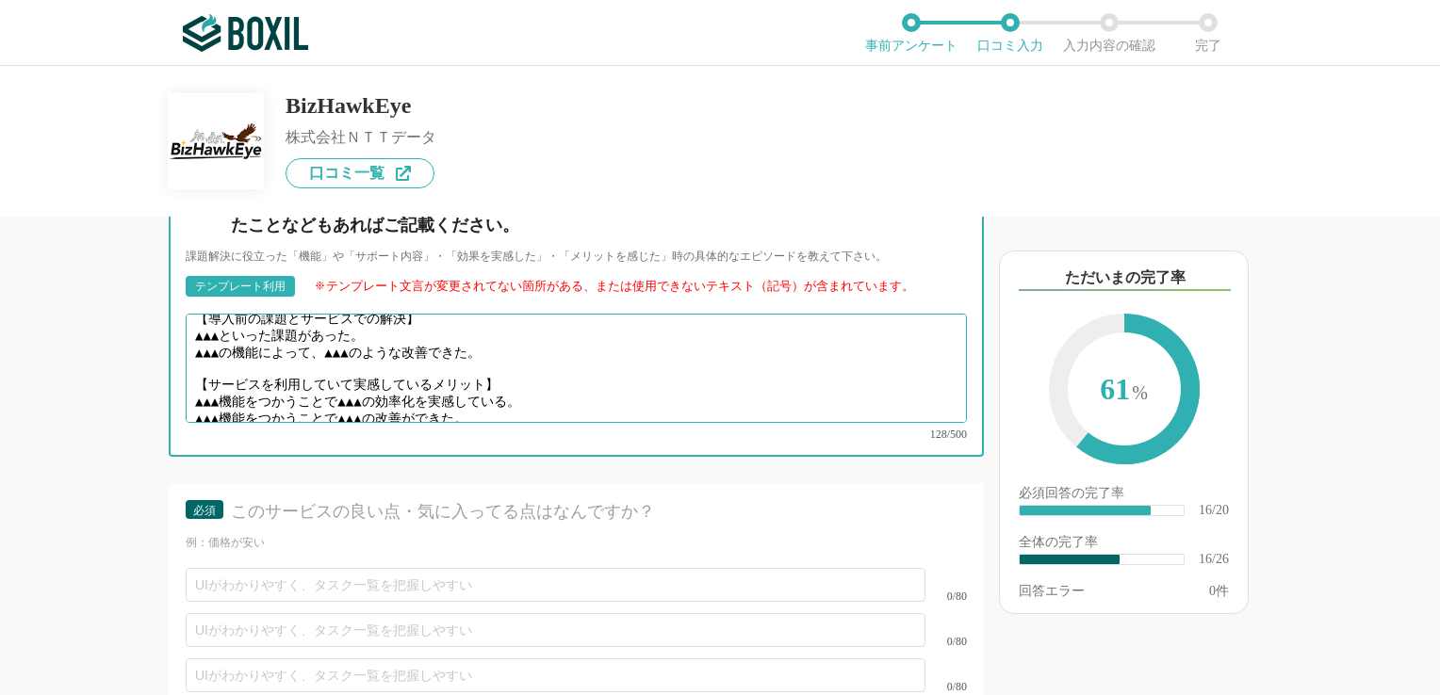
click at [193, 350] on textarea "【導入前の課題とサービスでの解決】 ▲▲▲といった課題があった。 ▲▲▲の機能によって、▲▲▲のような改善できた。 【サービスを利用していて実感しているメリッ…" at bounding box center [576, 368] width 781 height 109
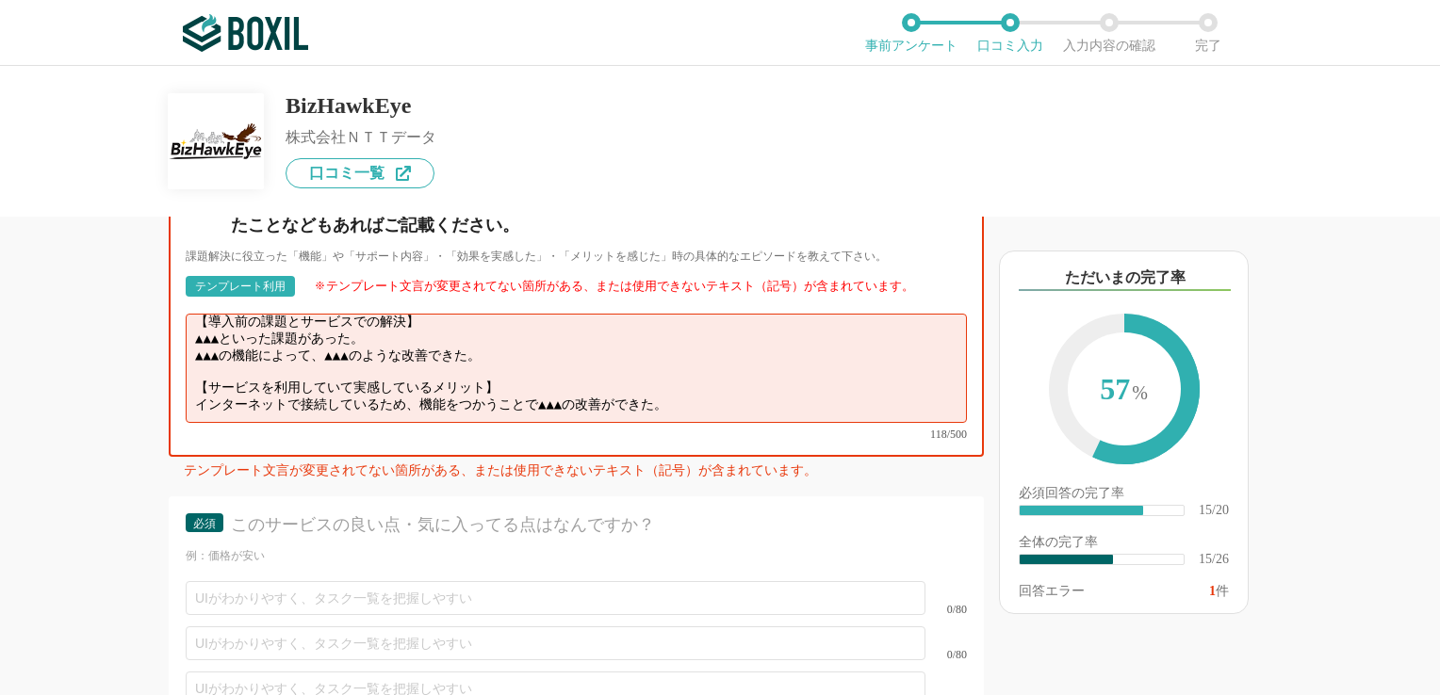
scroll to position [0, 0]
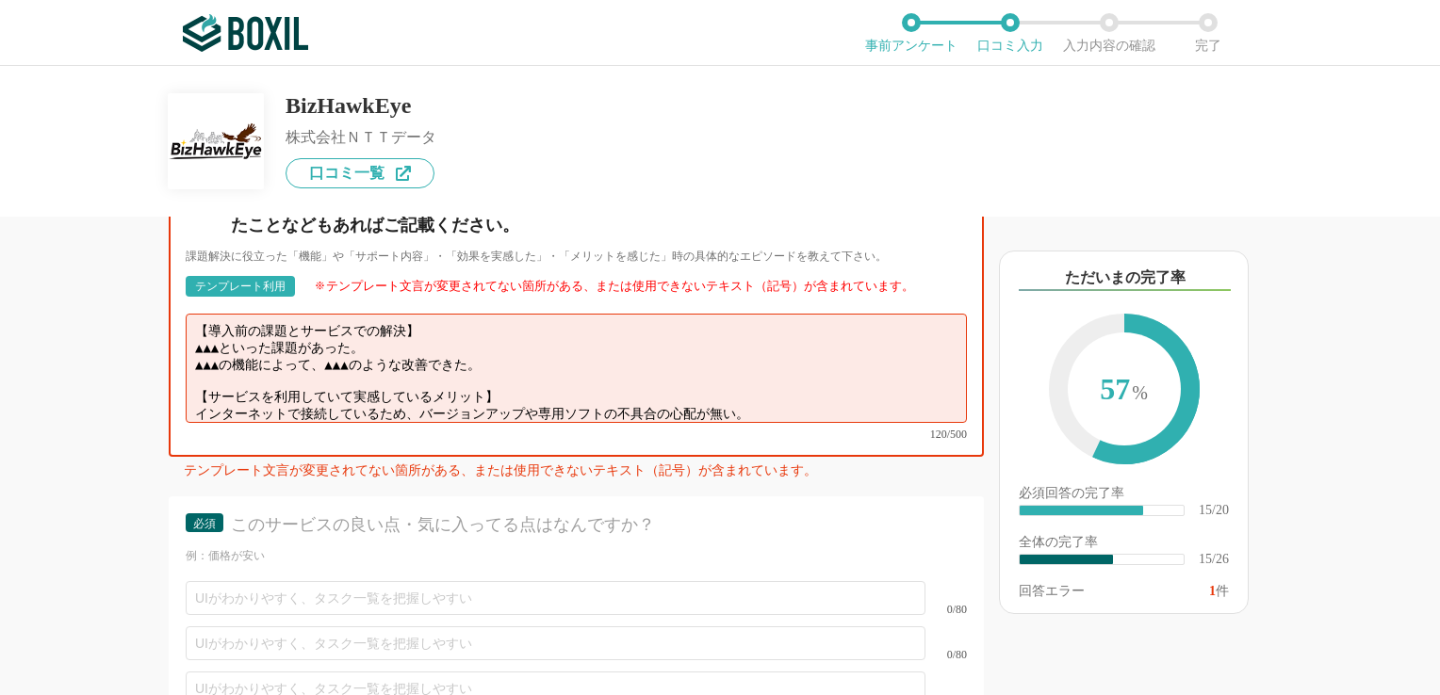
drag, startPoint x: 196, startPoint y: 312, endPoint x: 544, endPoint y: 338, distance: 348.7
click at [546, 334] on textarea "【導入前の課題とサービスでの解決】 ▲▲▲といった課題があった。 ▲▲▲の機能によって、▲▲▲のような改善できた。 【サービスを利用していて実感しているメリッ…" at bounding box center [576, 368] width 781 height 109
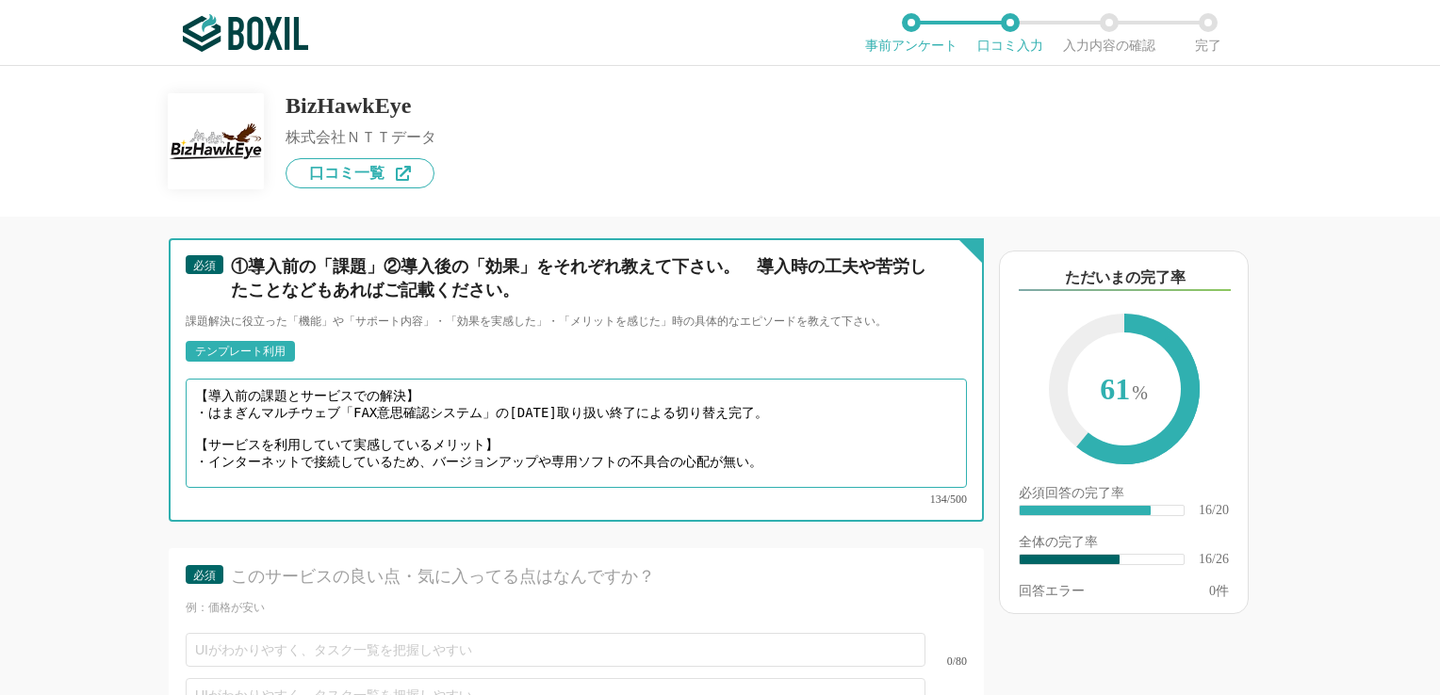
scroll to position [3298, 0]
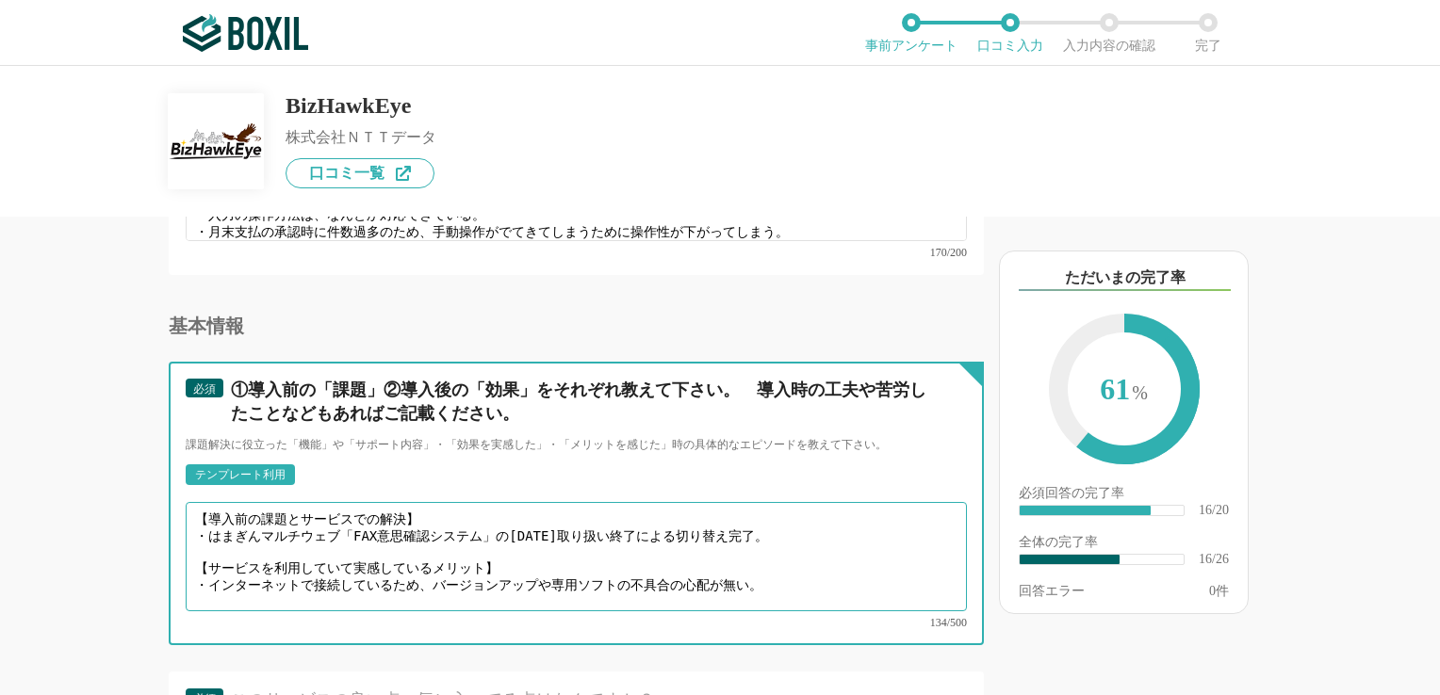
drag, startPoint x: 207, startPoint y: 544, endPoint x: 804, endPoint y: 544, distance: 596.4
click at [804, 544] on textarea "【導入前の課題とサービスでの解決】 ・はまぎんマルチウェブ「FAX意思確認システム」の[DATE]取り扱い終了による切り替え完了。 【サービスを利用していて実…" at bounding box center [576, 556] width 781 height 109
drag, startPoint x: 716, startPoint y: 533, endPoint x: 611, endPoint y: 533, distance: 104.6
click at [611, 533] on textarea "【導入前の課題とサービスでの解決】 ・はまぎんマルチウェブ「FAX意思確認システム」の[DATE]取り扱い終了による切り替え完了。 【サービスを利用していて実…" at bounding box center [576, 556] width 781 height 109
drag, startPoint x: 211, startPoint y: 545, endPoint x: 792, endPoint y: 542, distance: 581.4
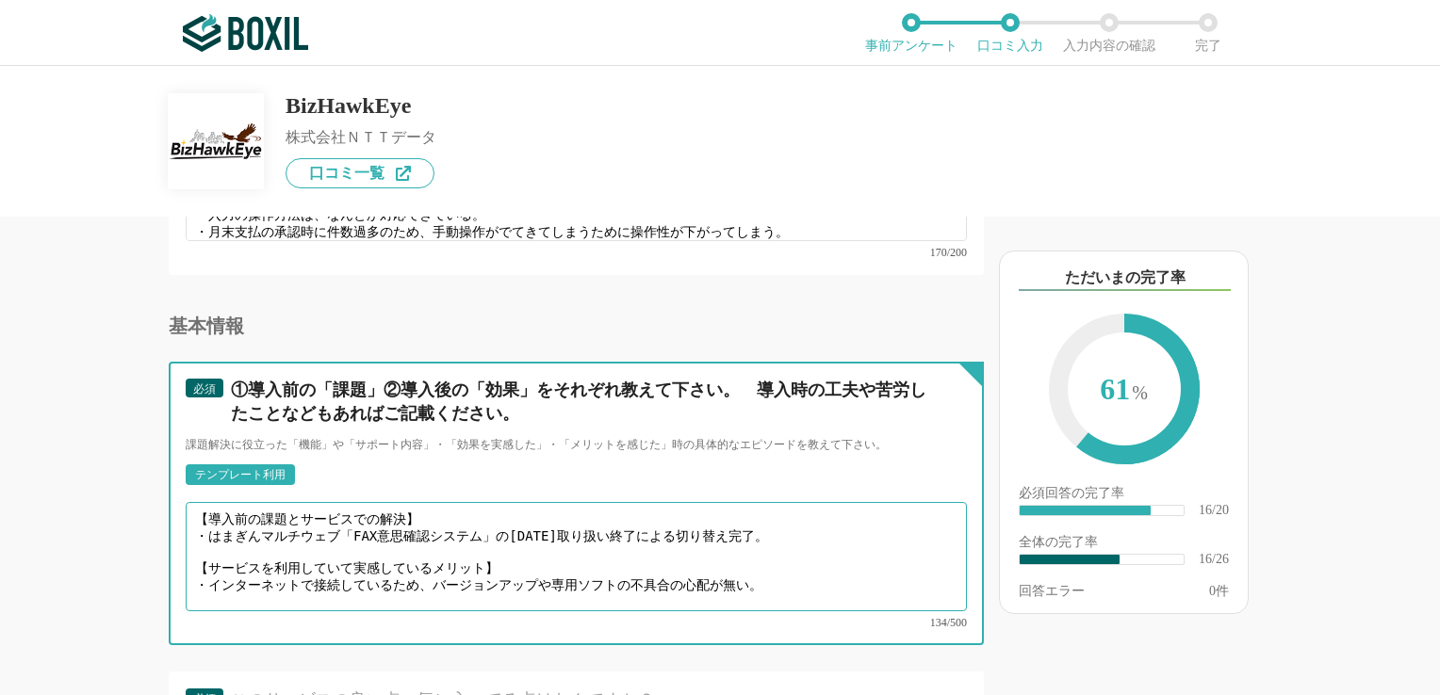
click at [792, 542] on textarea "【導入前の課題とサービスでの解決】 ・はまぎんマルチウェブ「FAX意思確認システム」の[DATE]取り扱い終了による切り替え完了。 【サービスを利用していて実…" at bounding box center [576, 556] width 781 height 109
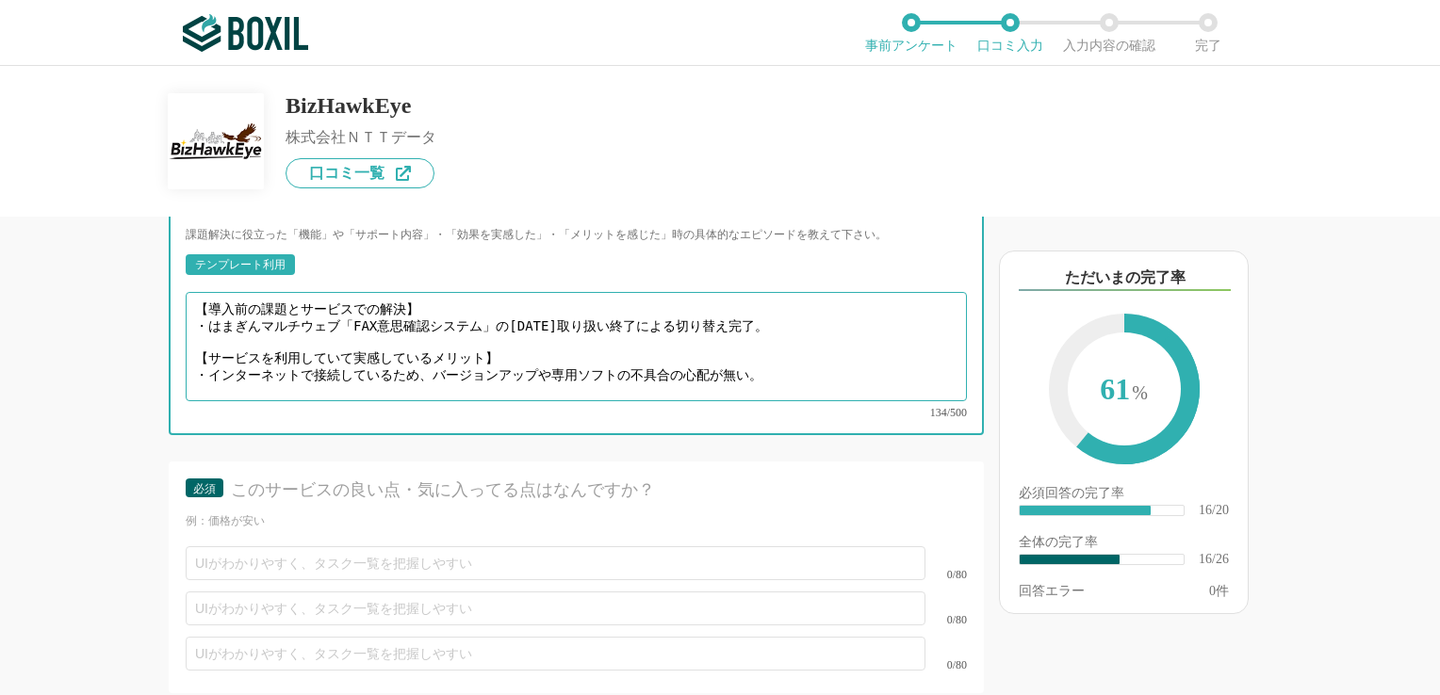
scroll to position [3580, 0]
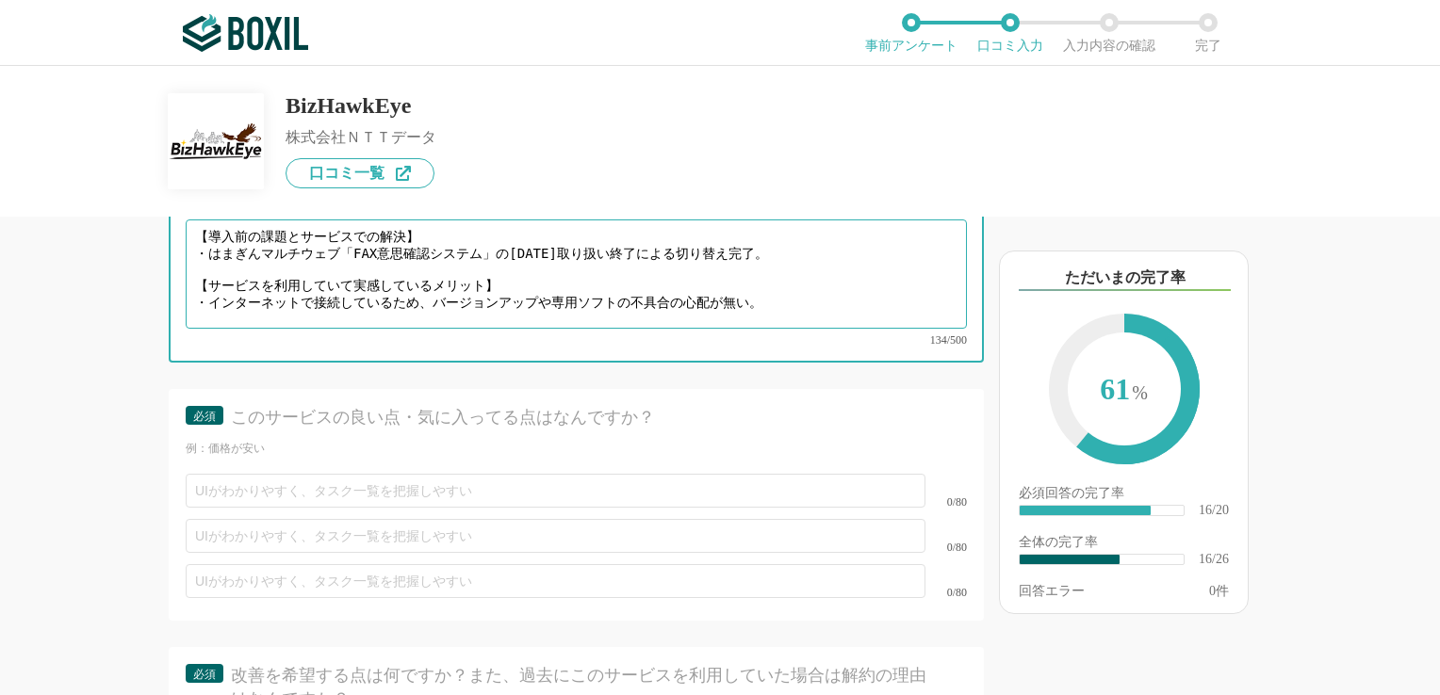
type textarea "【導入前の課題とサービスでの解決】 ・はまぎんマルチウェブ「FAX意思確認システム」の[DATE]取り扱い終了による切り替え完了。 【サービスを利用していて実…"
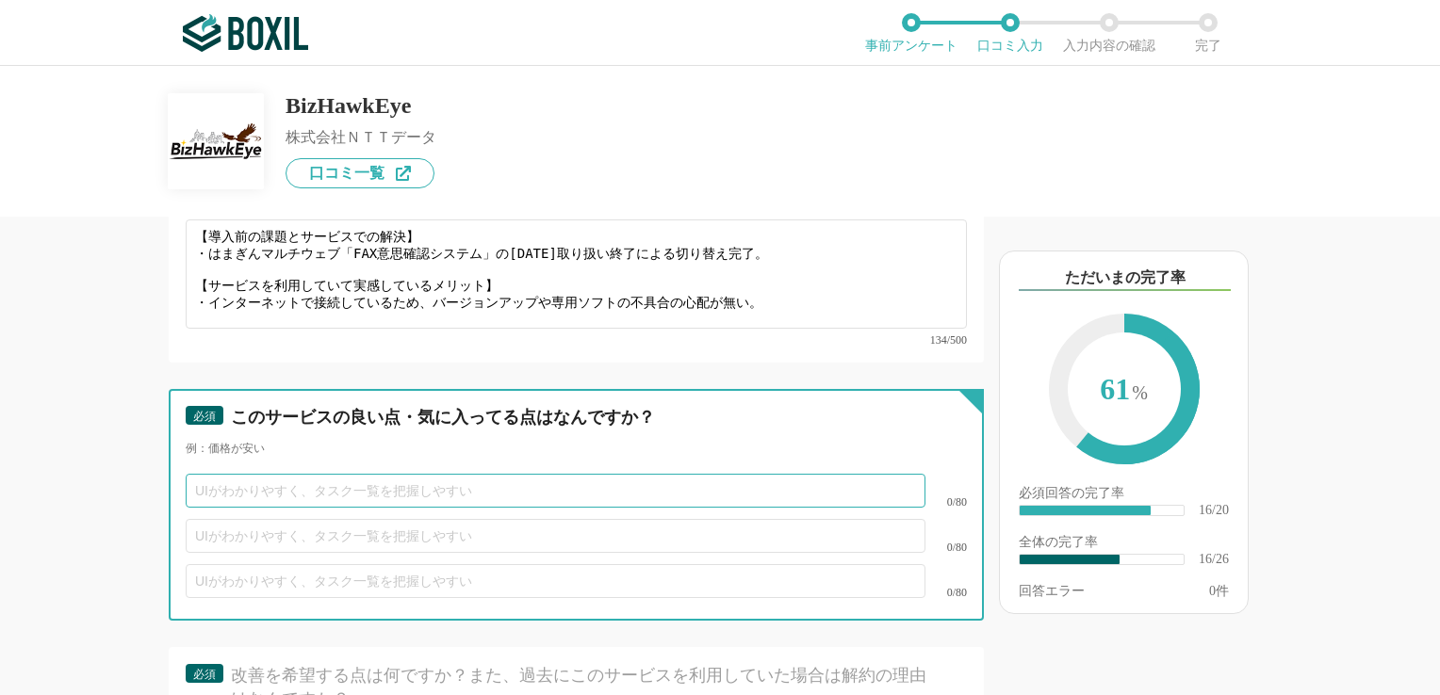
click at [217, 474] on input "text" at bounding box center [556, 491] width 740 height 34
paste input "インターネットで接続しているため、バージョンアップや専用ソフトの不具合の心配が無い。"
type input "インターネットで接続しているため、バージョンアップや専用ソフトの不具合の心配が無い。"
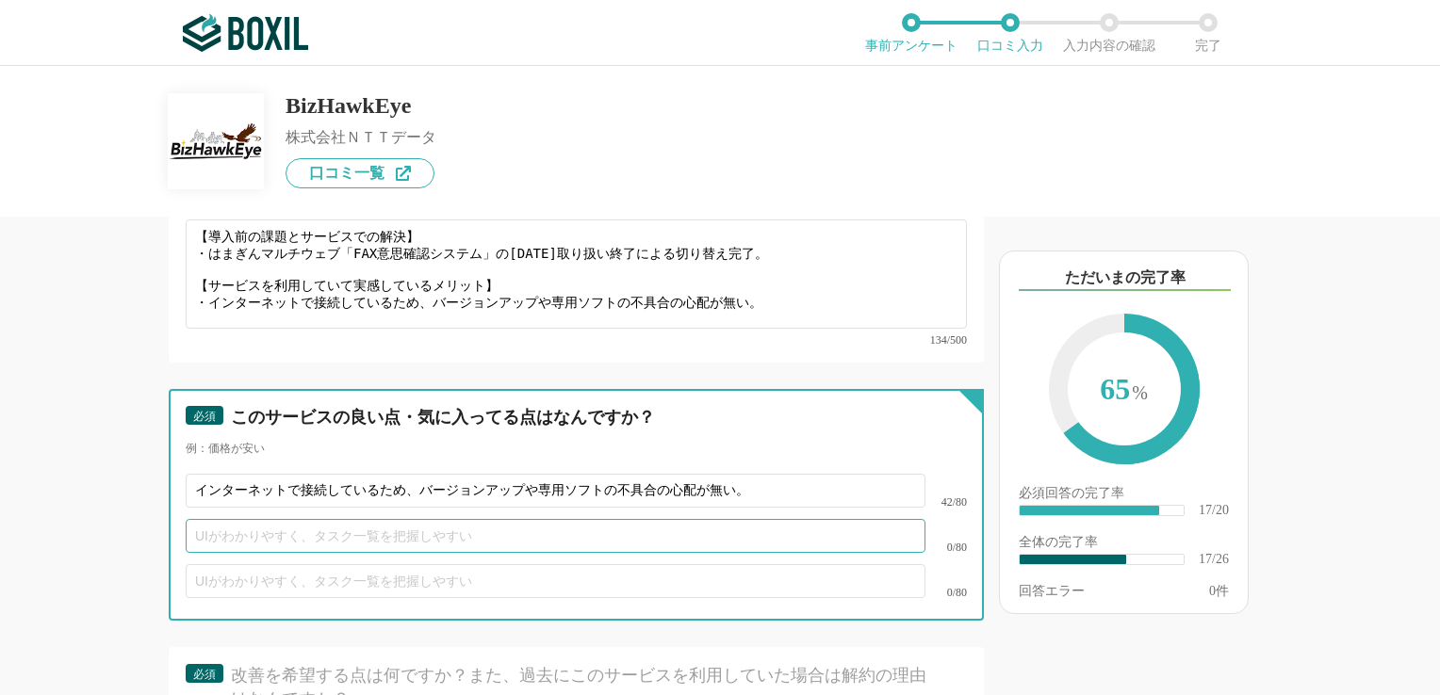
click at [431, 519] on input "text" at bounding box center [556, 536] width 740 height 34
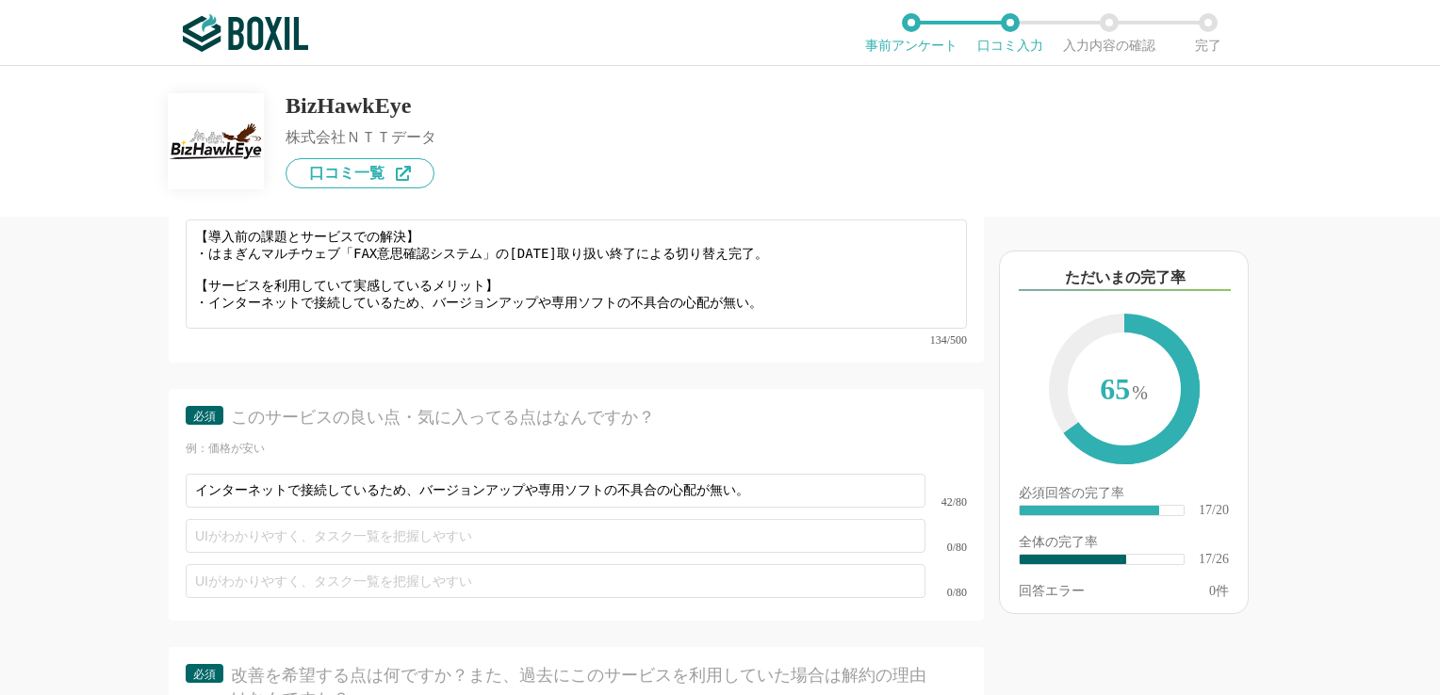
click at [8, 503] on div "他のサービス・ツールと連携していますか？ ※複数選択可 例：Slack、Salesforce 選択したサービス 未選択 必須 サービス導入が完了するまでどれく…" at bounding box center [720, 380] width 1440 height 629
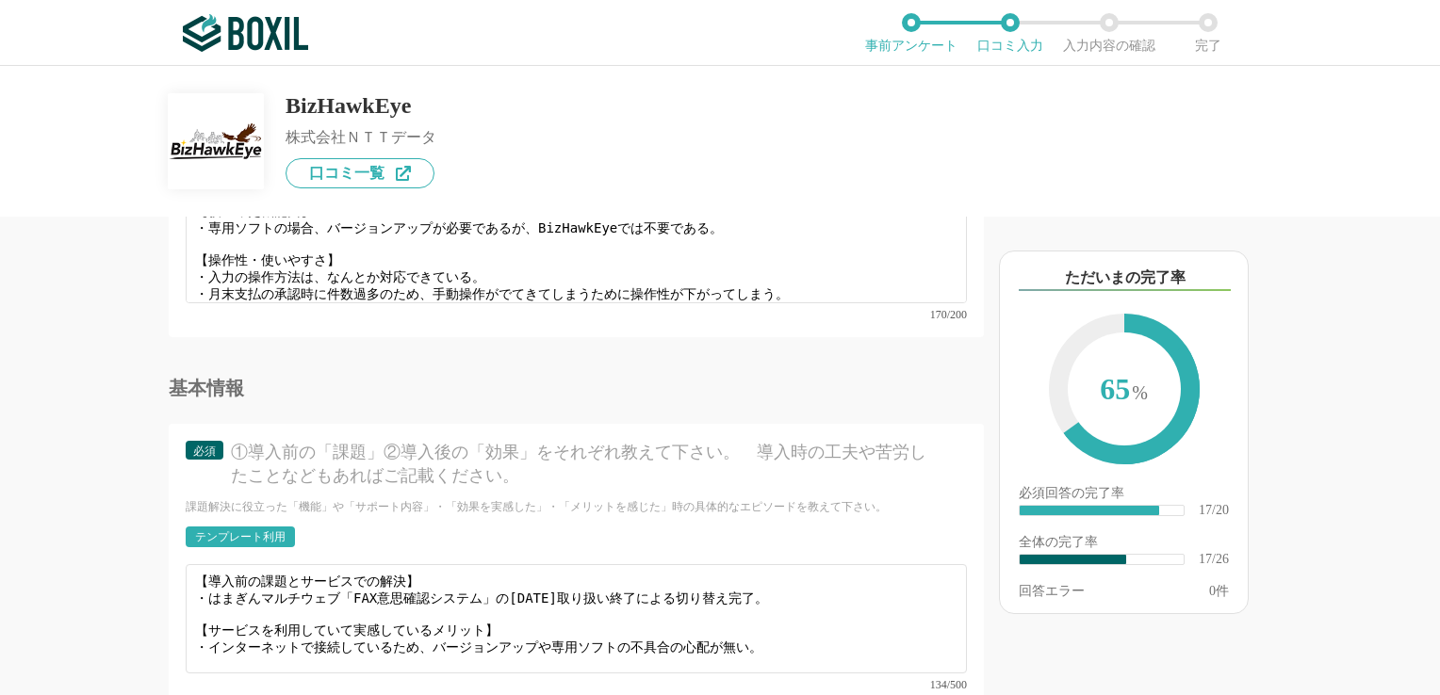
scroll to position [3204, 0]
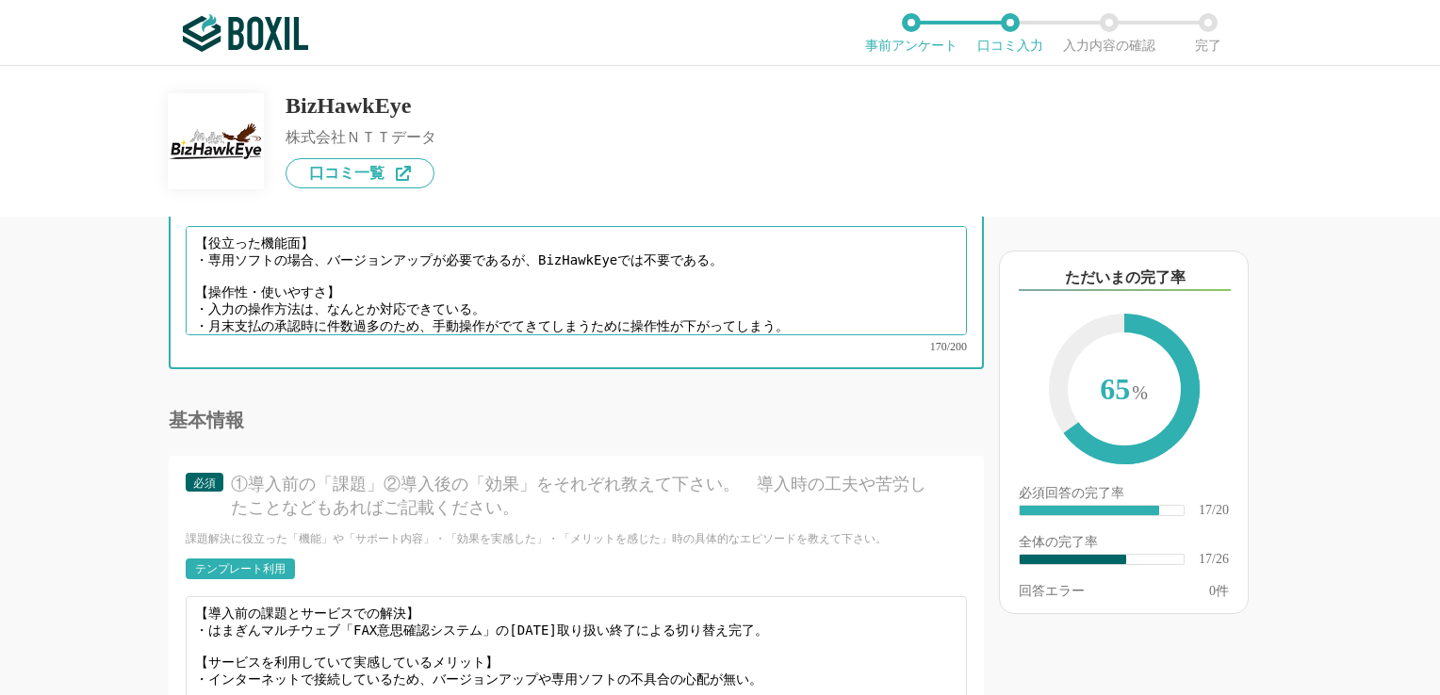
drag, startPoint x: 193, startPoint y: 291, endPoint x: 663, endPoint y: 290, distance: 470.2
click at [663, 290] on textarea "【役立った機能面】 ・専用ソフトの場合、バージョンアップが必要であるが、BizHawkEyeでは不要である。 【操作性・使いやすさ】 ・入力の操作方法は、なん…" at bounding box center [576, 280] width 781 height 109
click at [284, 291] on textarea "【役立った機能面】 ・専用ソフトの場合、バージョンアップが必要であるが、BizHawkEyeでは不要である。 【操作性・使いやすさ】 ・入力の操作方法は、なん…" at bounding box center [576, 280] width 781 height 109
click at [258, 293] on textarea "【役立った機能面】 ・専用ソフトの場合、バージョンアップが必要であるが、BizHawkEyeでは不要である。 【操作性・使いやすさ】 ・入力の操作方法は、なん…" at bounding box center [576, 280] width 781 height 109
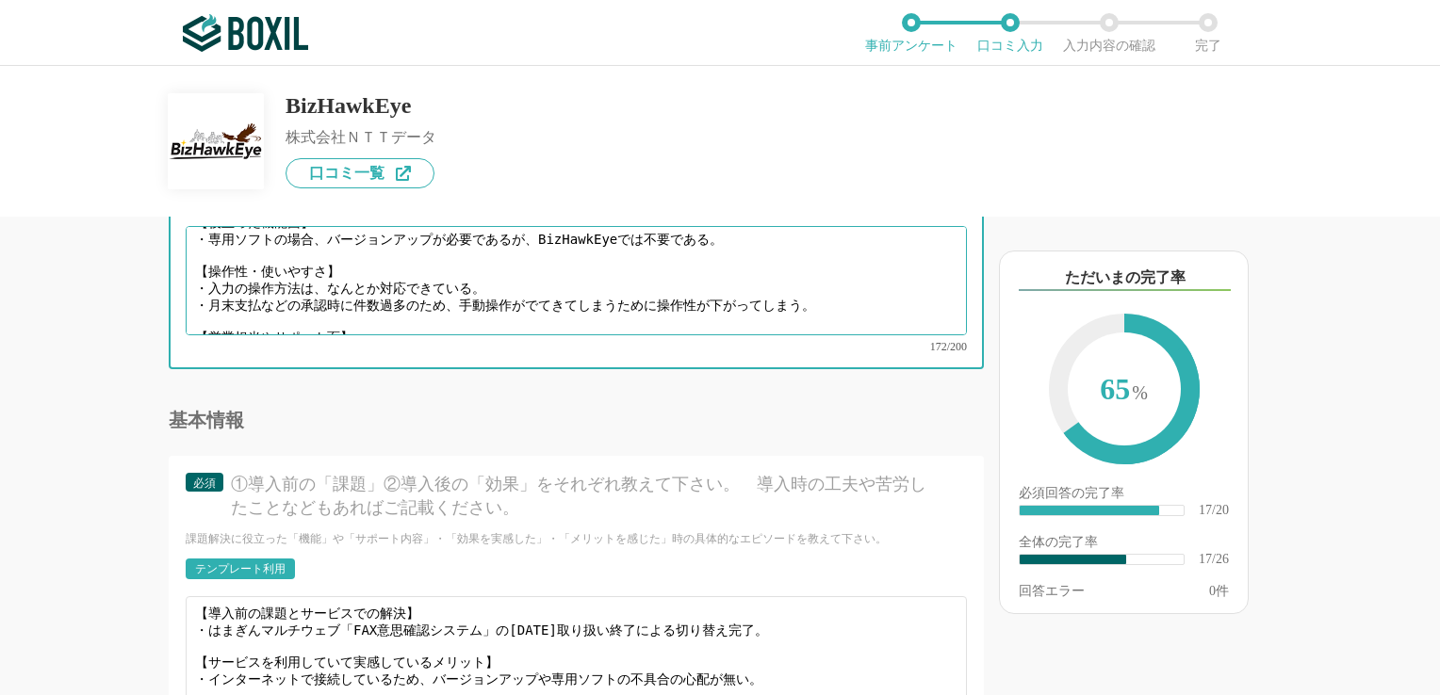
scroll to position [38, 0]
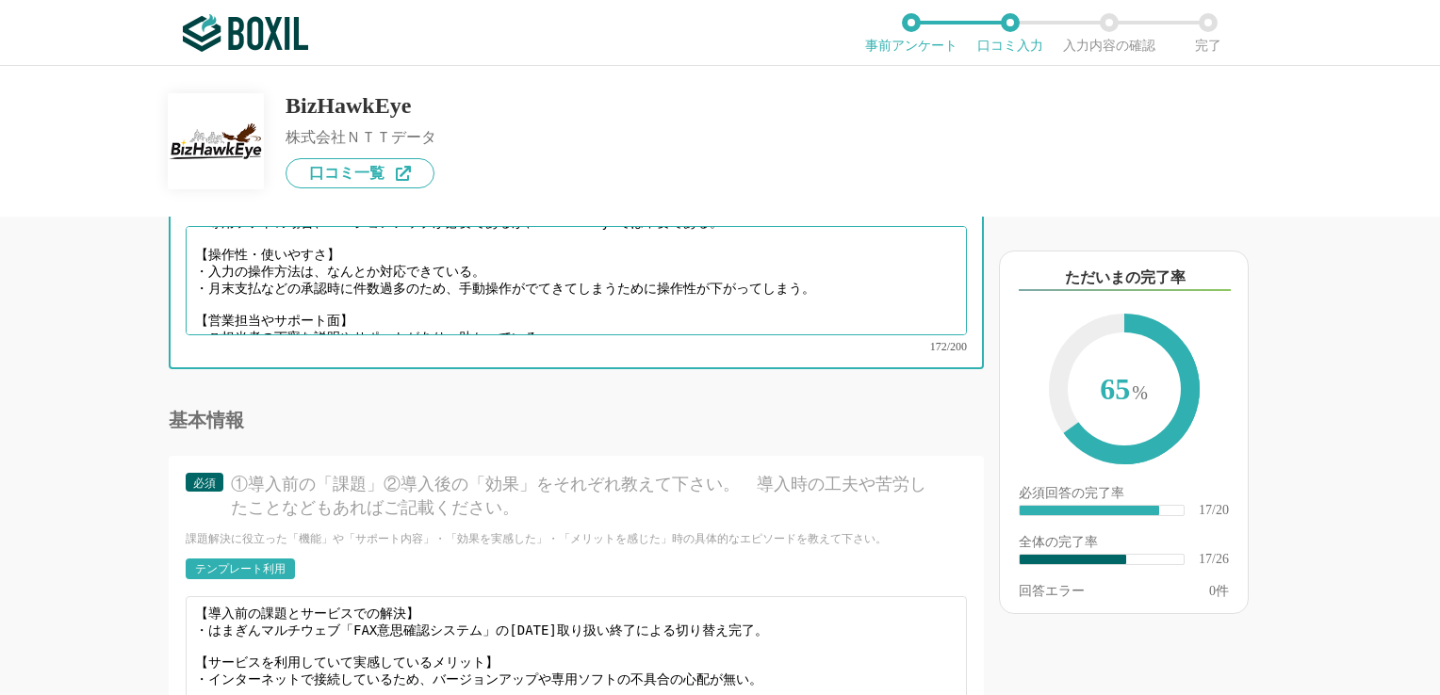
drag, startPoint x: 198, startPoint y: 293, endPoint x: 829, endPoint y: 247, distance: 633.0
click at [829, 247] on textarea "【役立った機能面】 ・専用ソフトの場合、バージョンアップが必要であるが、BizHawkEyeでは不要である。 【操作性・使いやすさ】 ・入力の操作方法は、なん…" at bounding box center [576, 280] width 781 height 109
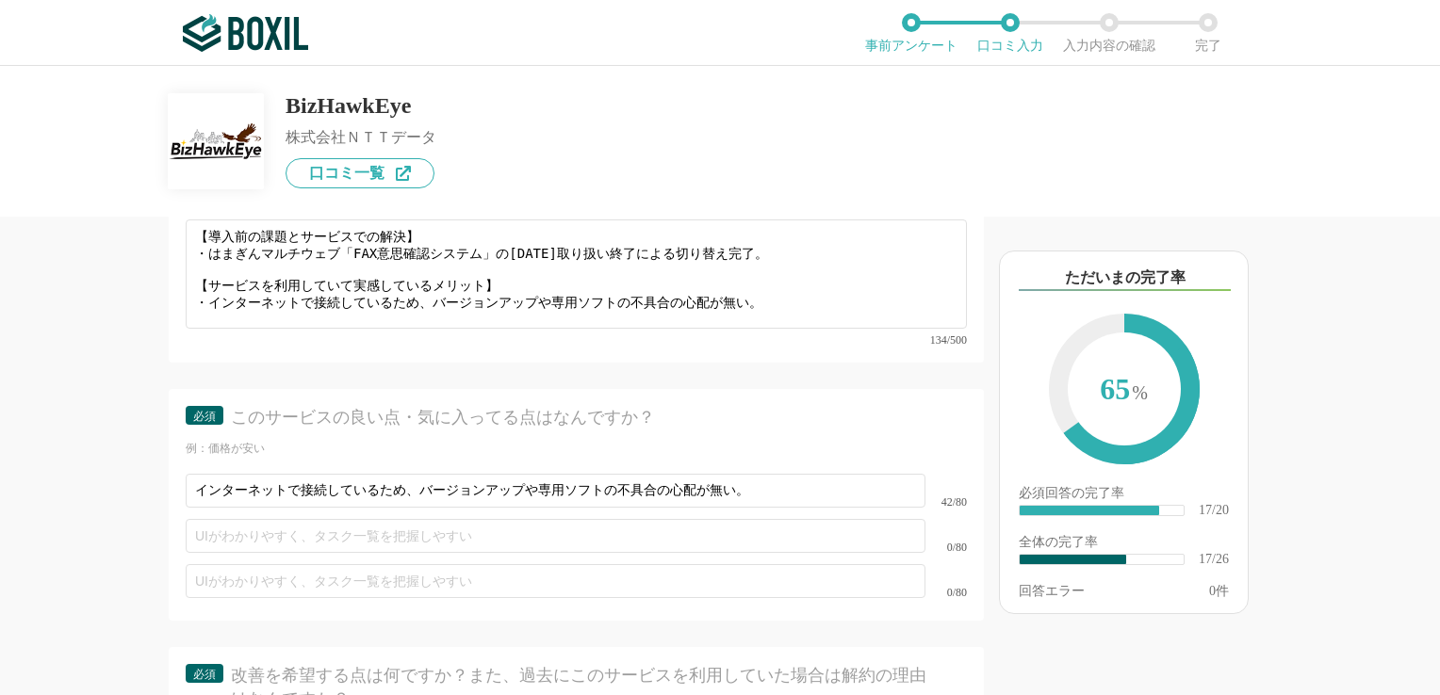
scroll to position [3675, 0]
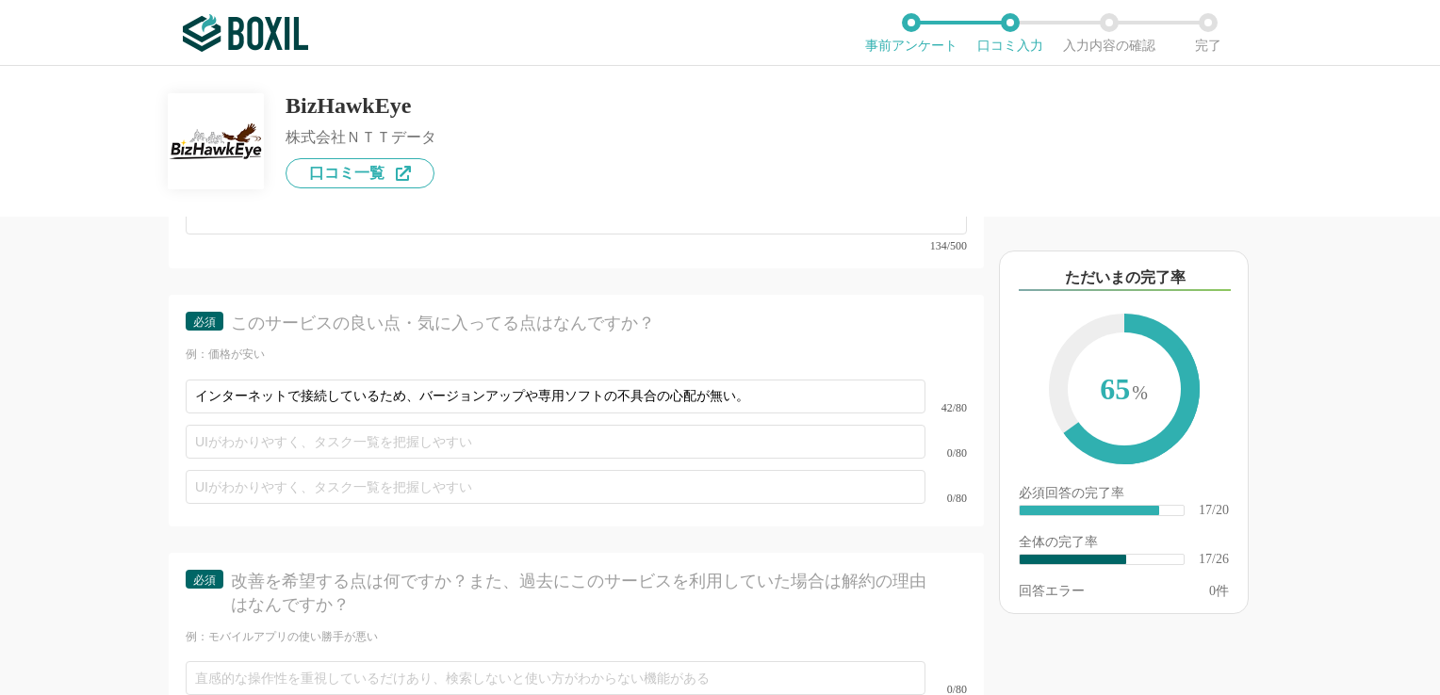
type textarea "【役立った機能面】 ・専用ソフトの場合、バージョンアップが必要であるが、BizHawkEyeでは不要である。 【操作性・使いやすさ】 ・入力の操作方法は、なん…"
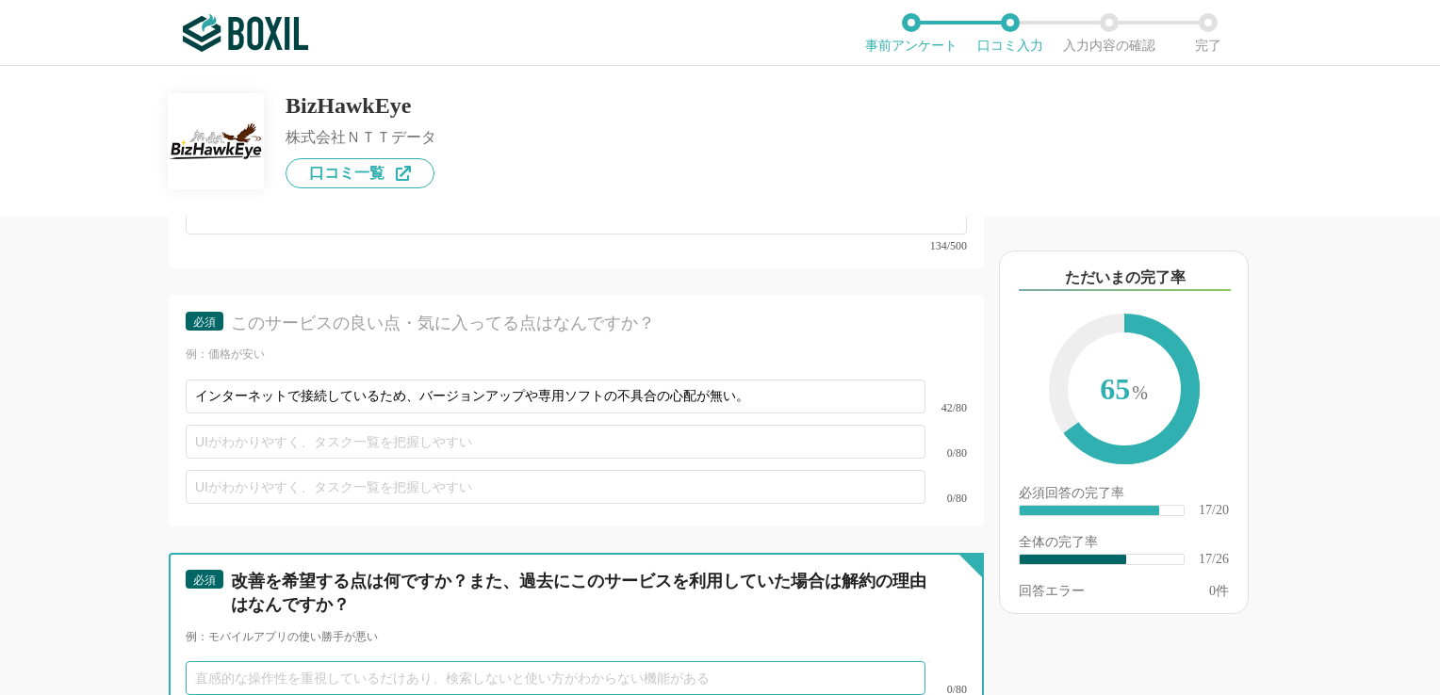
click at [212, 661] on input "text" at bounding box center [556, 678] width 740 height 34
paste input "・月末支払などの承認時に件数過多のため、手動操作がでてきてしまうために操作性が下がってしまう。"
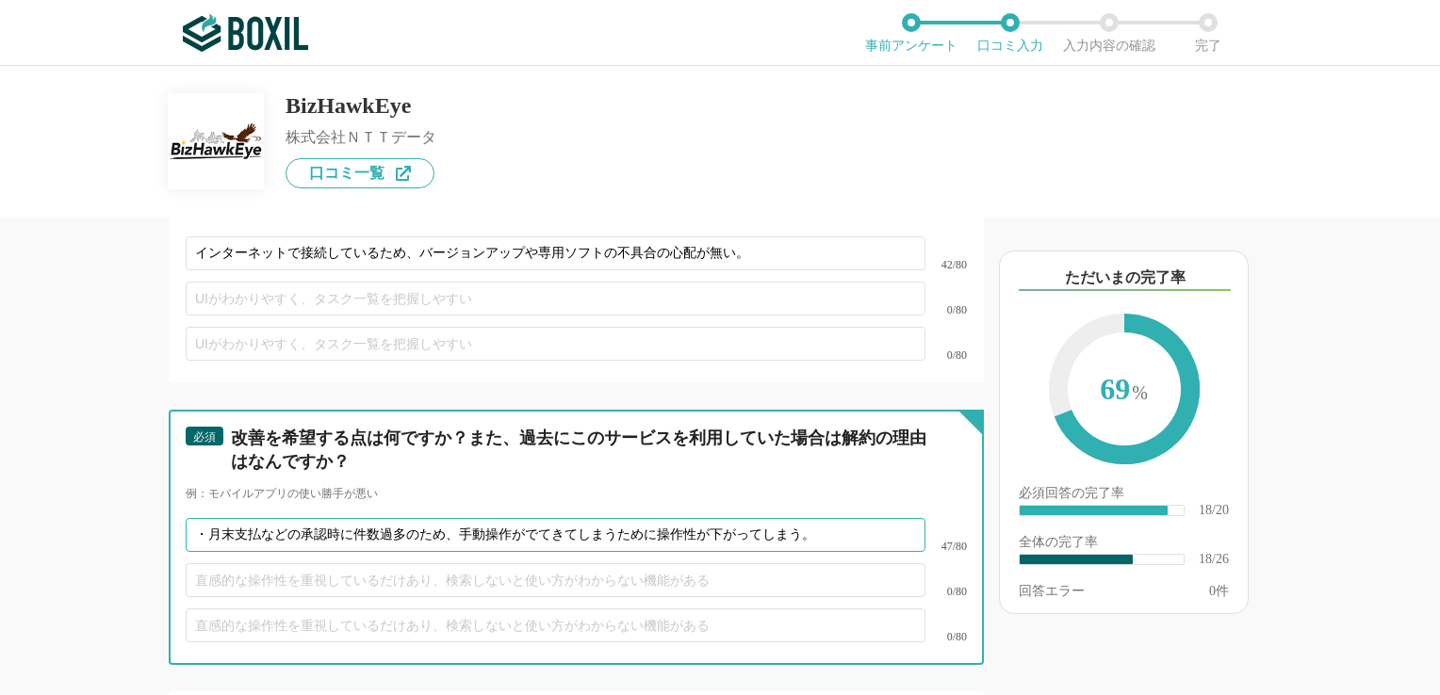
scroll to position [3863, 0]
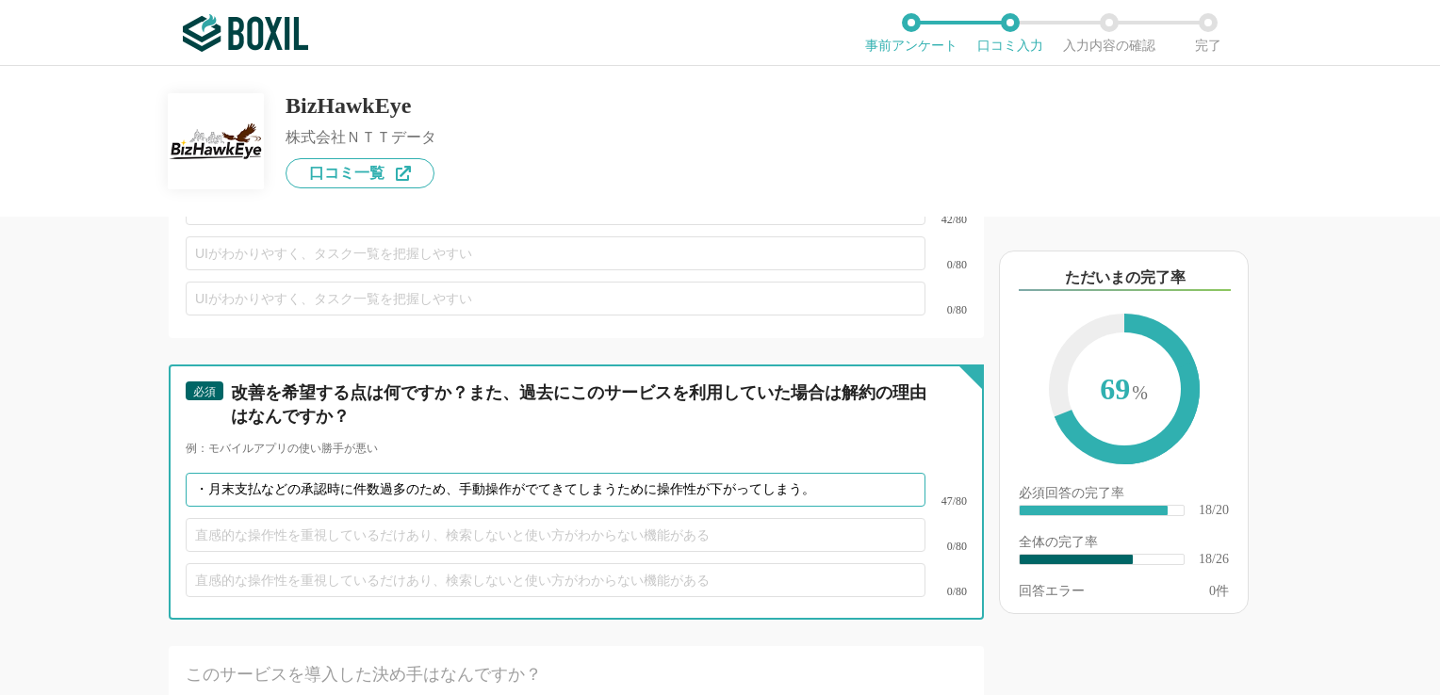
click at [194, 473] on input "・月末支払などの承認時に件数過多のため、手動操作がでてきてしまうために操作性が下がってしまう。" at bounding box center [556, 490] width 740 height 34
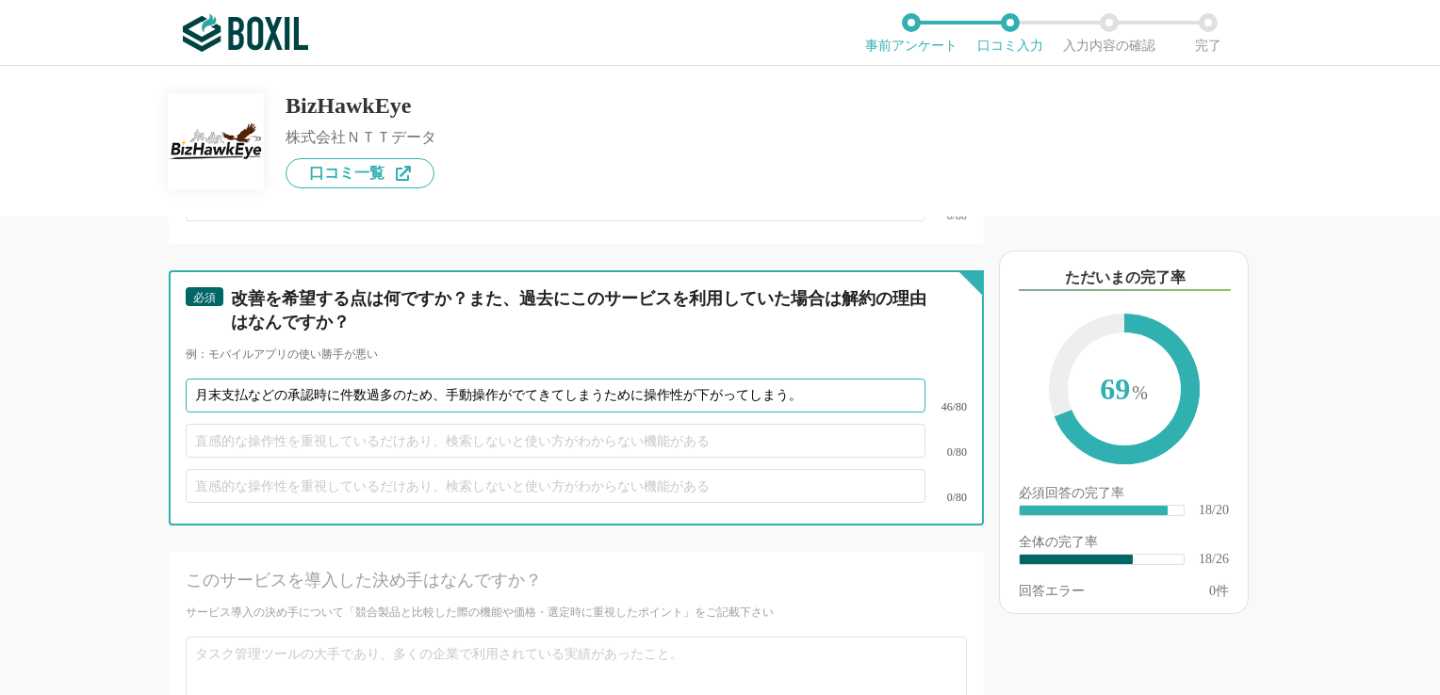
scroll to position [4052, 0]
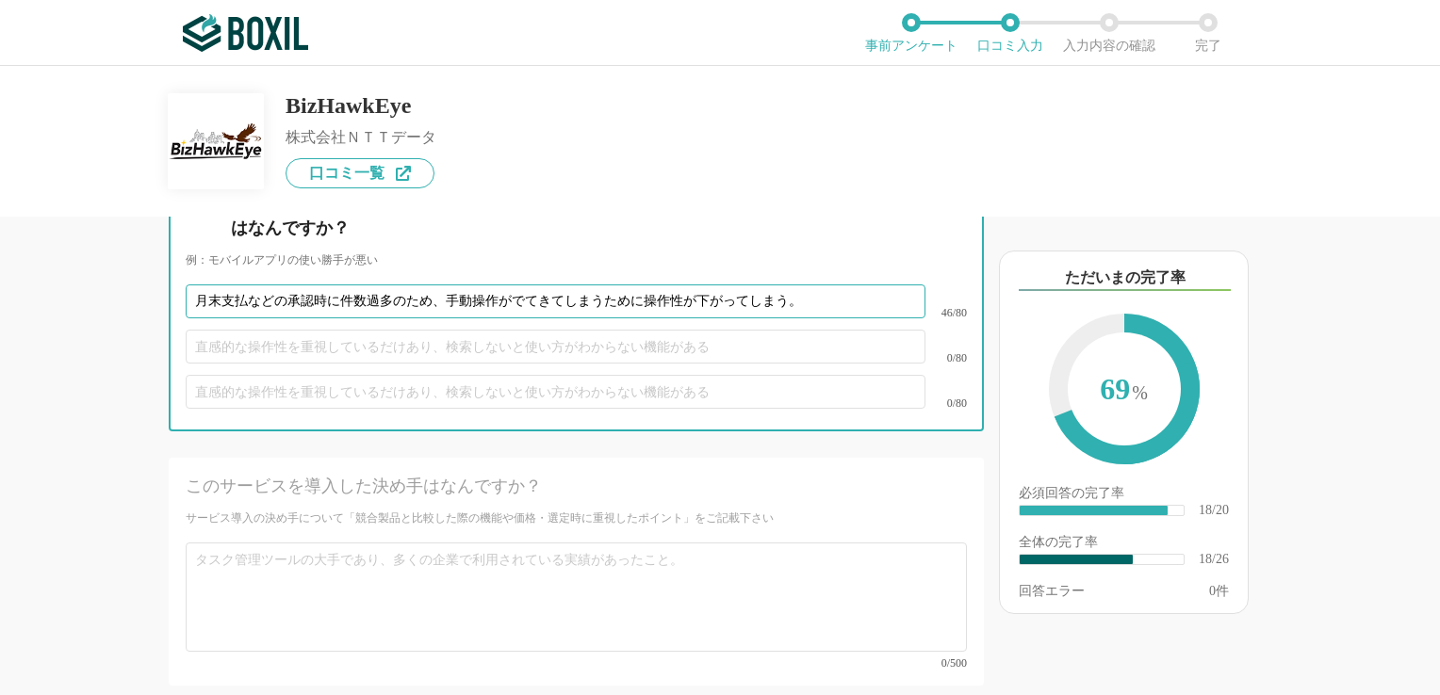
type input "月末支払などの承認時に件数過多のため、手動操作がでてきてしまうために操作性が下がってしまう。"
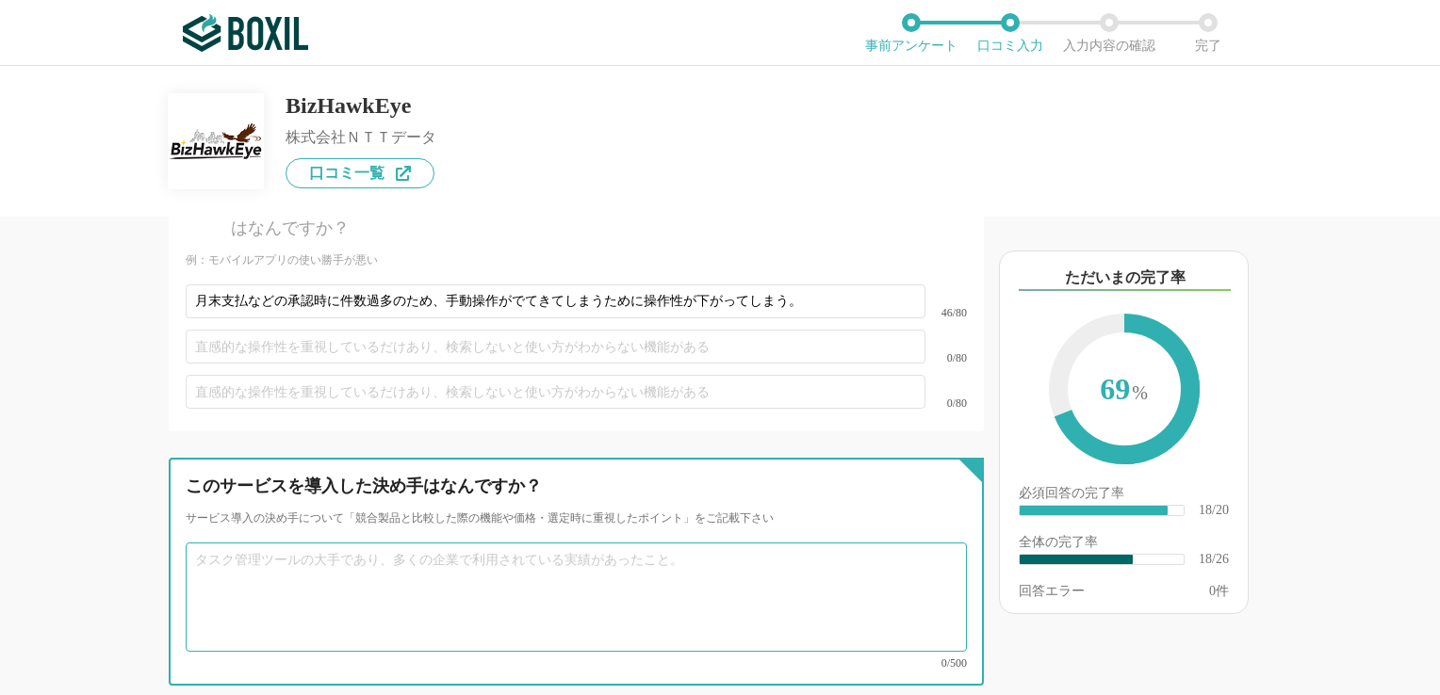
click at [353, 543] on textarea at bounding box center [576, 597] width 781 height 109
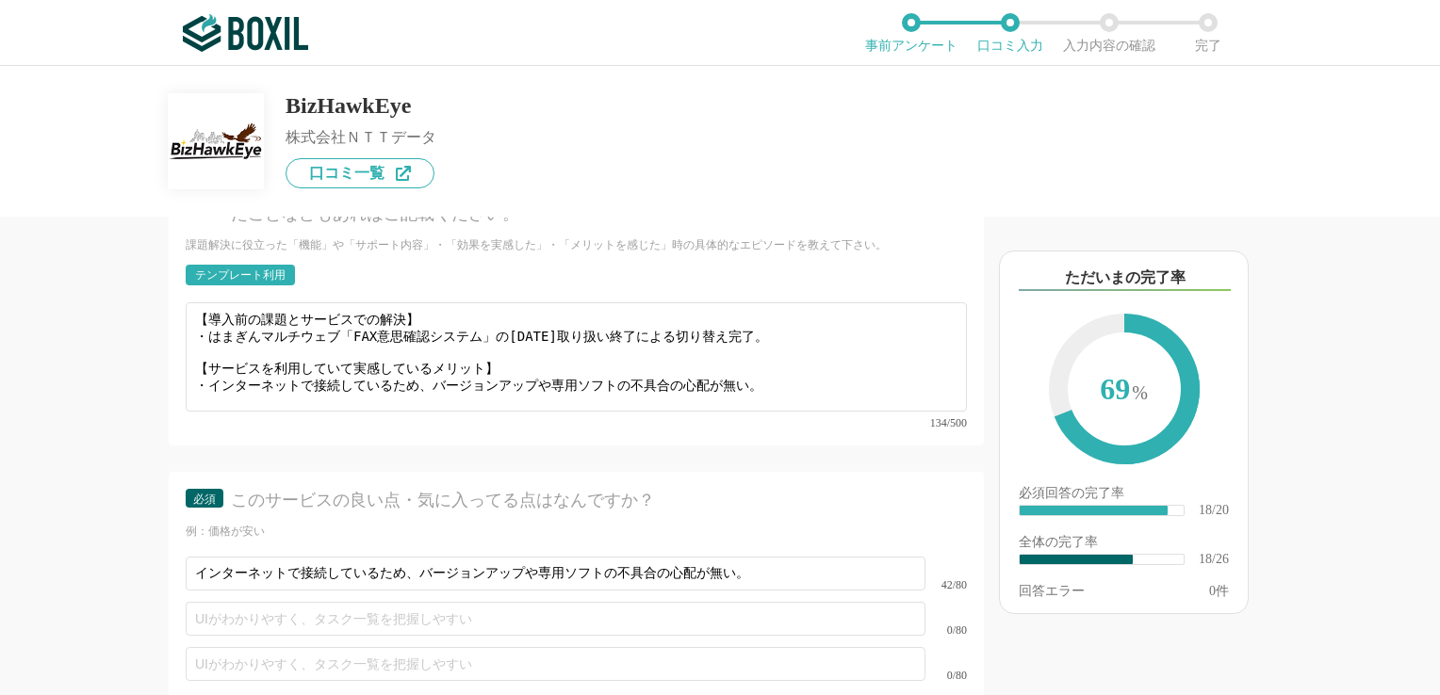
scroll to position [3486, 0]
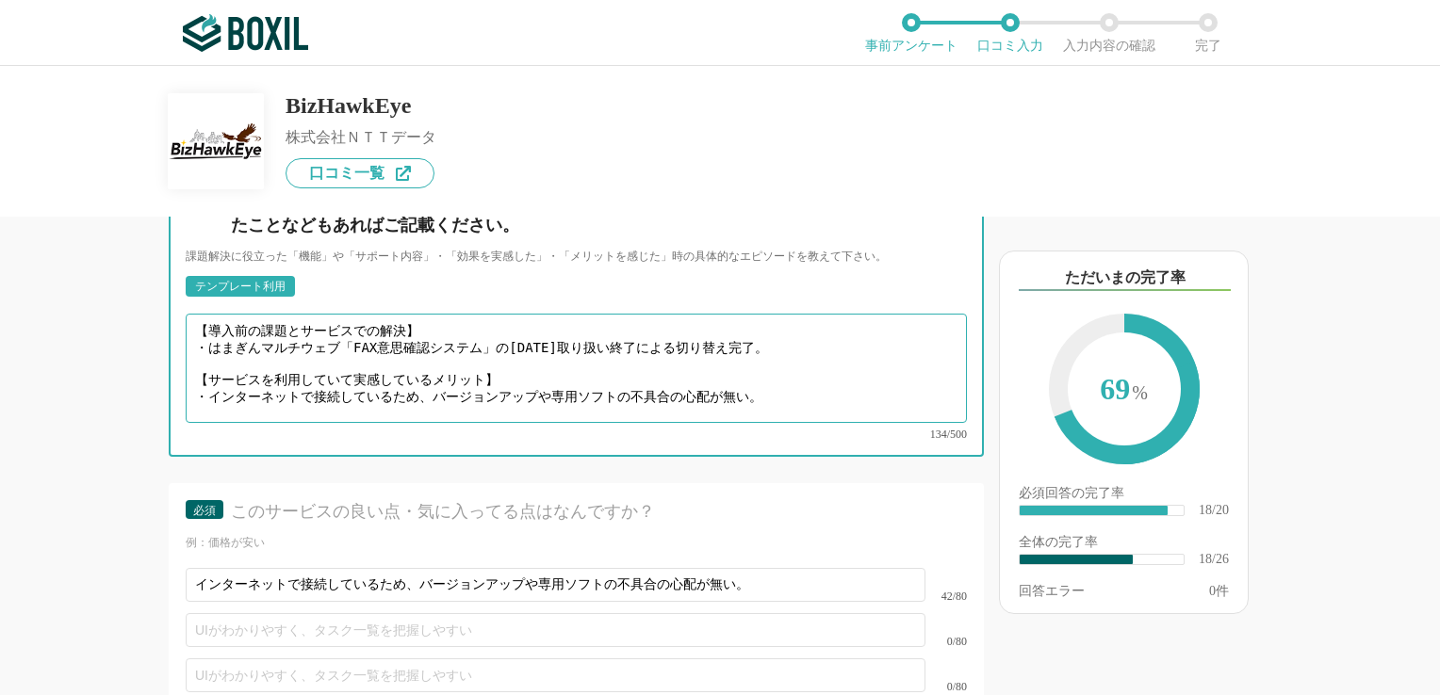
drag, startPoint x: 196, startPoint y: 315, endPoint x: 776, endPoint y: 354, distance: 581.8
click at [776, 354] on textarea "【導入前の課題とサービスでの解決】 ・はまぎんマルチウェブ「FAX意思確認システム」の[DATE]取り扱い終了による切り替え完了。 【サービスを利用していて実…" at bounding box center [576, 368] width 781 height 109
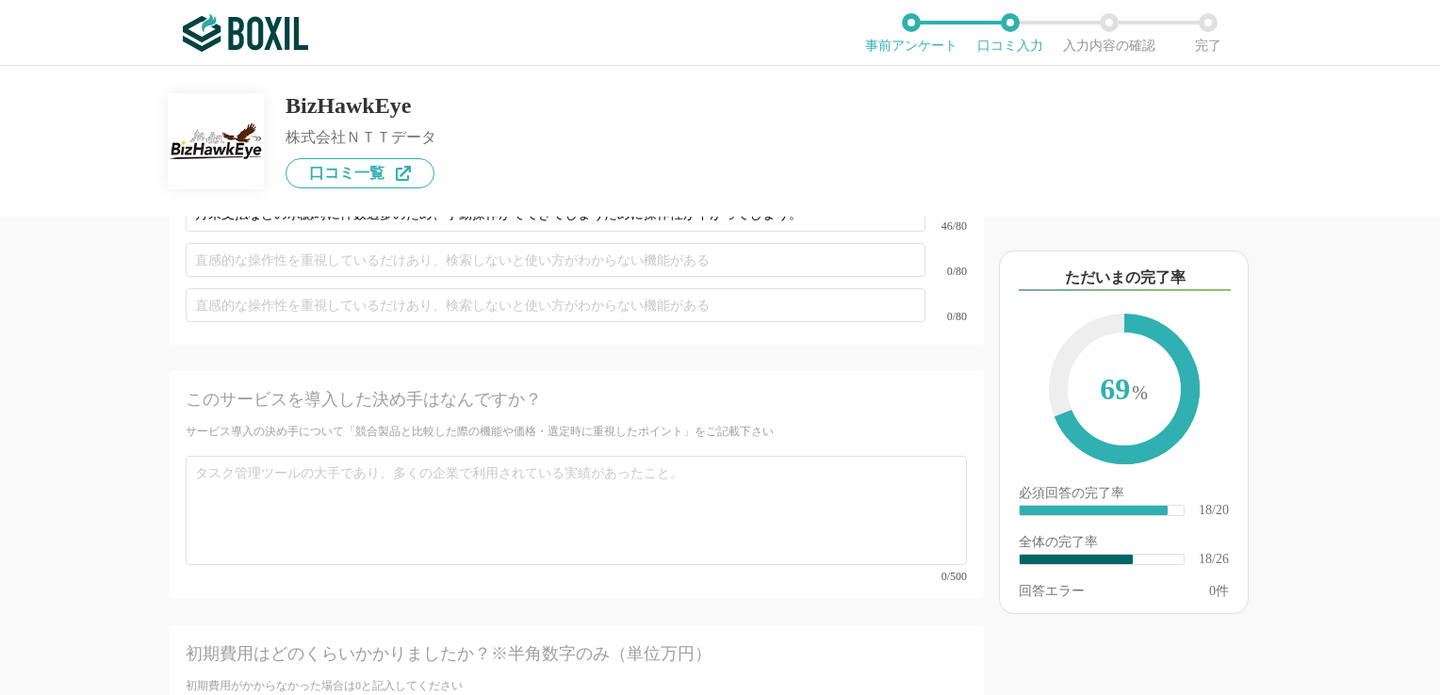
scroll to position [4240, 0]
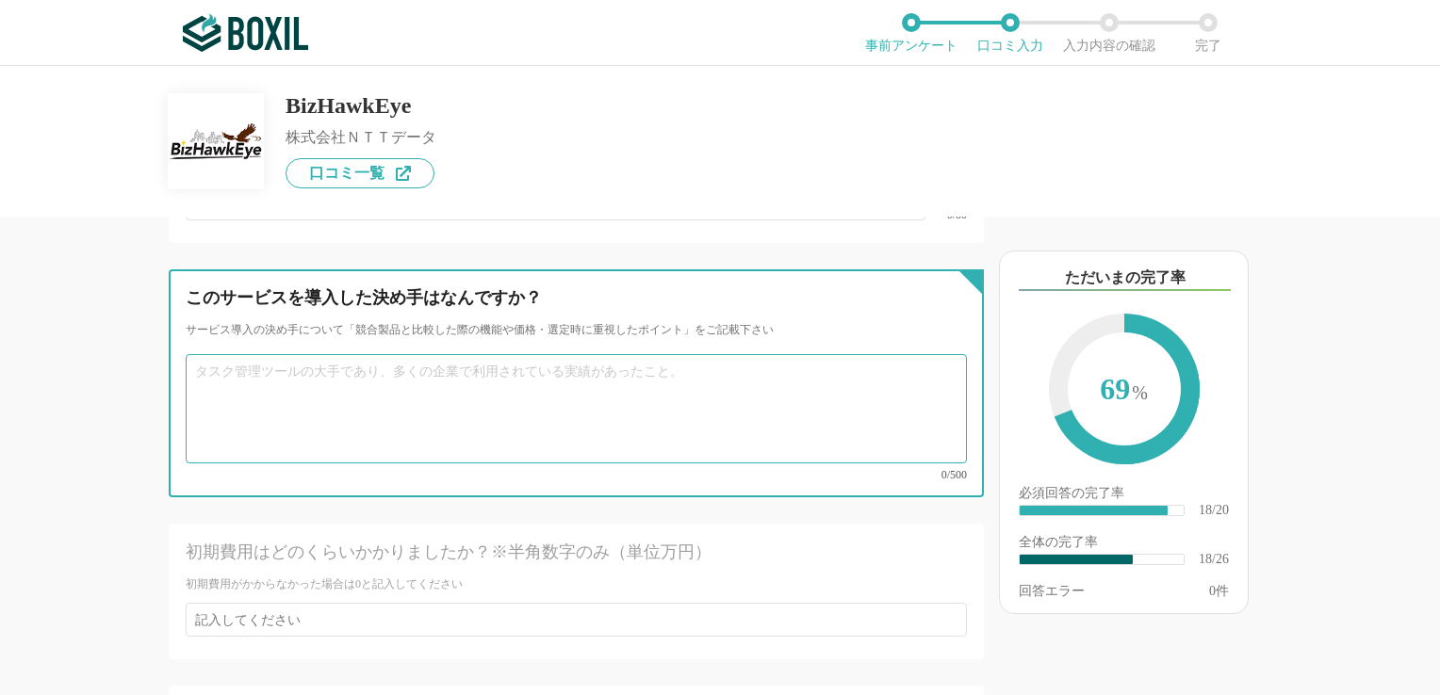
click at [223, 354] on textarea at bounding box center [576, 408] width 781 height 109
paste textarea "・はまぎんマルチウェブ「FAX意思確認システム」の[DATE]取り扱い終了による切り替え完了。 【サービスを利用していて実感しているメリット】 ・インターネッ…"
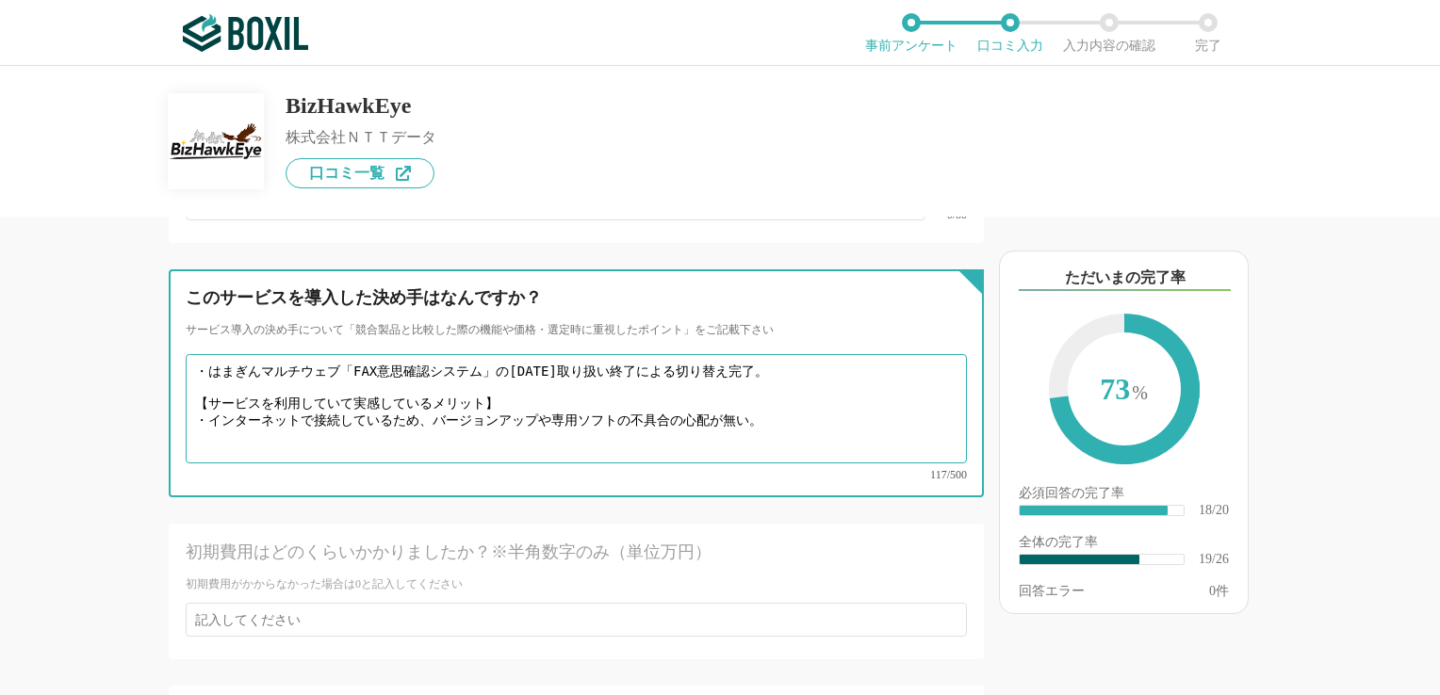
click at [196, 354] on textarea "・はまぎんマルチウェブ「FAX意思確認システム」の[DATE]取り扱い終了による切り替え完了。 【サービスを利用していて実感しているメリット】 ・インターネッ…" at bounding box center [576, 408] width 781 height 109
drag, startPoint x: 671, startPoint y: 327, endPoint x: 781, endPoint y: 324, distance: 110.3
click at [781, 354] on textarea "・はまぎんマルチウェブ「FAX意思確認システム」の[DATE]取り扱い終了による切り替え完了。 【サービスを利用していて実感しているメリット】 ・インターネッ…" at bounding box center [576, 408] width 781 height 109
drag, startPoint x: 204, startPoint y: 342, endPoint x: 549, endPoint y: 358, distance: 346.2
click at [549, 358] on textarea "・はまぎんマルチウェブ「FAX意思確認システム」の[DATE]取り扱い終了。 【サービスを利用していて実感しているメリット】 ・インターネットで接続しているた…" at bounding box center [576, 408] width 781 height 109
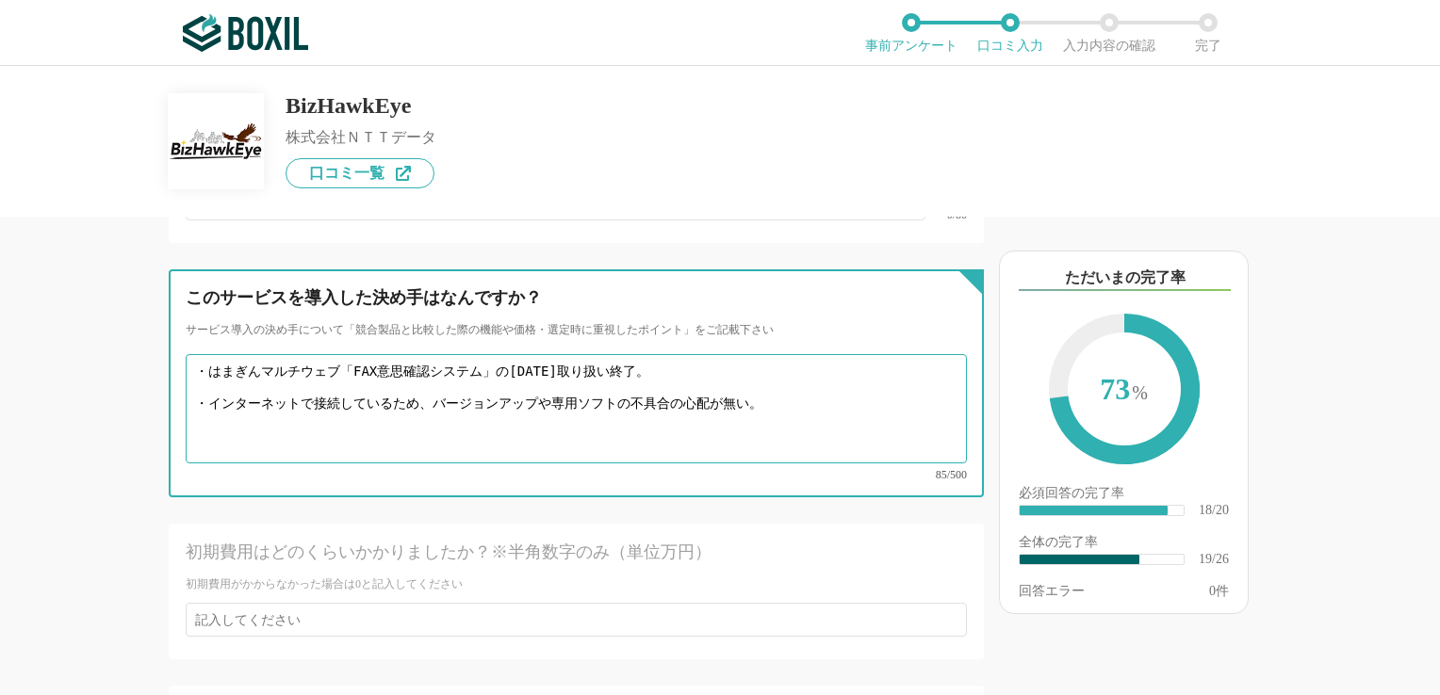
type textarea "・はまぎんマルチウェブ「FAX意思確認システム」の[DATE]取り扱い終了。 ・インターネットで接続しているため、バージョンアップや専用ソフトの不具合の心配が…"
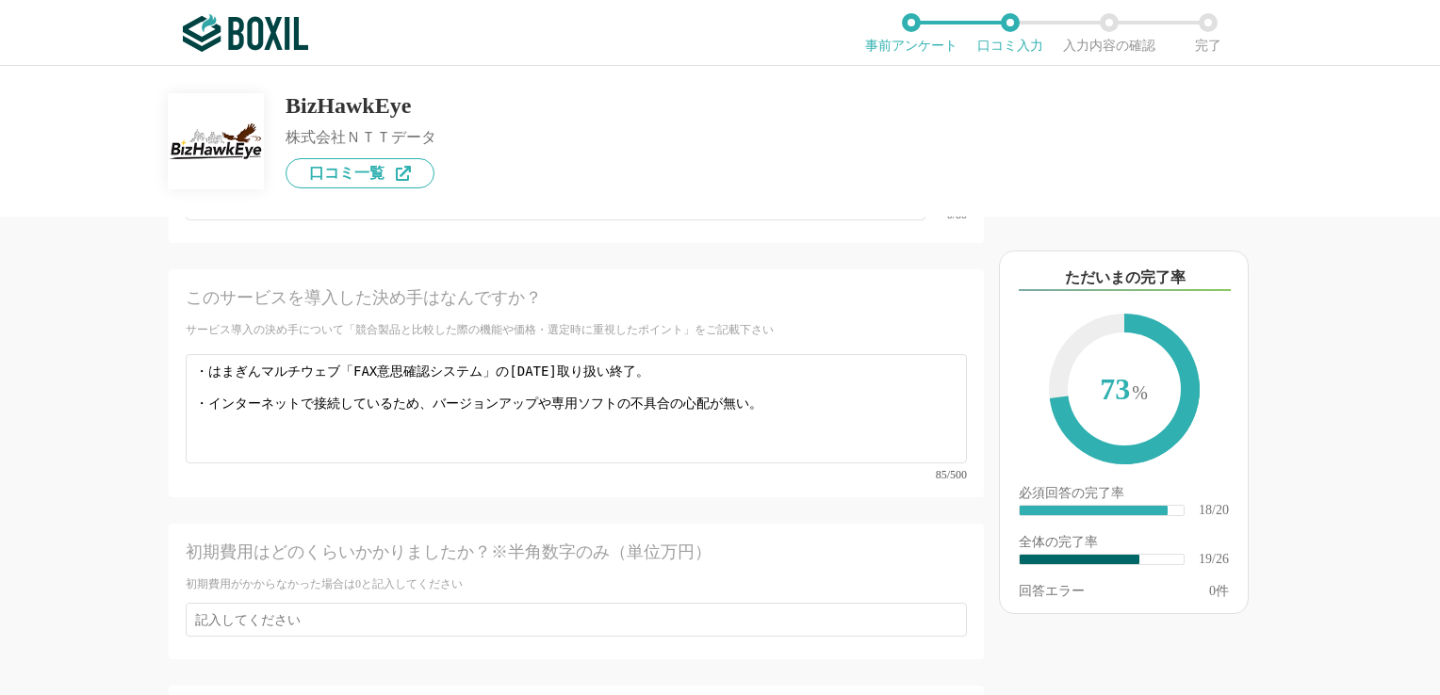
click at [783, 541] on div "初期費用はどのくらいかかりましたか？※半角数字のみ（単位万円）" at bounding box center [537, 553] width 703 height 24
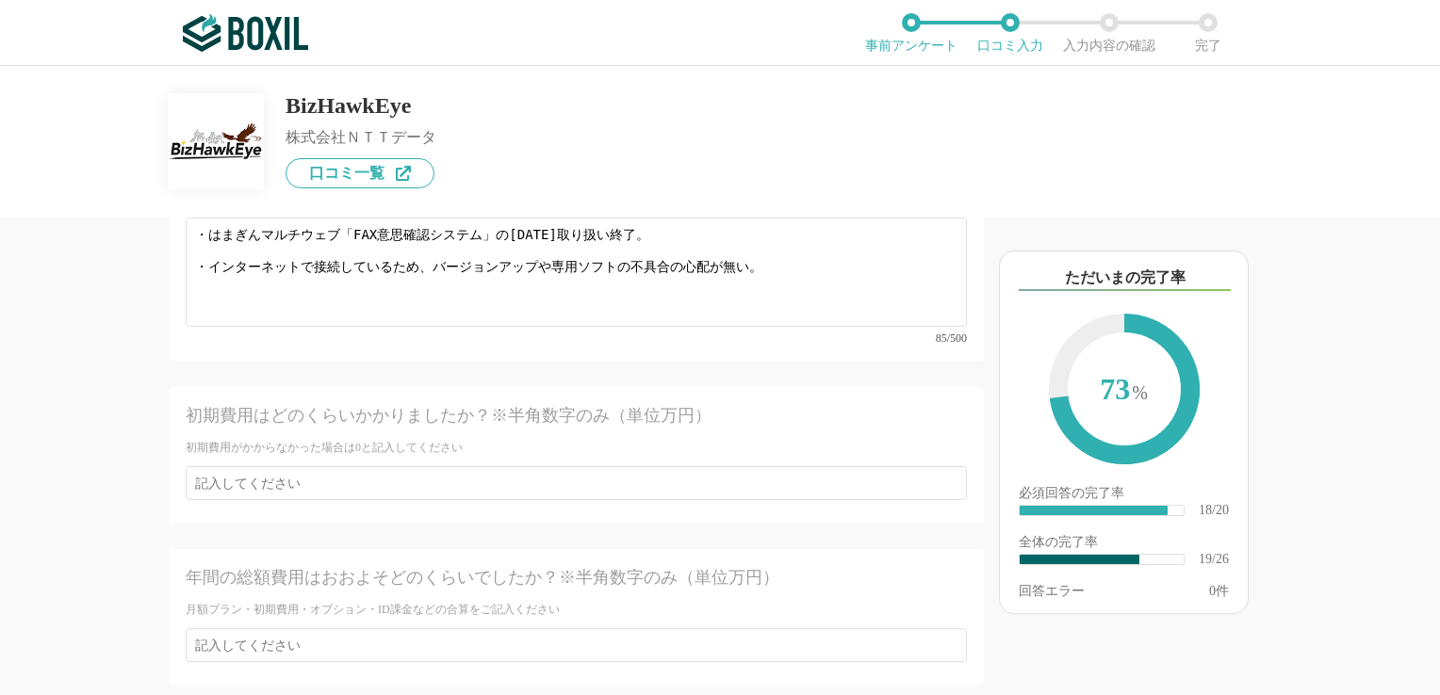
scroll to position [4428, 0]
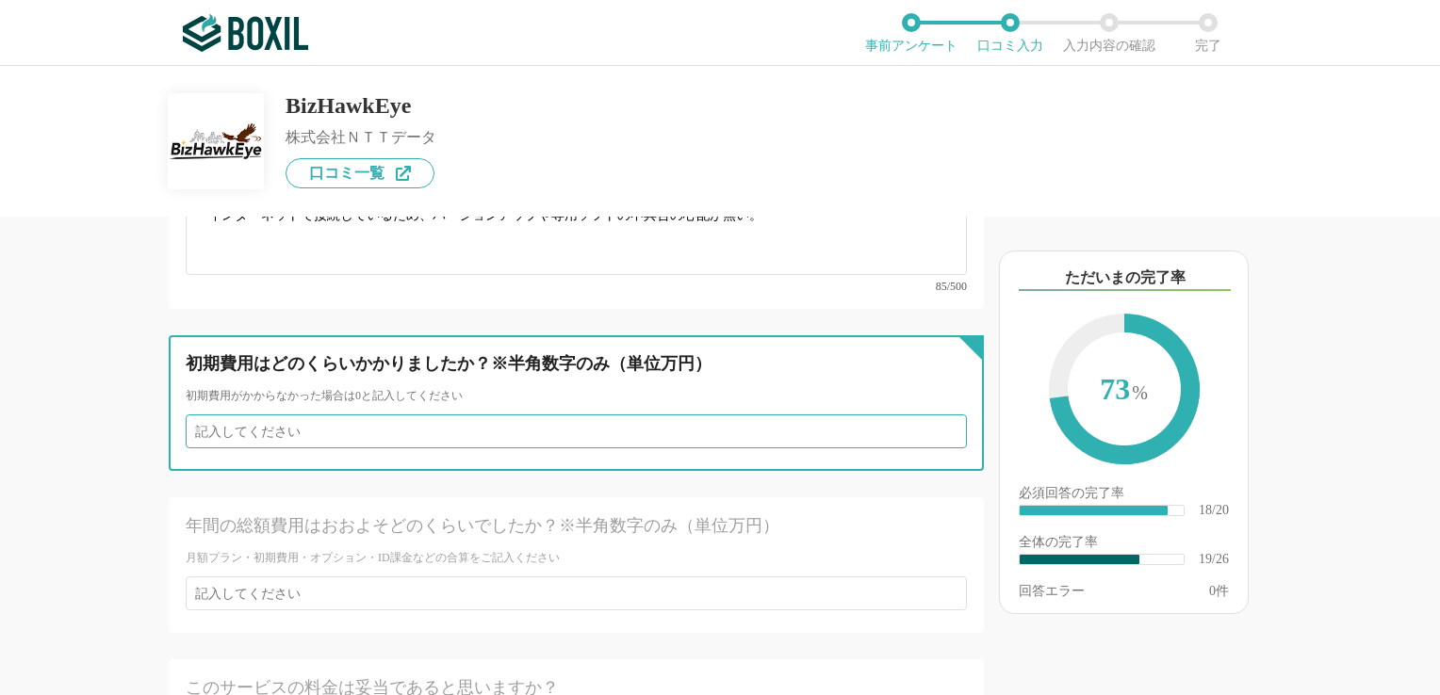
click at [290, 415] on input "number" at bounding box center [576, 432] width 781 height 34
click at [935, 415] on input "35" at bounding box center [576, 432] width 781 height 34
click at [935, 415] on input "34" at bounding box center [576, 432] width 781 height 34
click at [936, 415] on input "35" at bounding box center [576, 432] width 781 height 34
click at [936, 415] on input "36" at bounding box center [576, 432] width 781 height 34
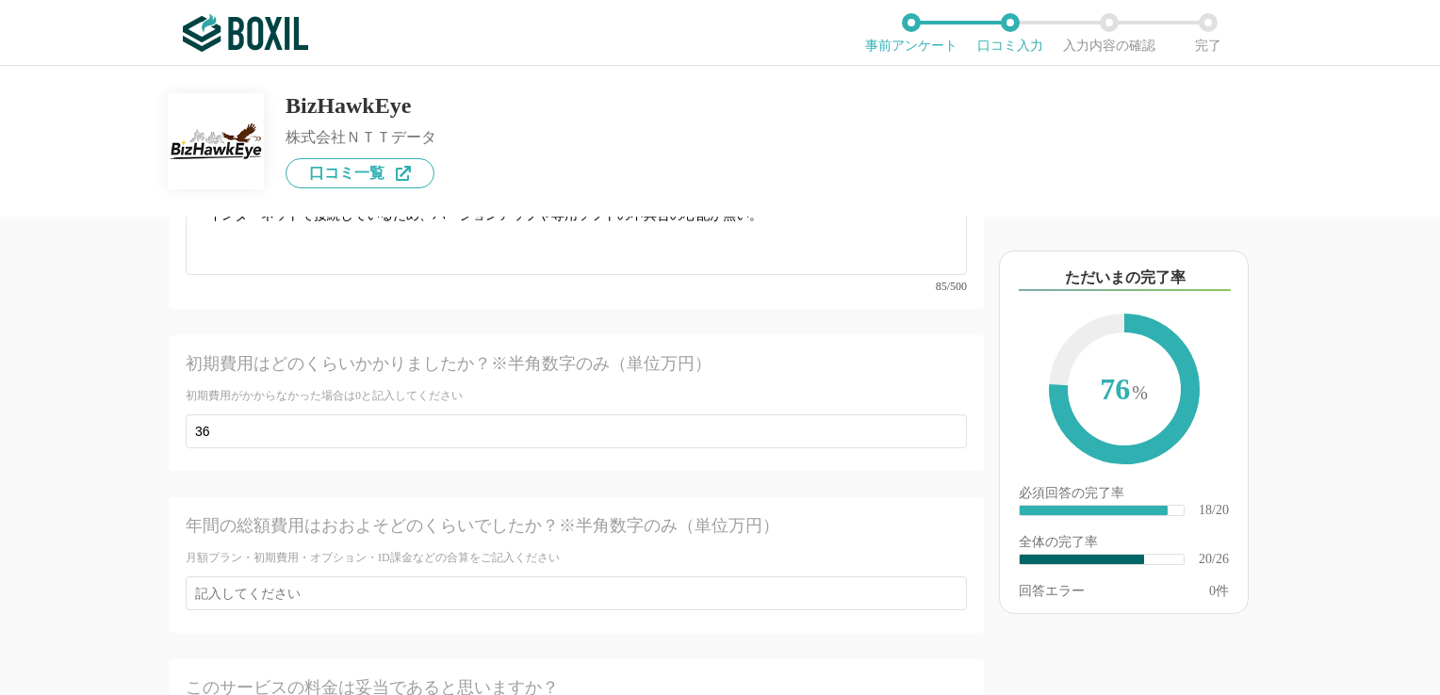
click at [750, 550] on div "月額プラン・初期費用・オプション・ID課金などの合算をご記入ください" at bounding box center [576, 558] width 781 height 16
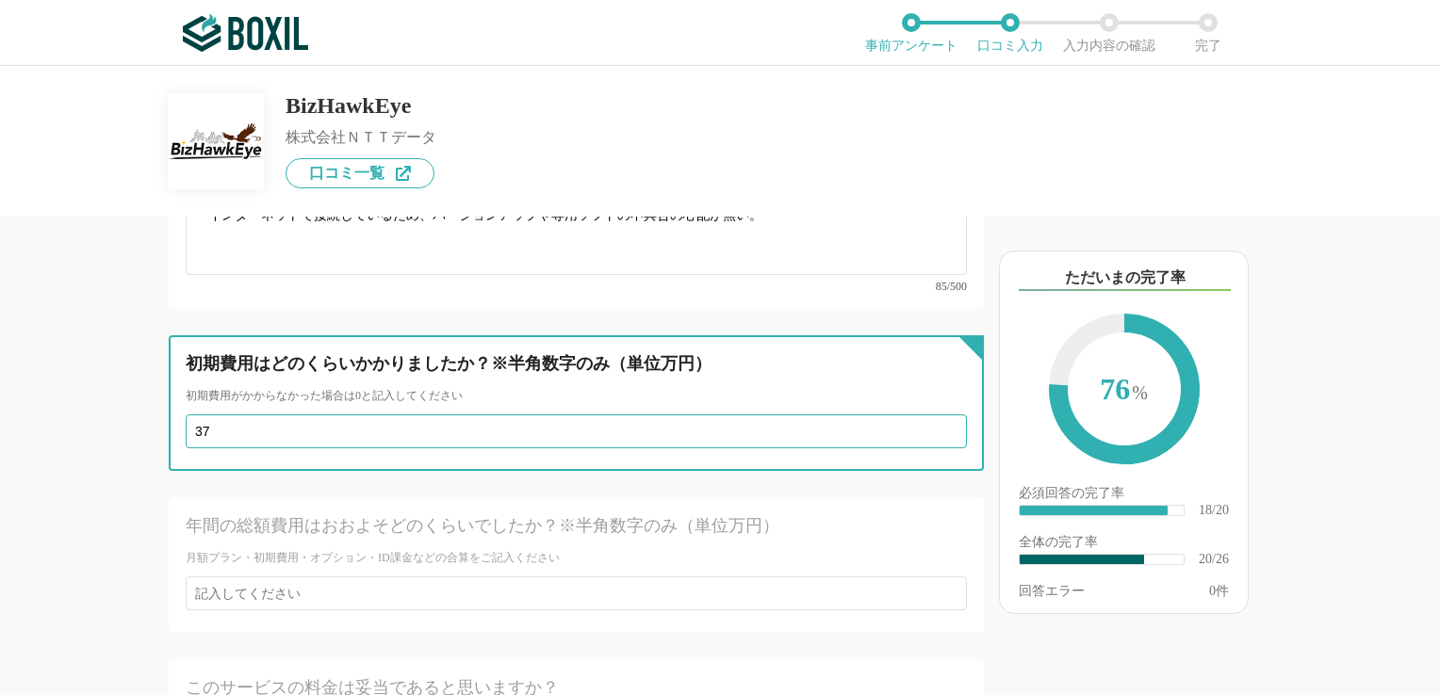
click at [938, 415] on input "37" at bounding box center [576, 432] width 781 height 34
click at [298, 415] on input "37" at bounding box center [576, 432] width 781 height 34
type input "3"
type input "4"
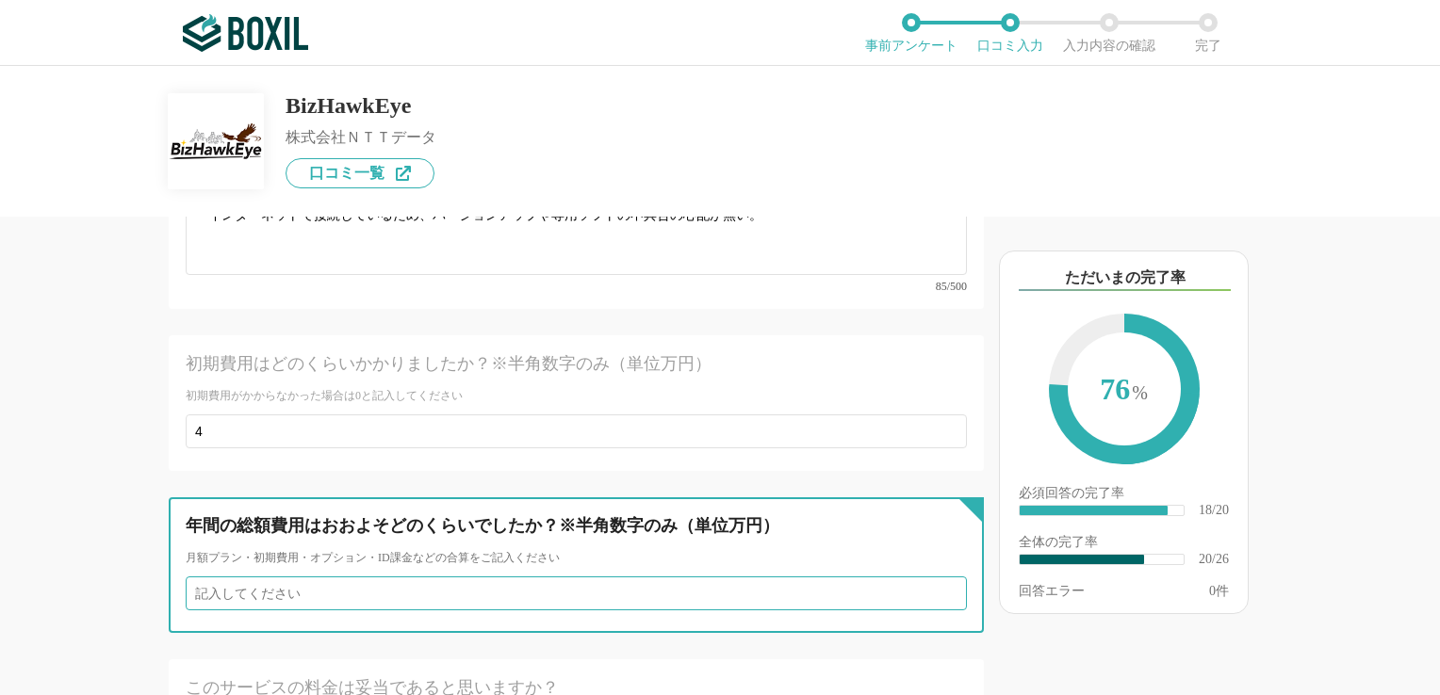
click at [291, 577] on input "number" at bounding box center [576, 594] width 781 height 34
type input "16"
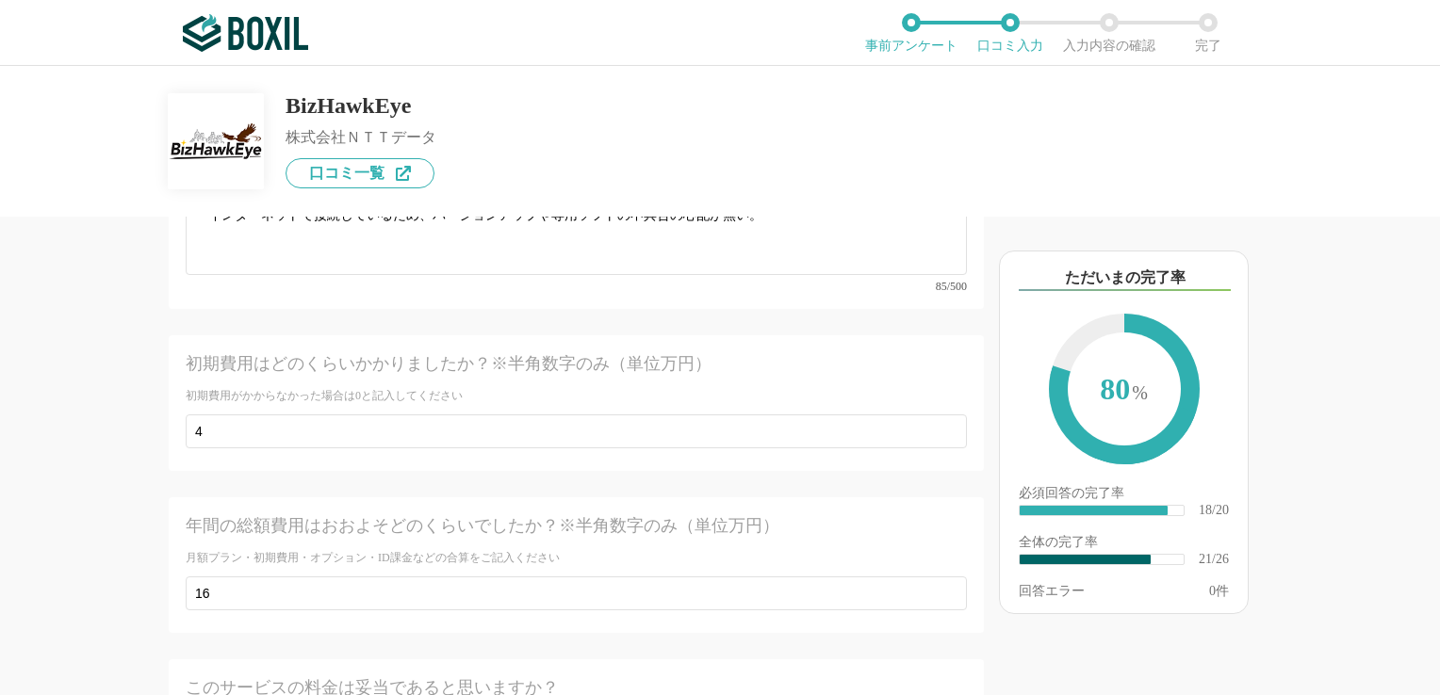
click at [125, 522] on div "他のサービス・ツールと連携していますか？ ※複数選択可 例：Slack、Salesforce 選択したサービス 未選択 必須 サービス導入が完了するまでどれく…" at bounding box center [512, 456] width 942 height 479
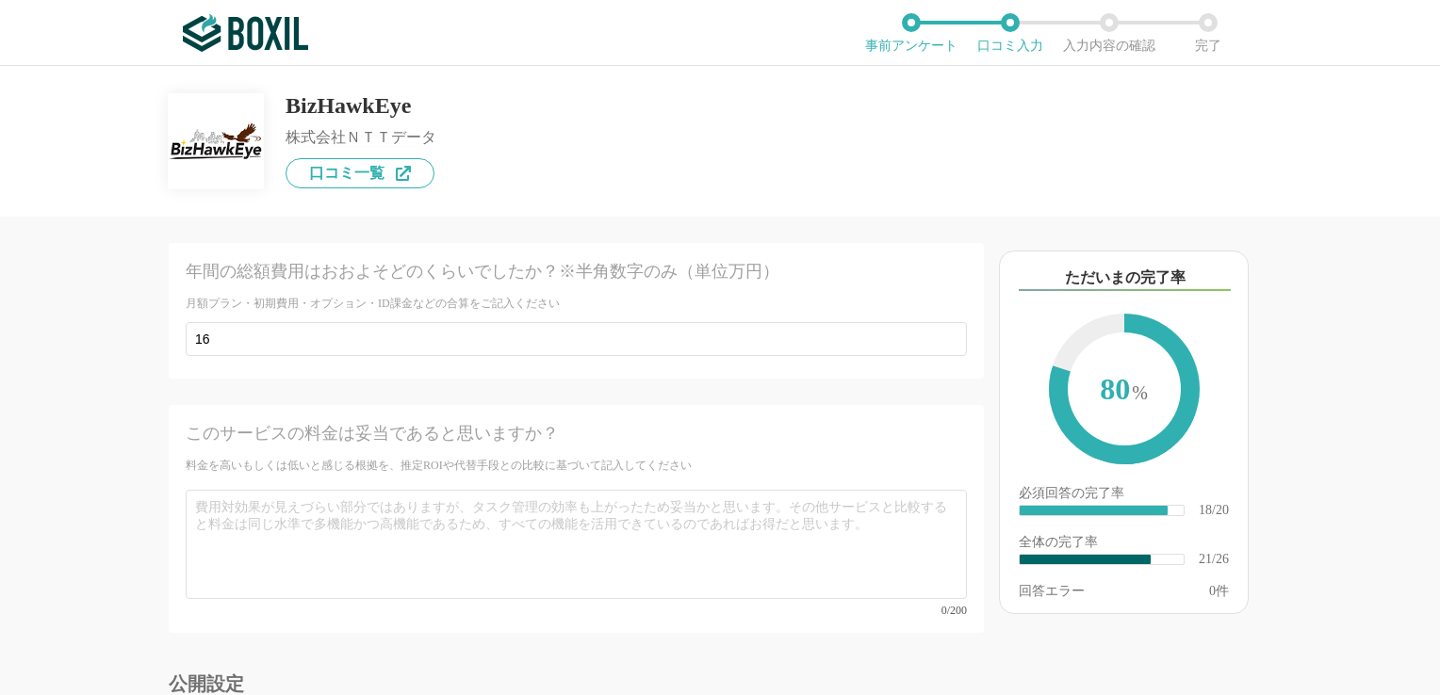
scroll to position [4711, 0]
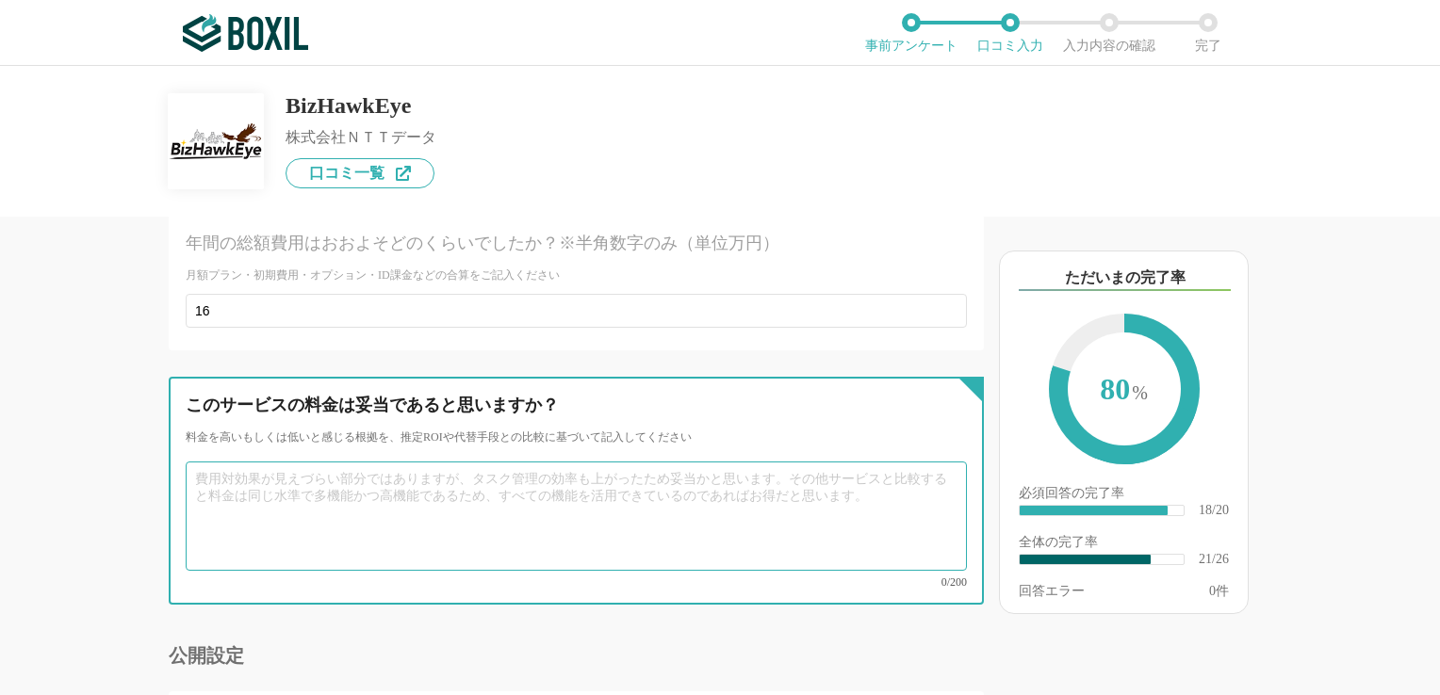
click at [321, 462] on textarea at bounding box center [576, 516] width 781 height 109
drag, startPoint x: 197, startPoint y: 420, endPoint x: 589, endPoint y: 439, distance: 392.4
click at [589, 462] on textarea at bounding box center [576, 516] width 781 height 109
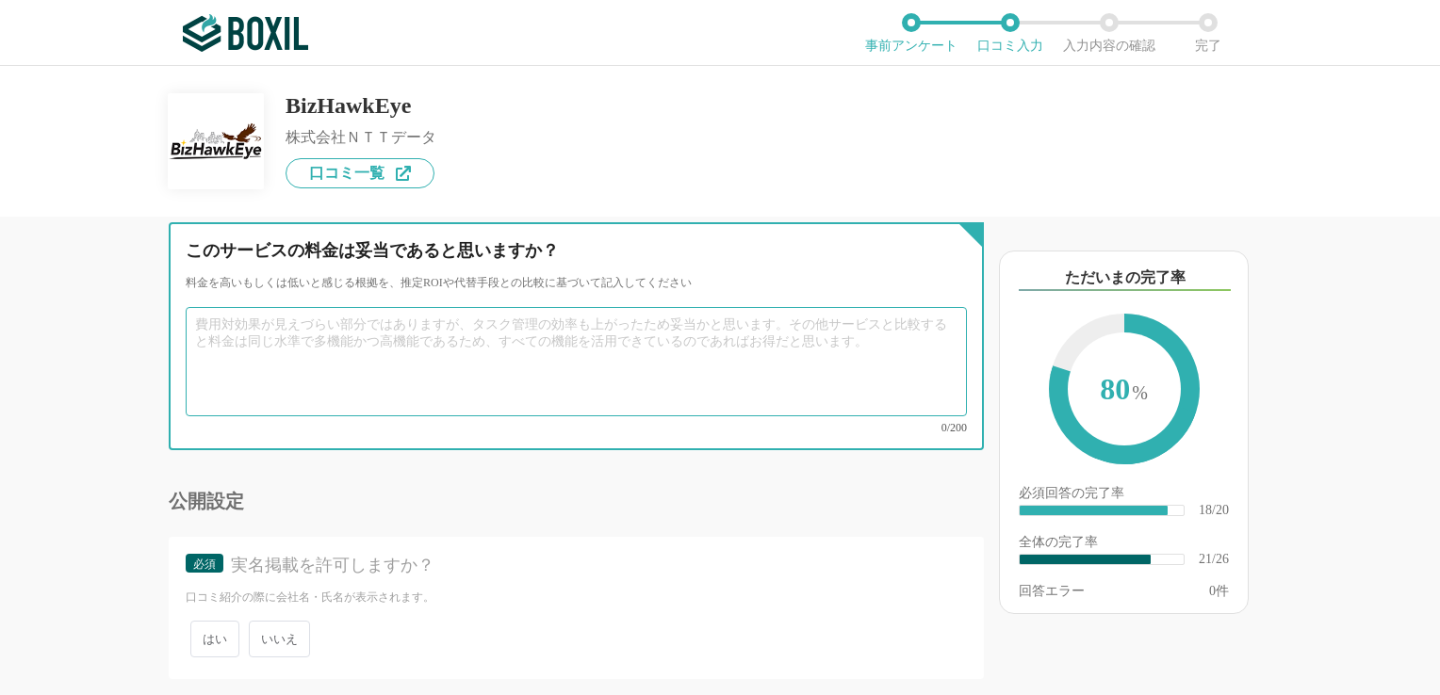
scroll to position [4875, 0]
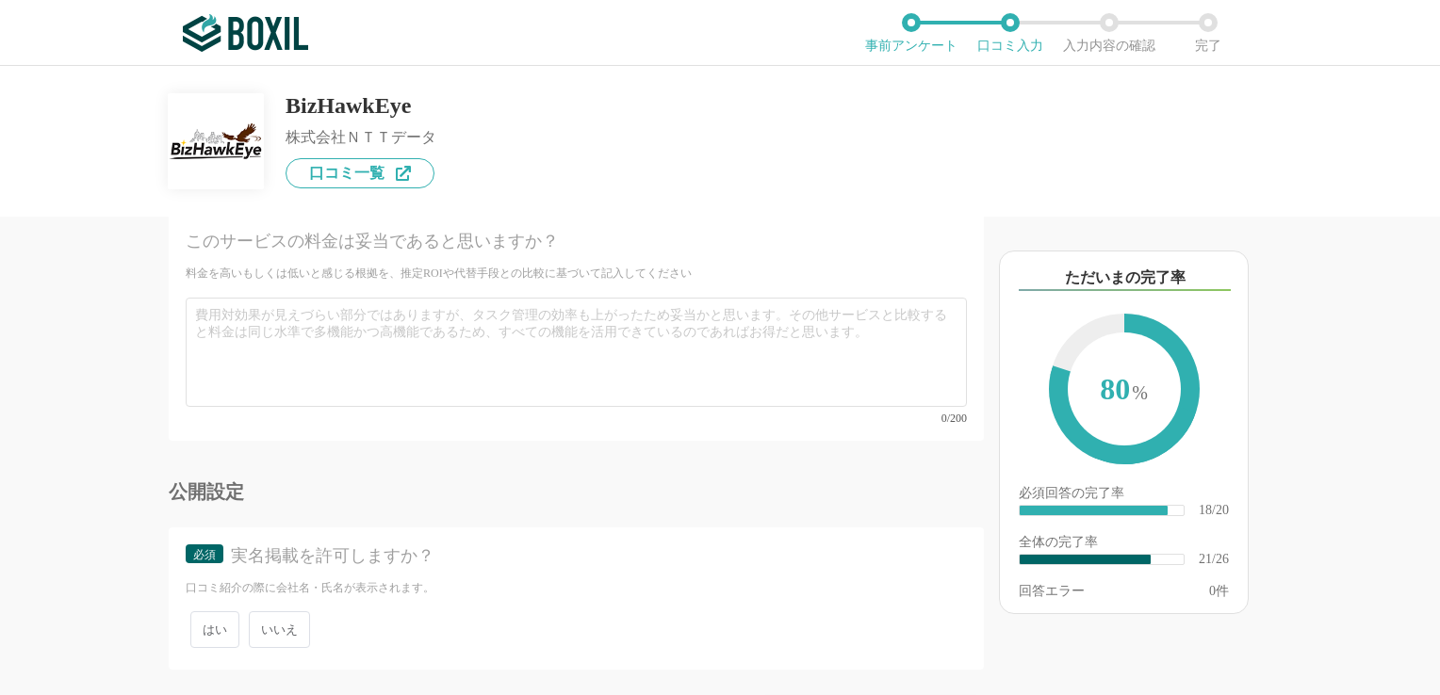
click at [268, 611] on span "いいえ" at bounding box center [279, 629] width 61 height 37
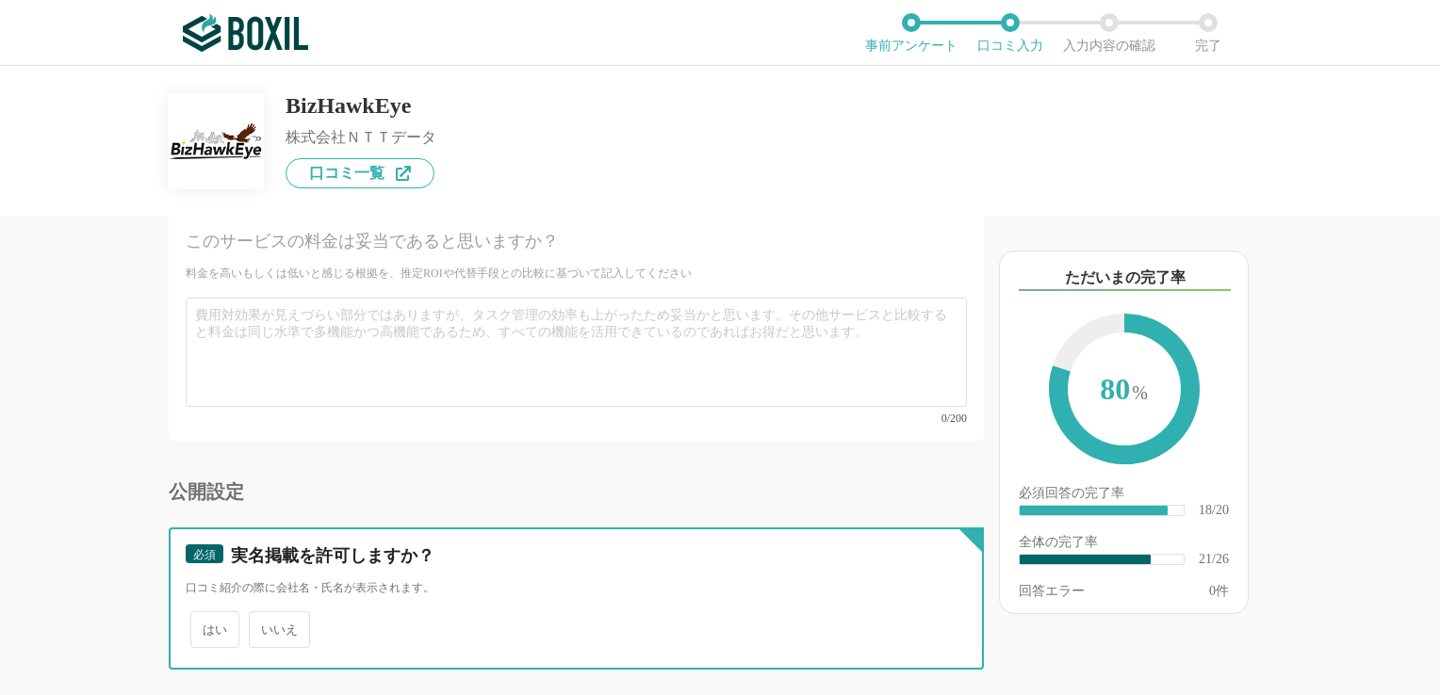
click at [266, 614] on input "いいえ" at bounding box center [259, 620] width 12 height 12
radio input "true"
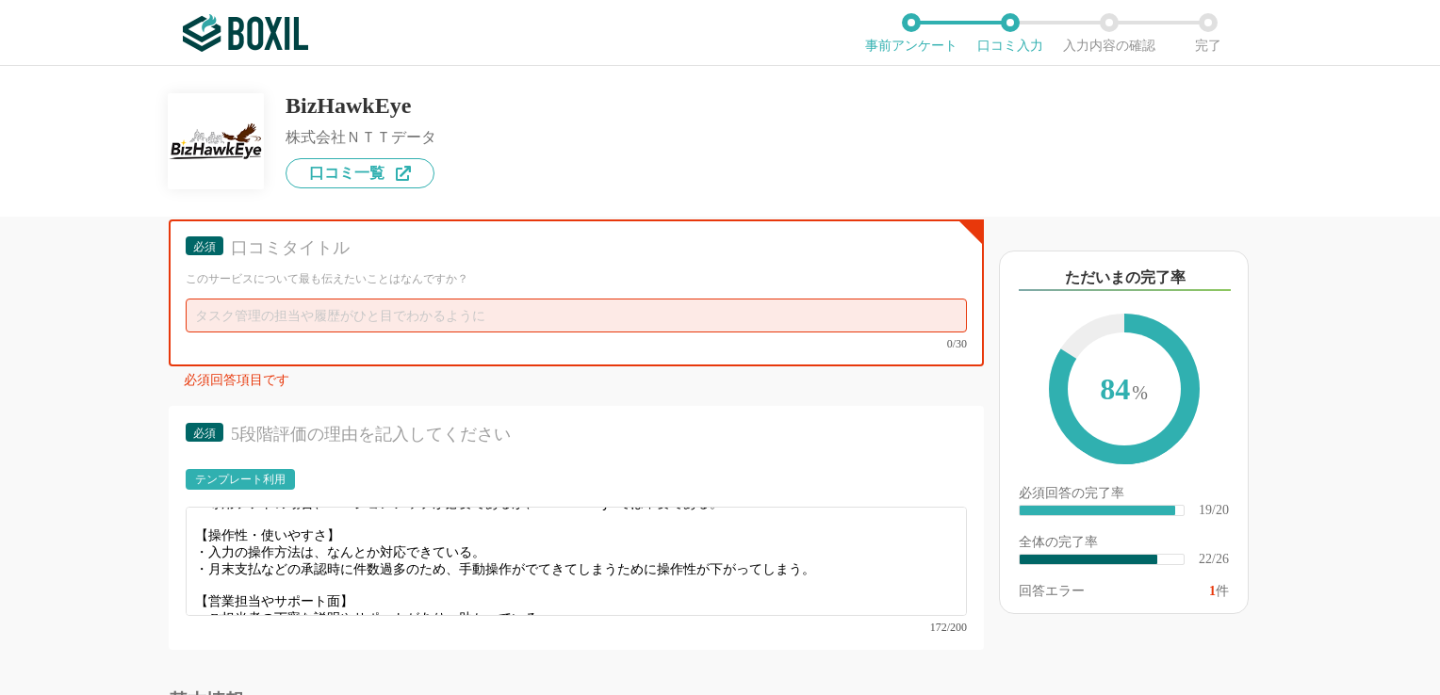
scroll to position [2925, 0]
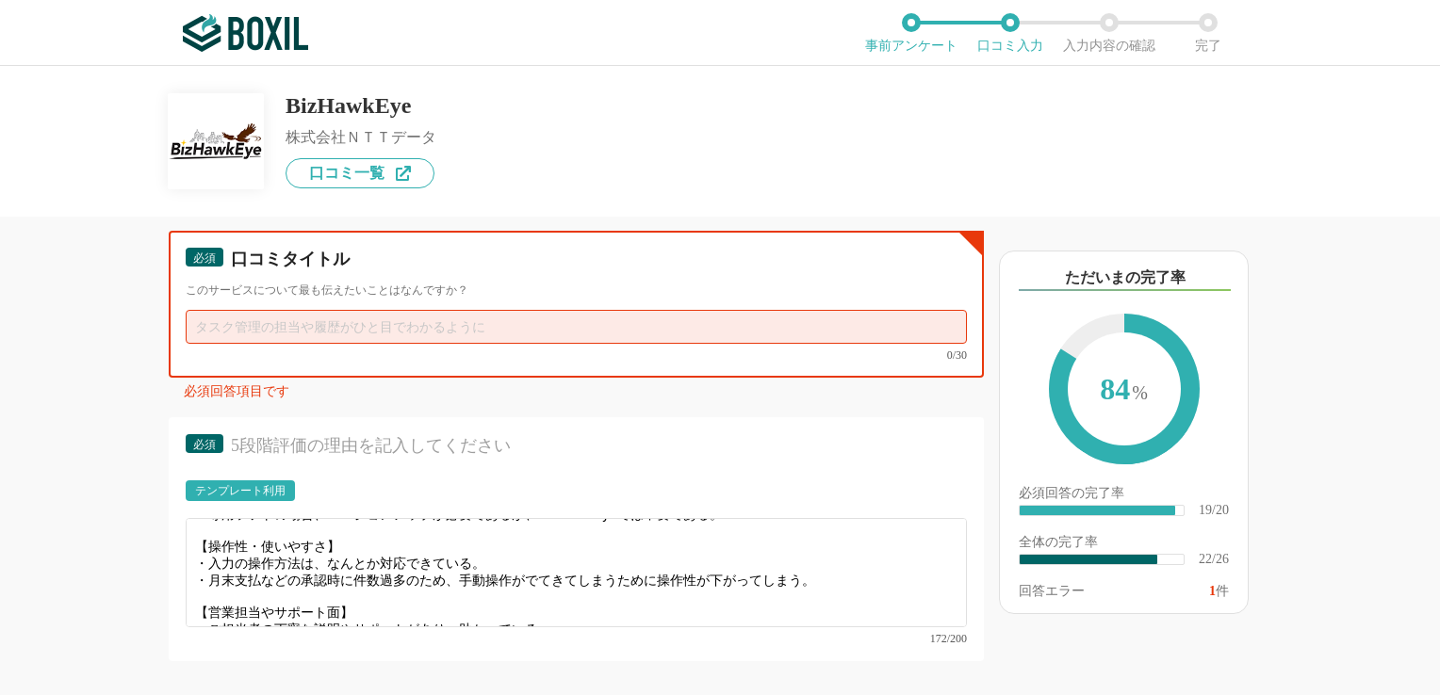
click at [226, 310] on input "text" at bounding box center [576, 327] width 781 height 34
paste input "BizHawkEye"
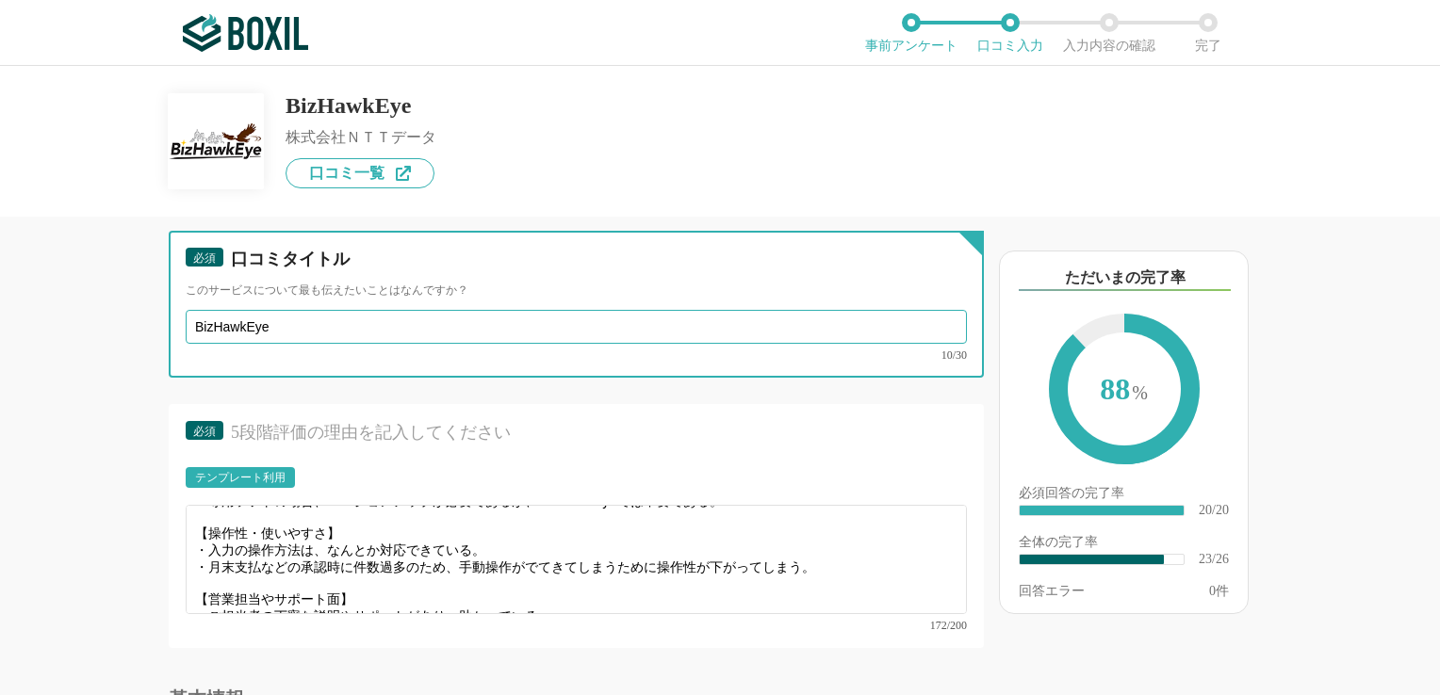
type input "BizHawkEye"
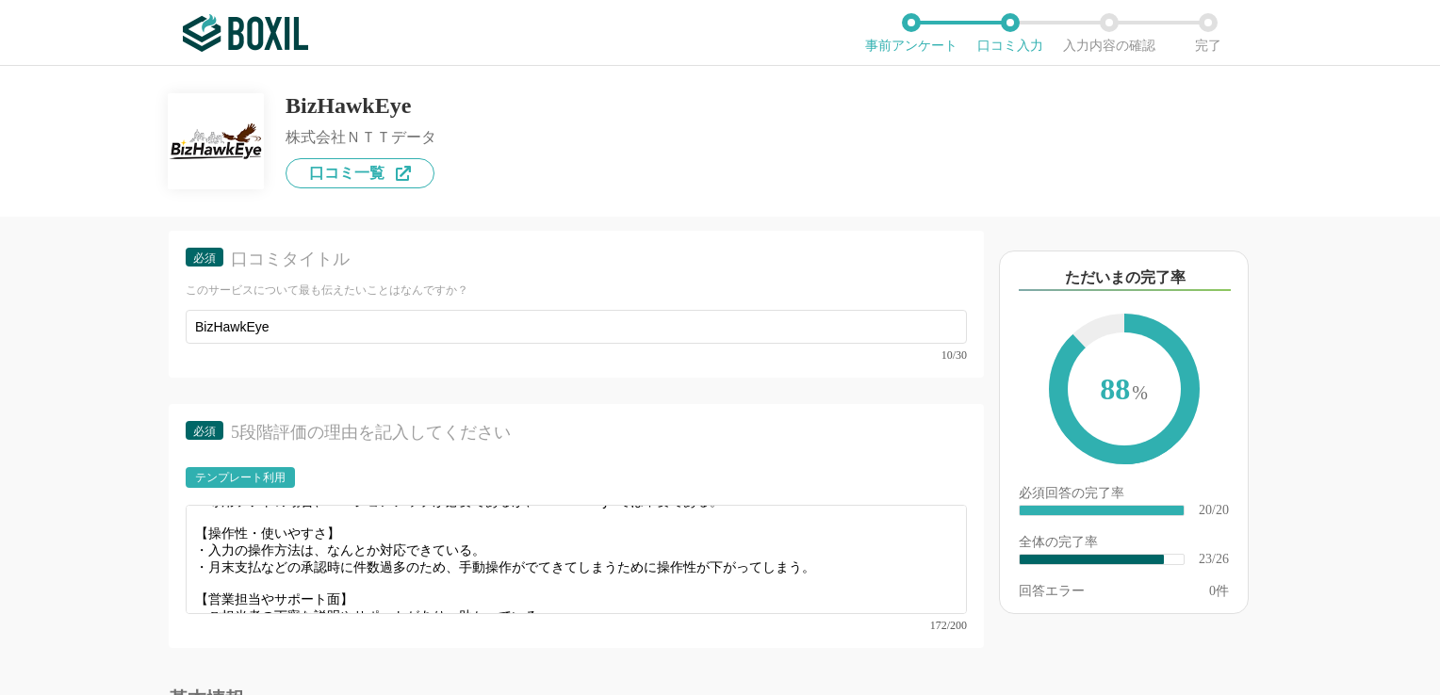
click at [97, 357] on div "他のサービス・ツールと連携していますか？ ※複数選択可 例：Slack、Salesforce 選択したサービス 未選択 必須 サービス導入が完了するまでどれく…" at bounding box center [512, 456] width 942 height 479
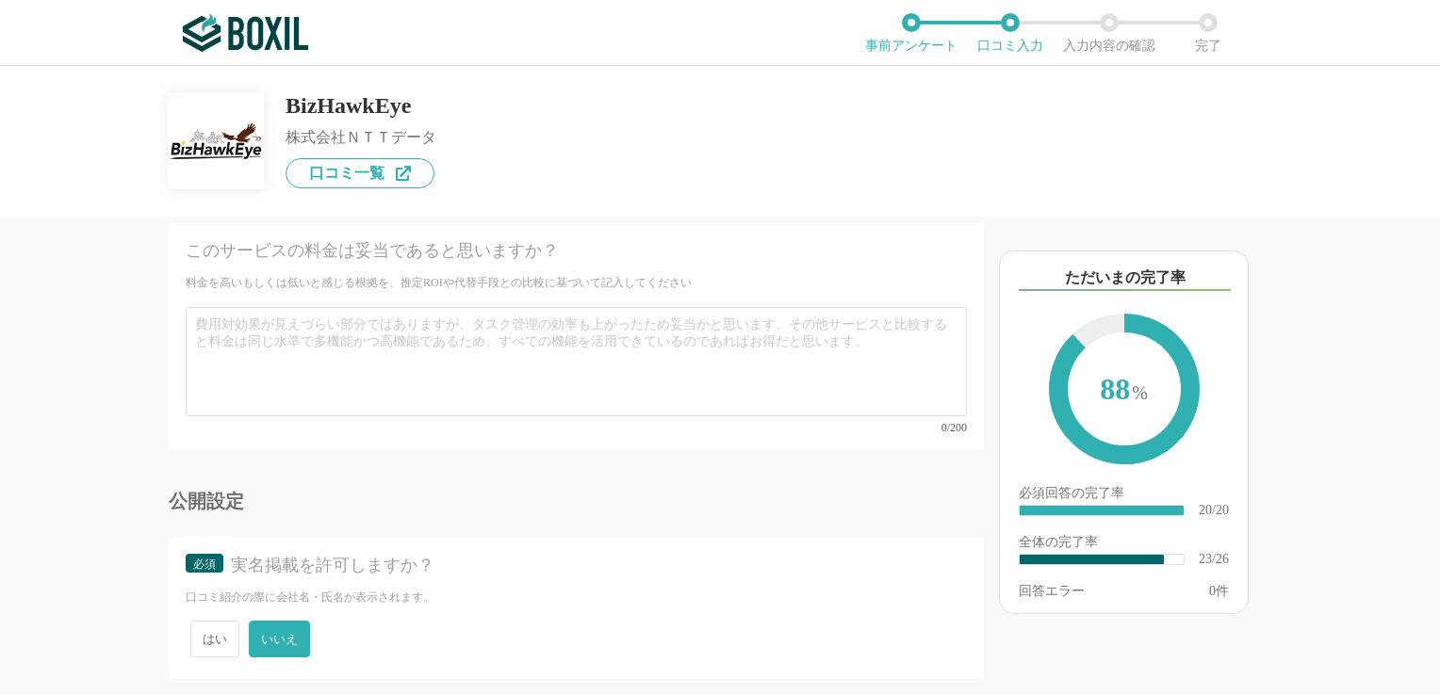
scroll to position [4875, 0]
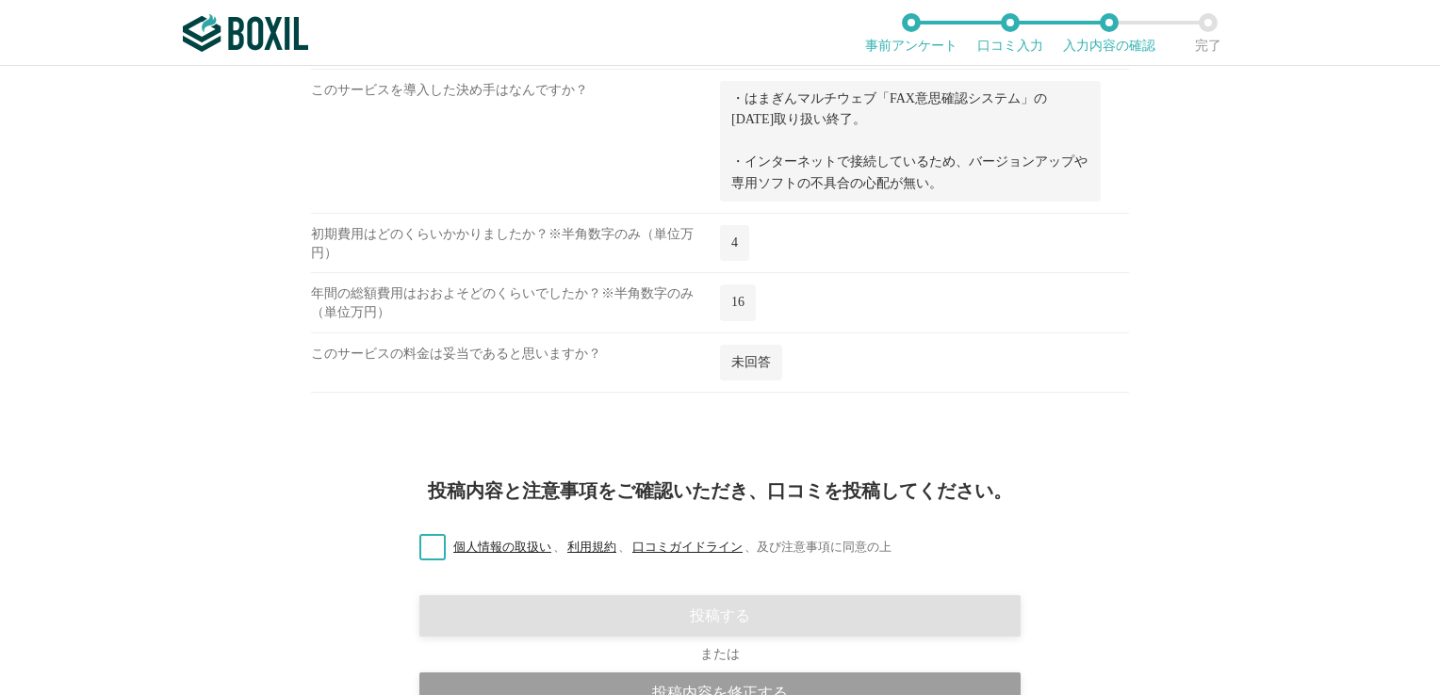
scroll to position [2073, 0]
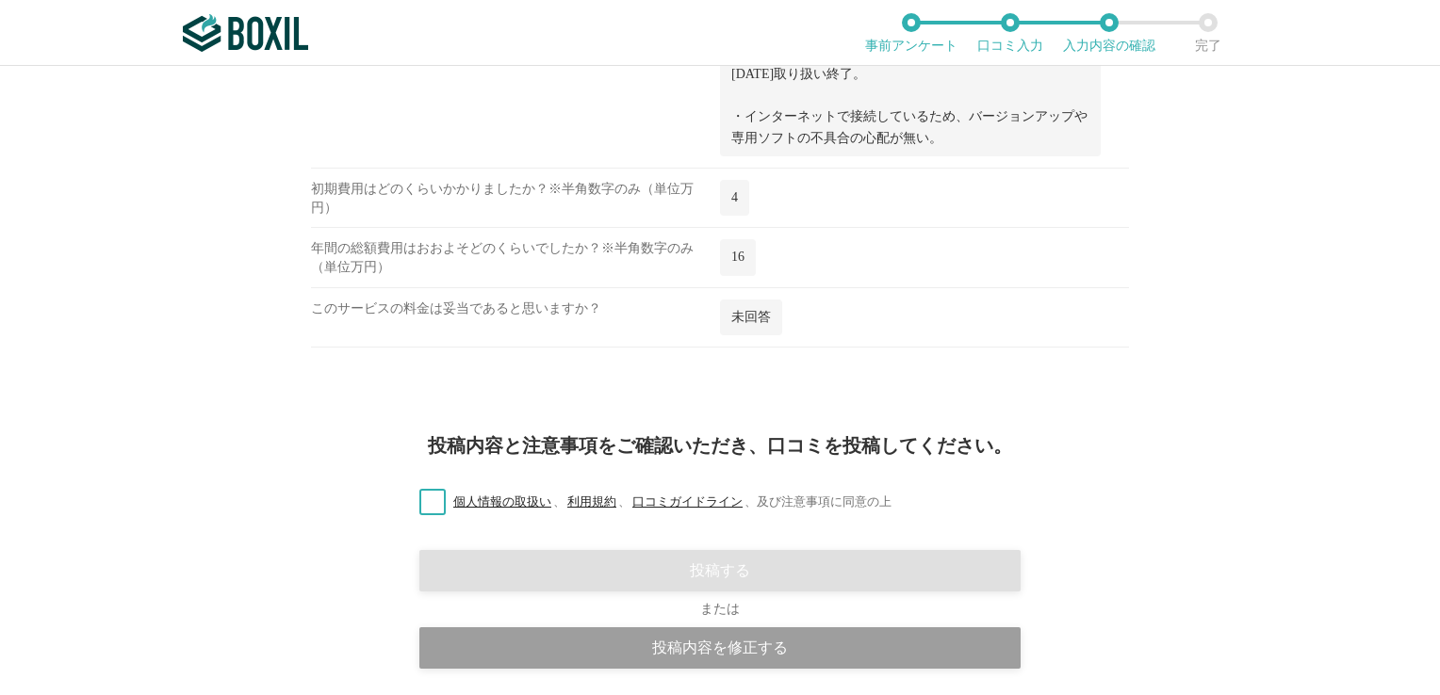
click at [422, 496] on label "個人情報の取扱い 、 利用規約 、 口コミガイドライン 、 及び注意事項に同意の上" at bounding box center [647, 503] width 487 height 20
click at [0, 0] on input "個人情報の取扱い 、 利用規約 、 口コミガイドライン 、 及び注意事項に同意の上" at bounding box center [0, 0] width 0 height 0
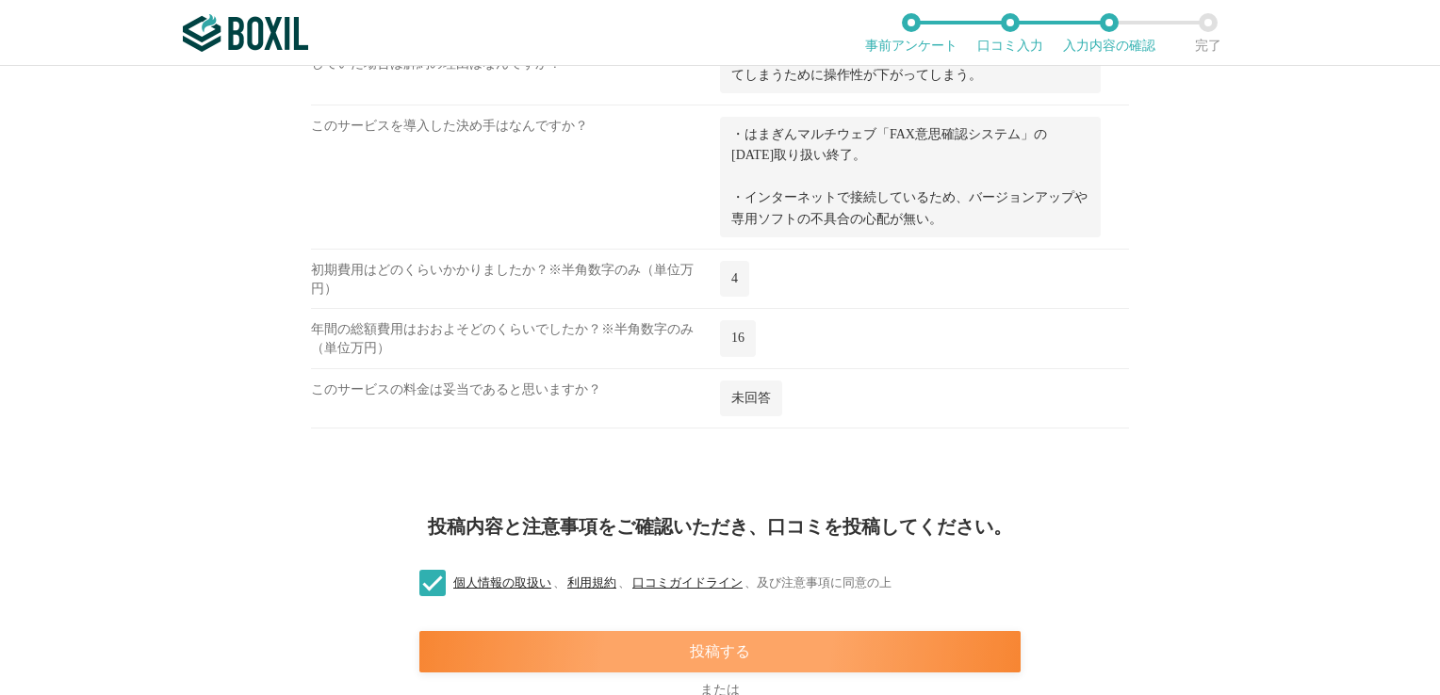
scroll to position [2137, 0]
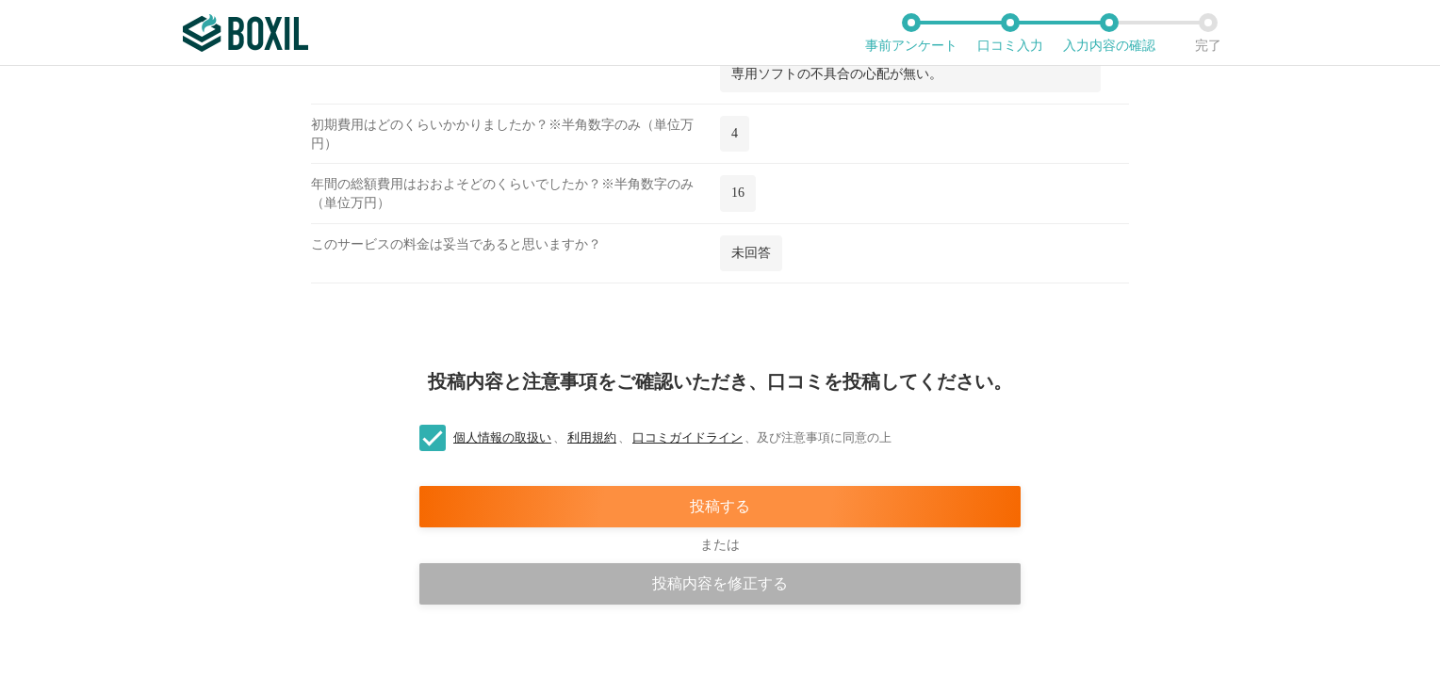
click at [709, 571] on div "投稿内容を修正する" at bounding box center [719, 583] width 601 height 41
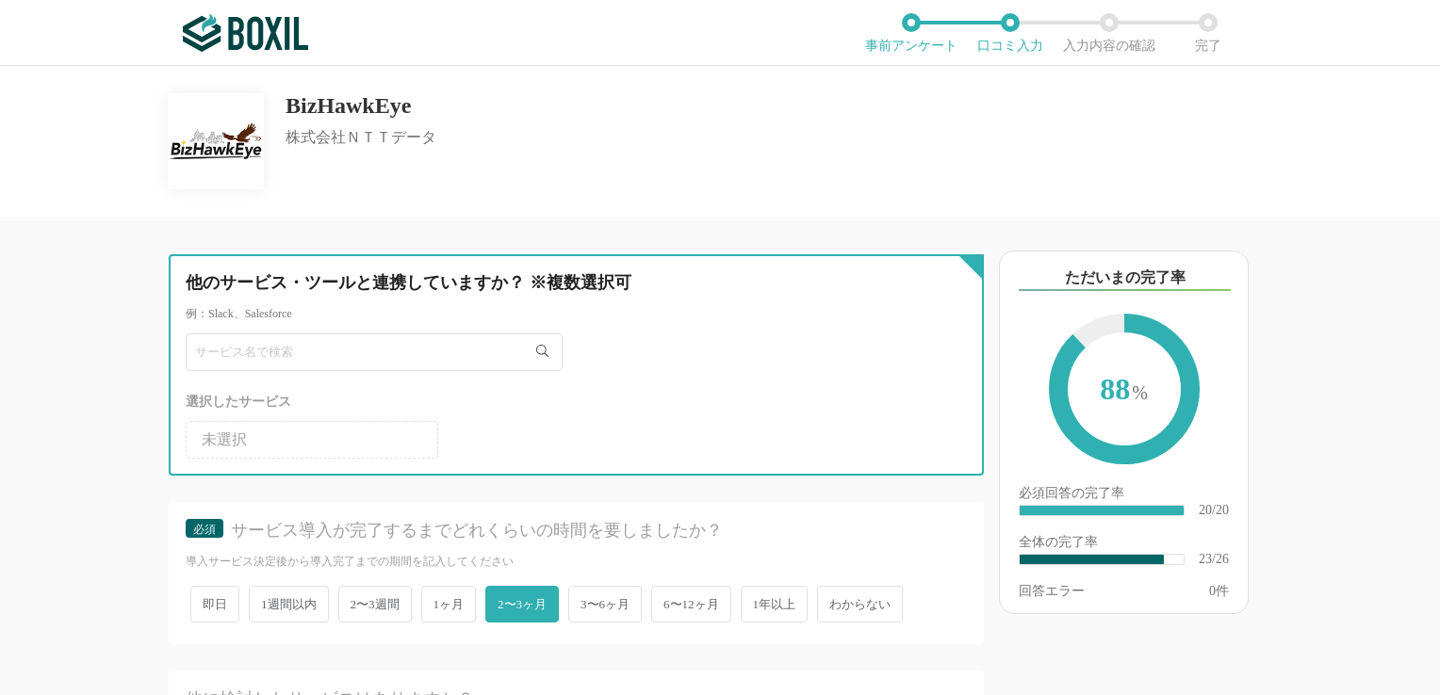
click at [306, 351] on input "text" at bounding box center [374, 353] width 377 height 38
type input "s"
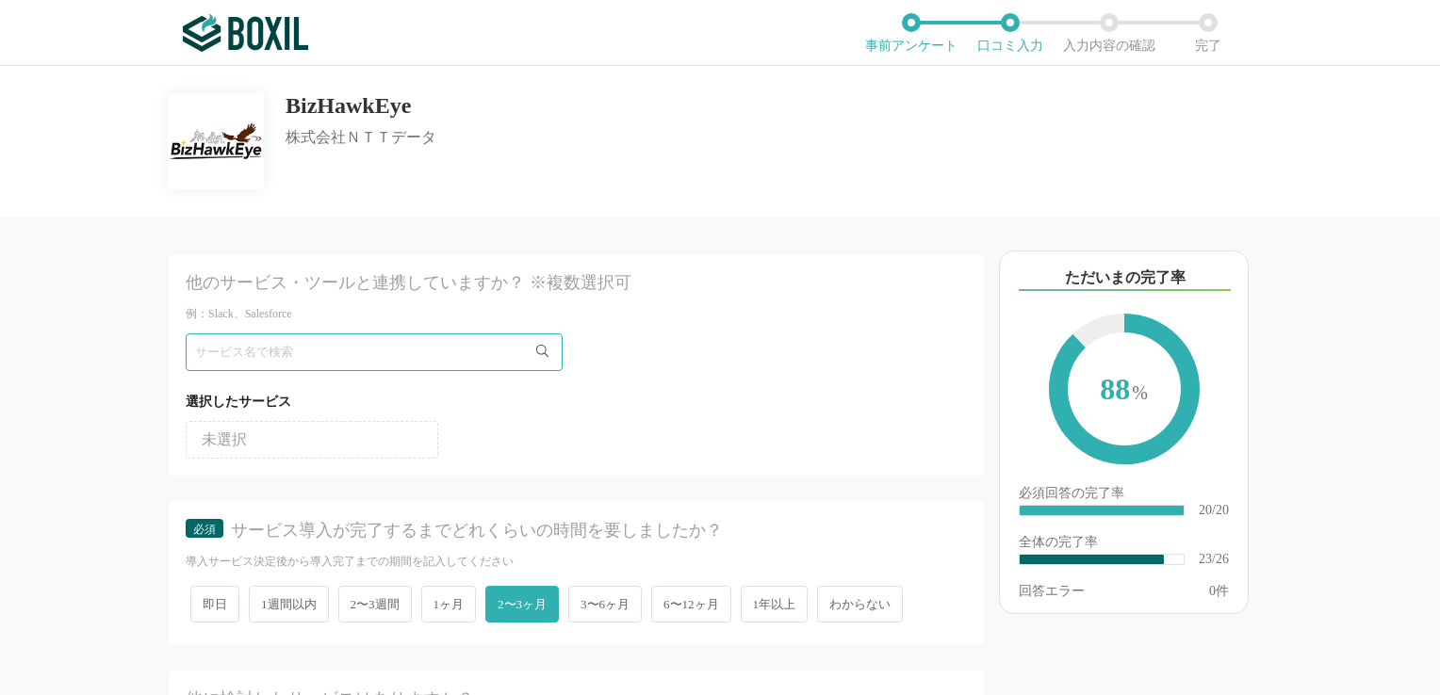
click at [106, 374] on div "他のサービス・ツールと連携していますか？ ※複数選択可 例：Slack、Salesforce 選択したサービス 未選択 必須 サービス導入が完了するまでどれく…" at bounding box center [512, 456] width 942 height 479
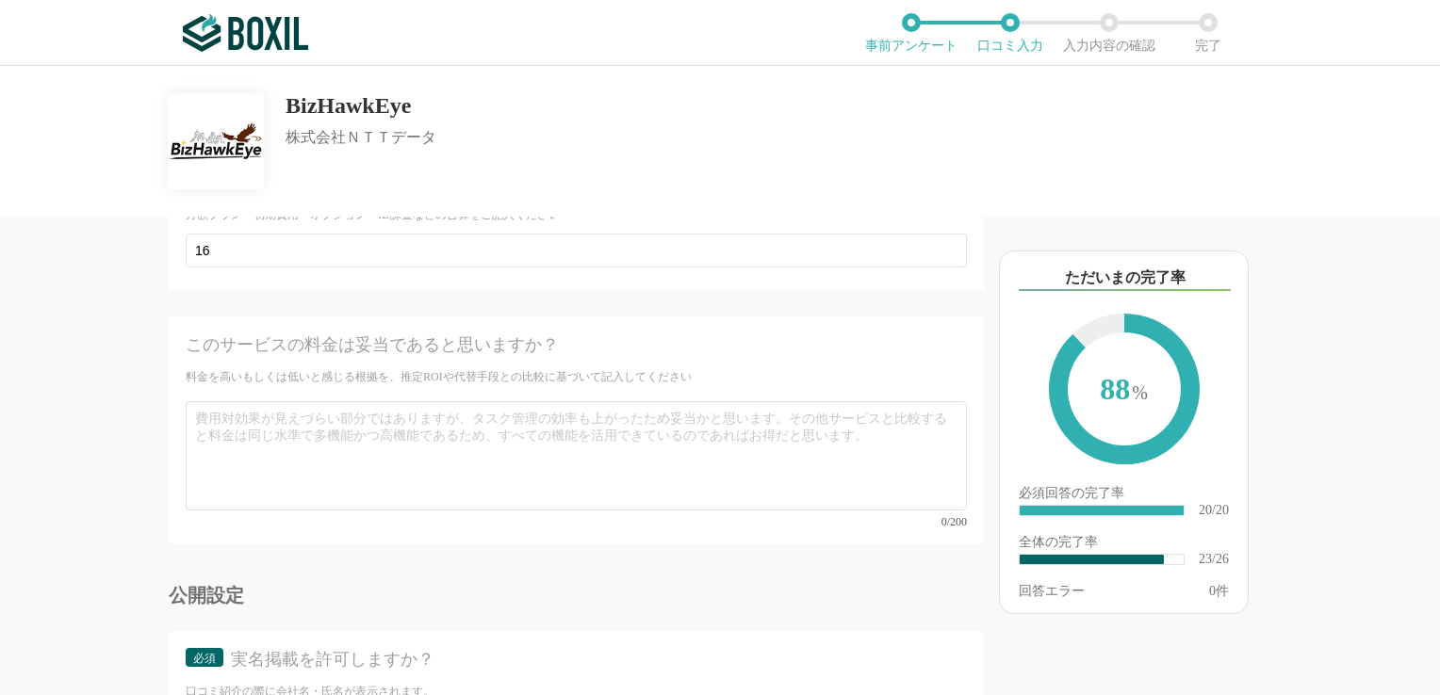
scroll to position [4687, 0]
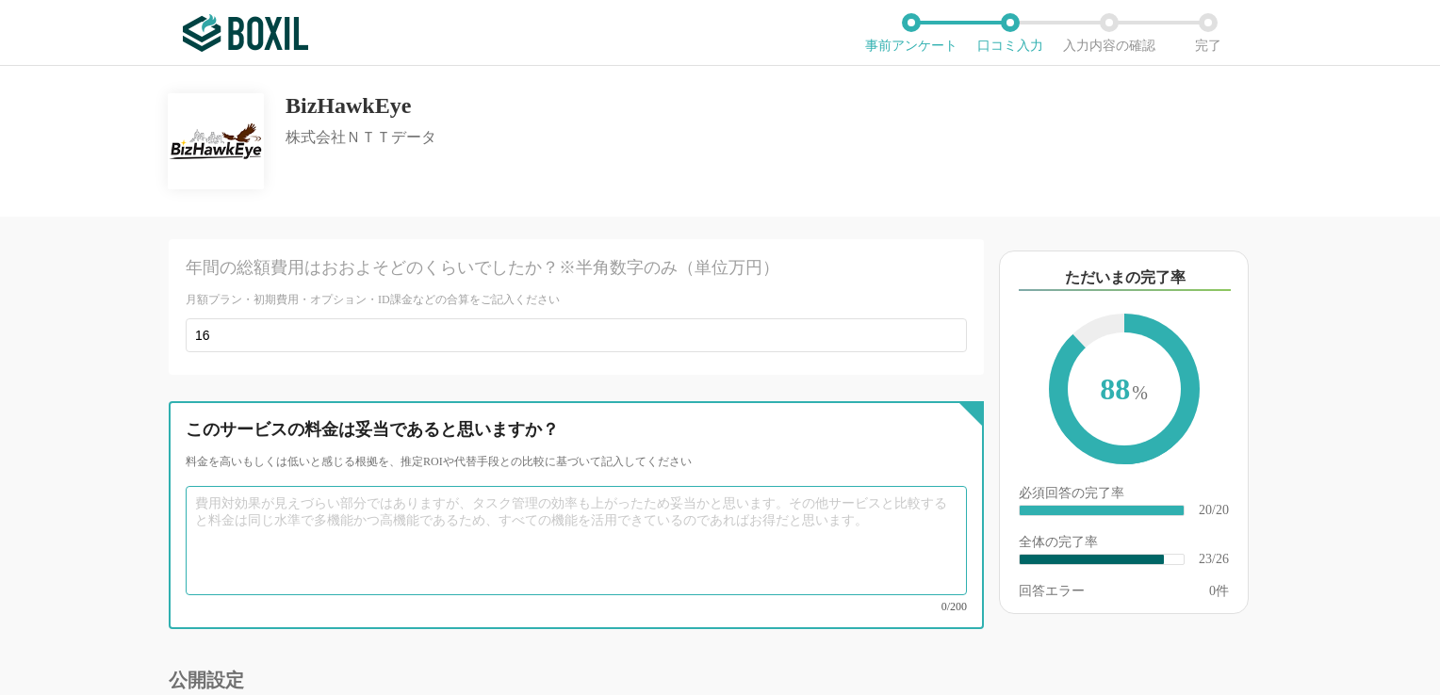
click at [196, 486] on textarea at bounding box center [576, 540] width 781 height 109
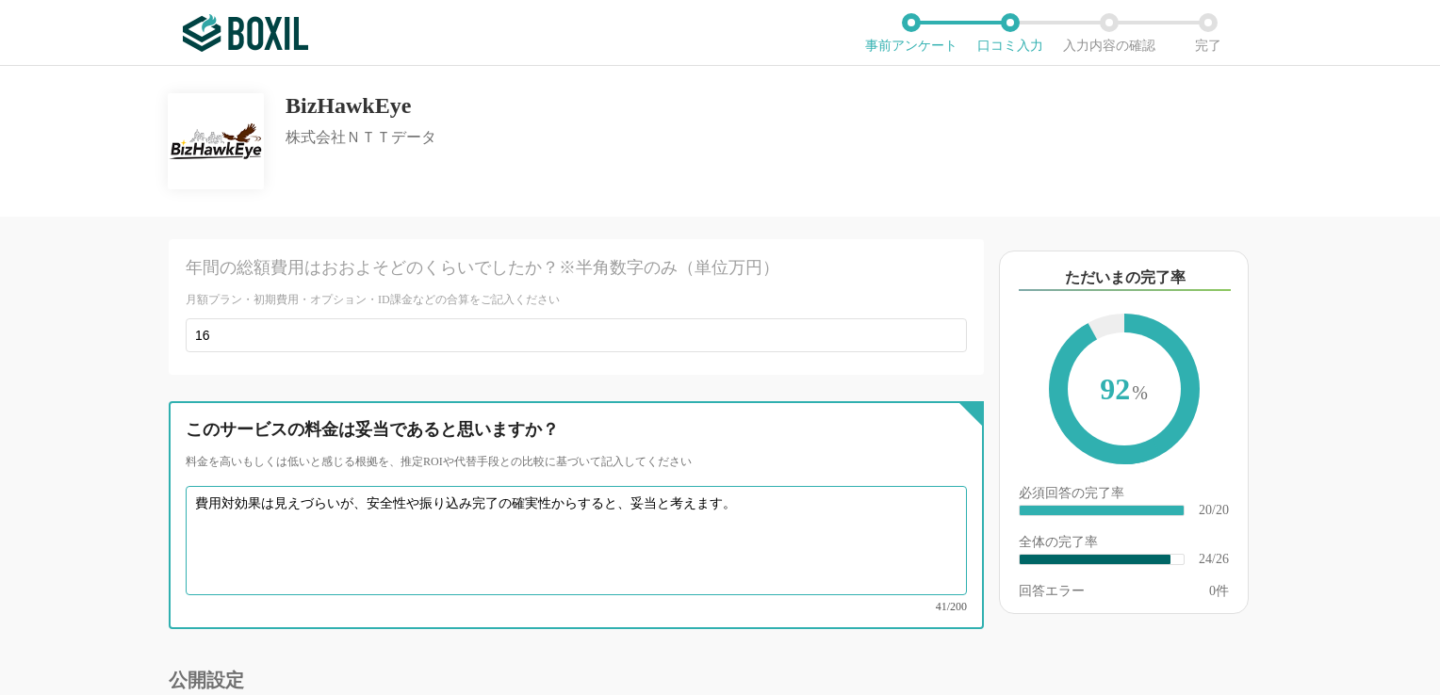
type textarea "費用対効果は見えづらいが、安全性や振り込み完了の確実性からすると、妥当と考えます。"
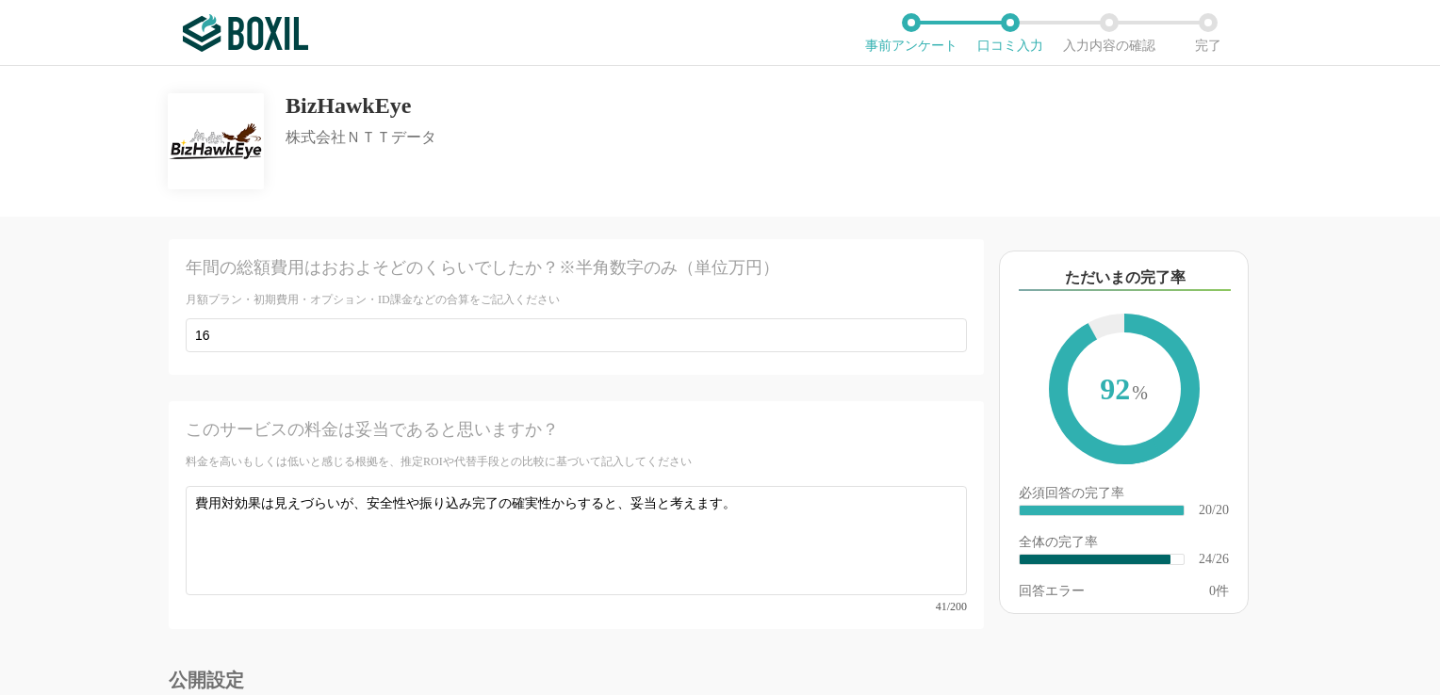
click at [130, 555] on div "他のサービス・ツールと連携していますか？ ※複数選択可 例：Slack、Salesforce 選択したサービス 未選択 必須 サービス導入が完了するまでどれく…" at bounding box center [512, 456] width 942 height 479
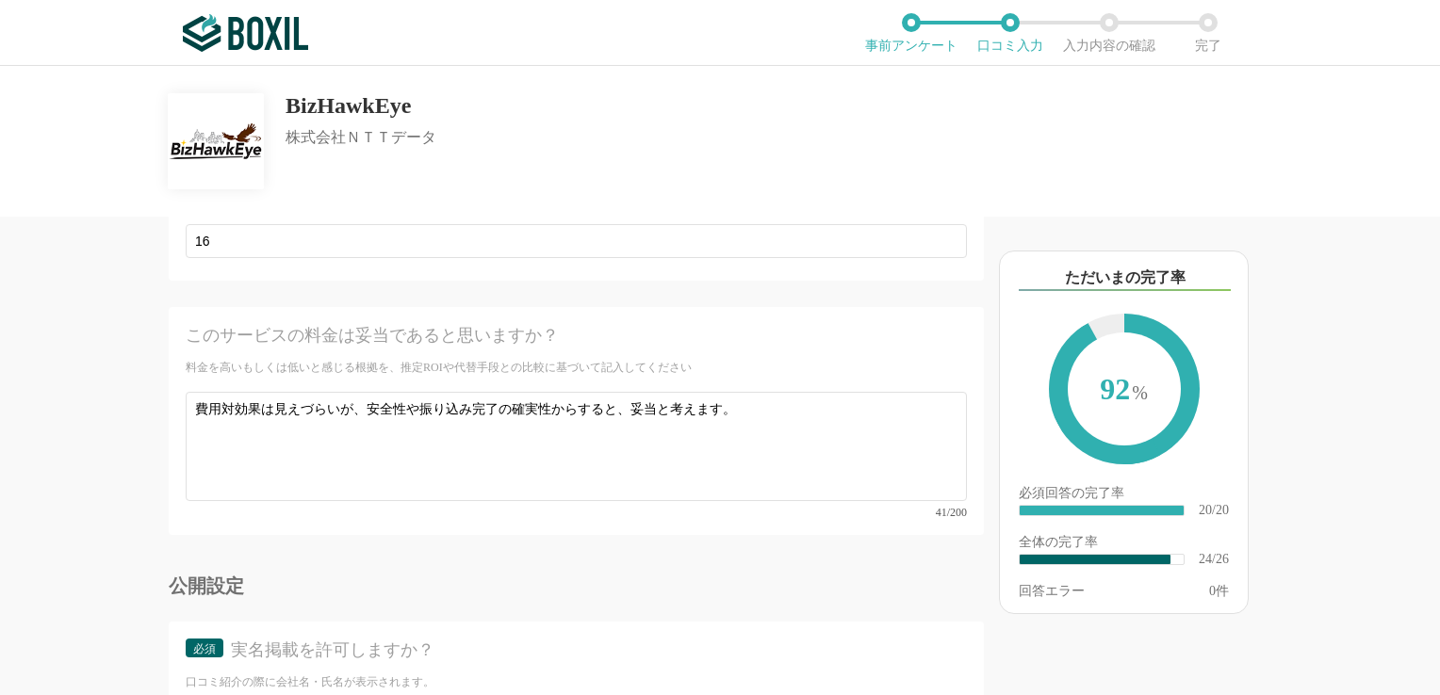
scroll to position [4875, 0]
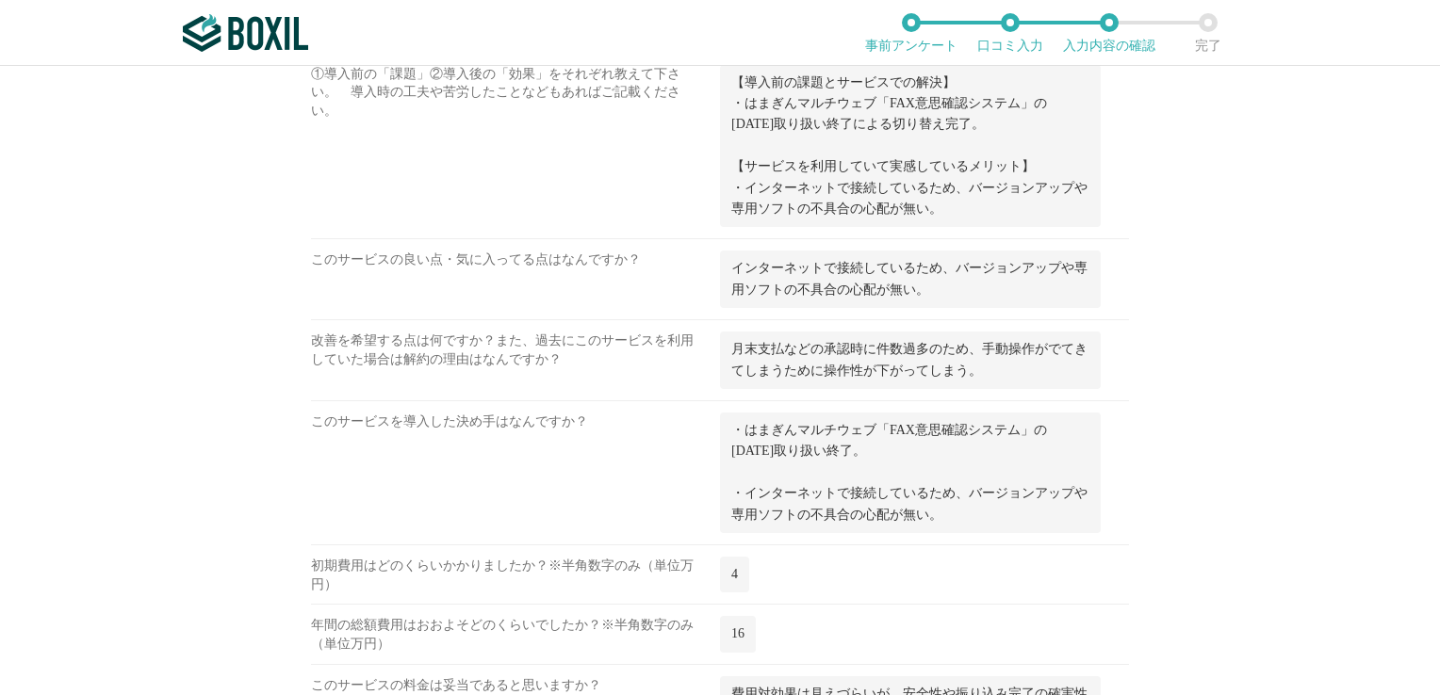
scroll to position [2158, 0]
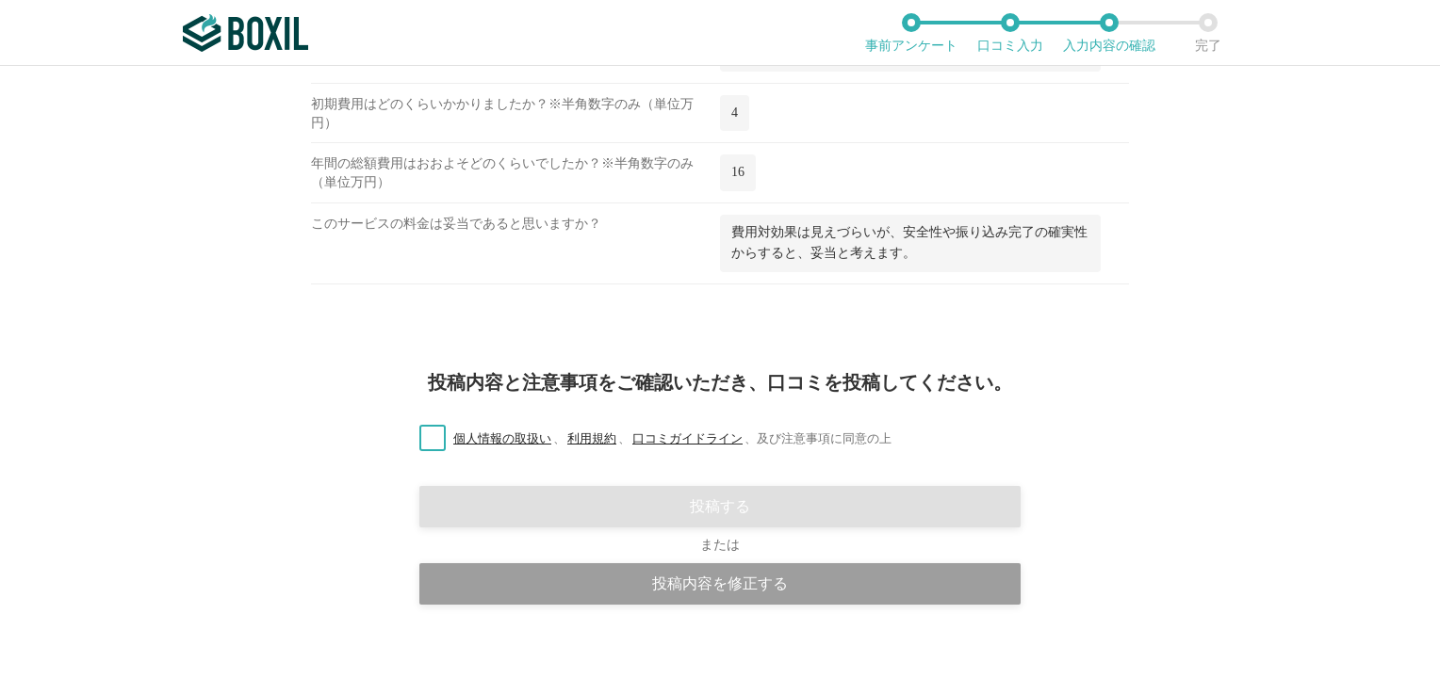
click at [431, 435] on label "個人情報の取扱い 、 利用規約 、 口コミガイドライン 、 及び注意事項に同意の上" at bounding box center [647, 440] width 487 height 20
click at [0, 0] on input "個人情報の取扱い 、 利用規約 、 口コミガイドライン 、 及び注意事項に同意の上" at bounding box center [0, 0] width 0 height 0
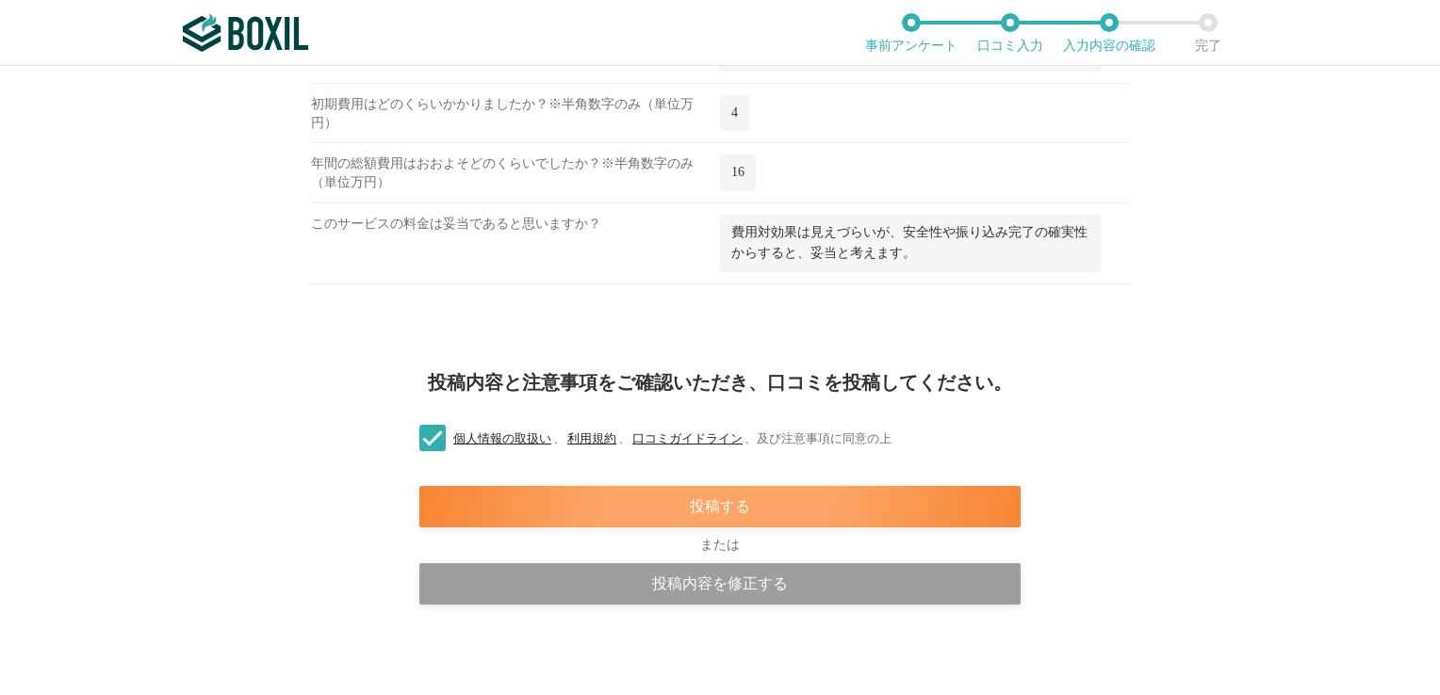
click at [777, 498] on div "投稿する" at bounding box center [719, 506] width 601 height 41
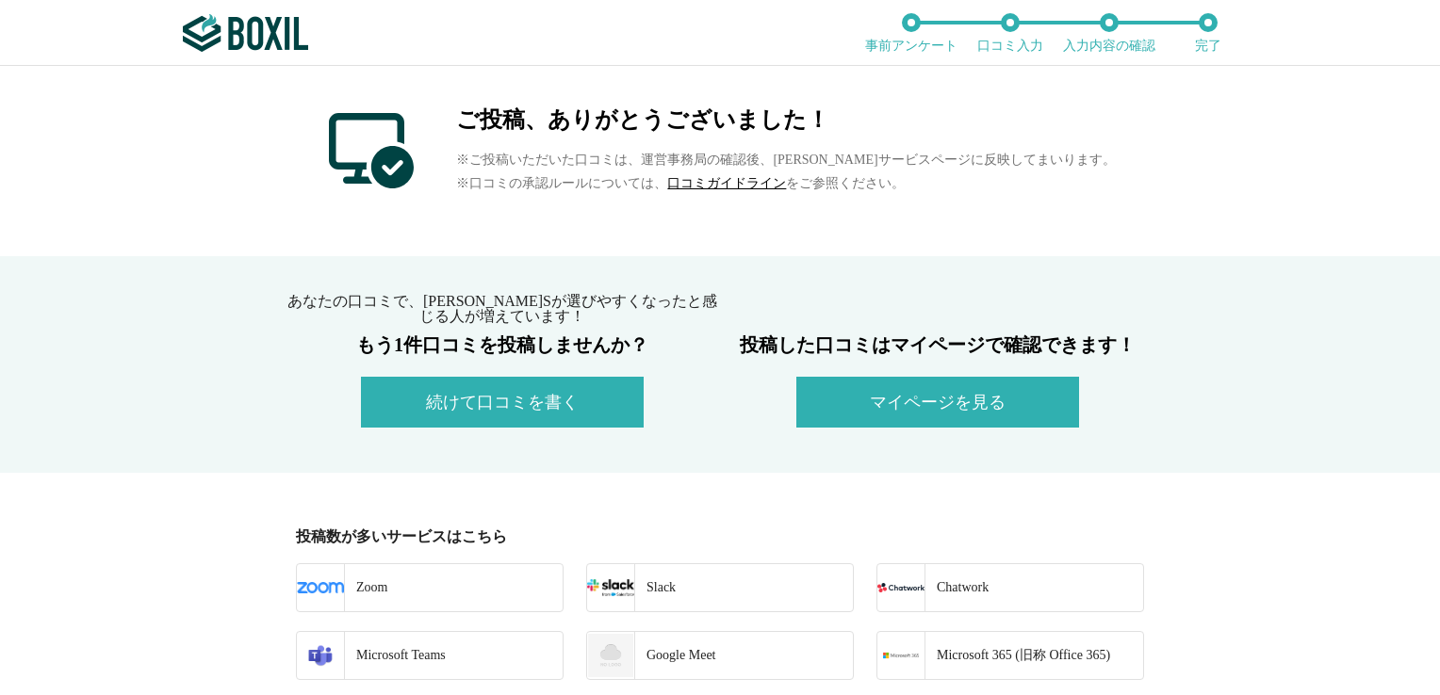
click at [938, 403] on button "マイページを見る" at bounding box center [937, 402] width 283 height 51
